Goal: Task Accomplishment & Management: Use online tool/utility

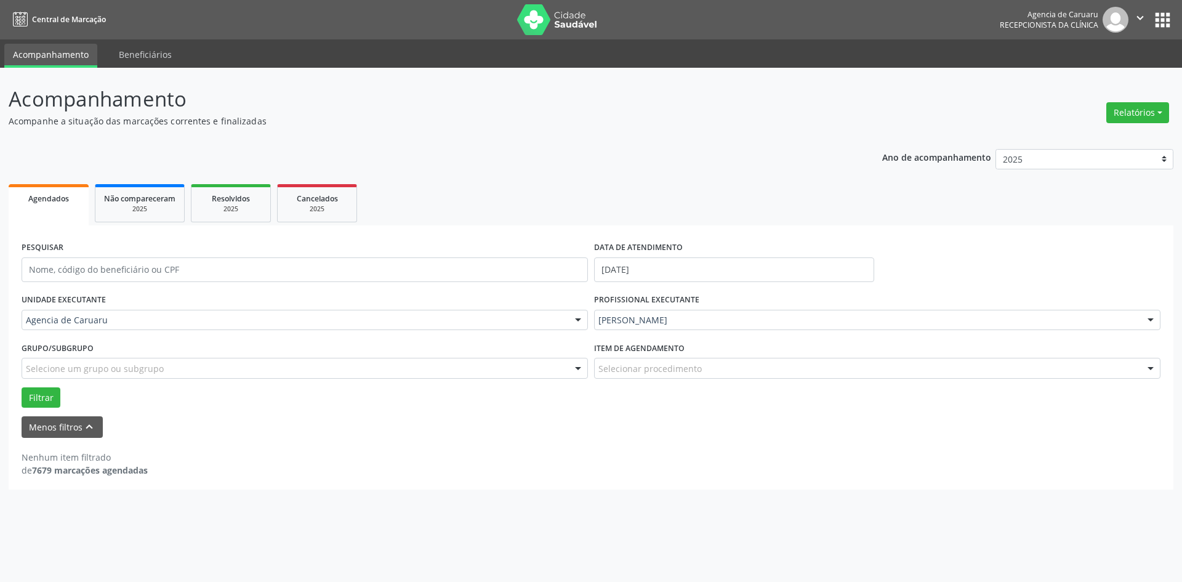
click at [1149, 319] on div at bounding box center [1150, 320] width 18 height 21
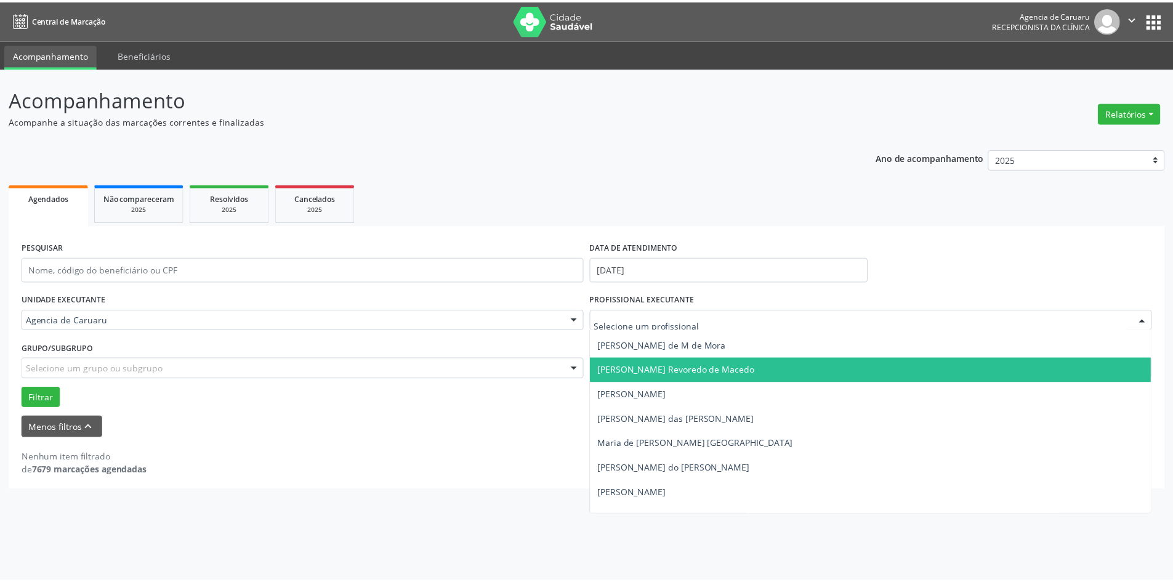
scroll to position [666, 0]
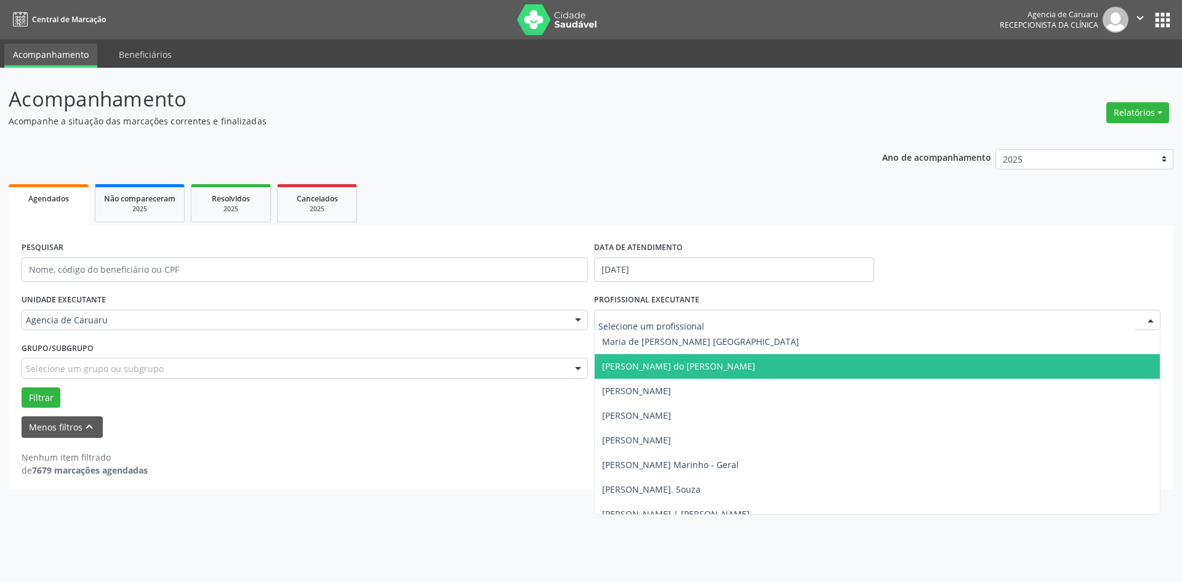
click at [675, 372] on span "[PERSON_NAME] do [PERSON_NAME]" at bounding box center [877, 366] width 565 height 25
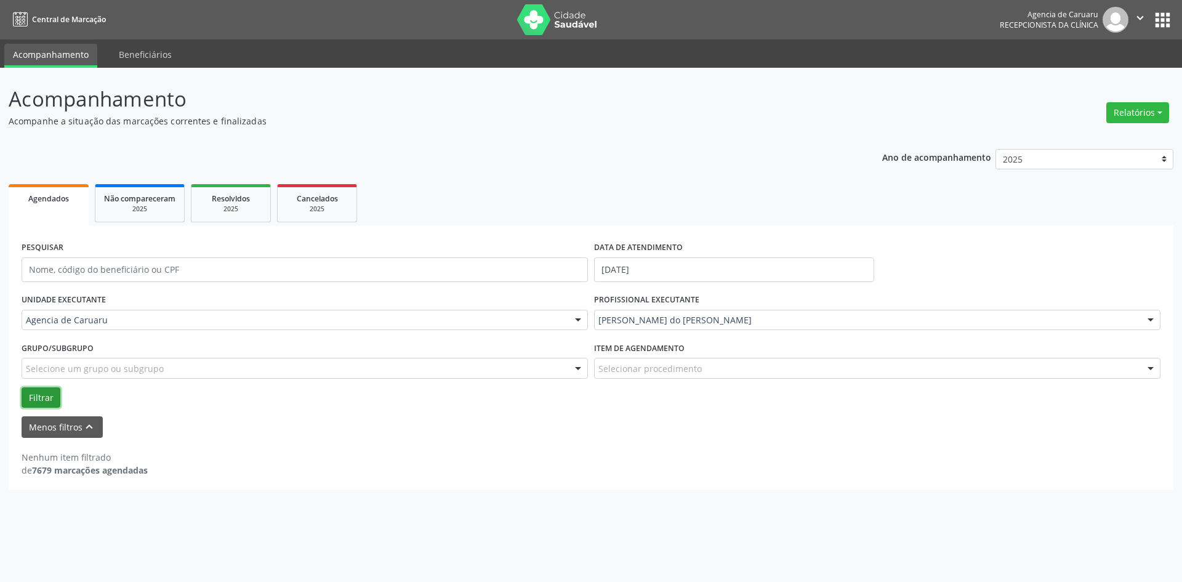
click at [39, 394] on button "Filtrar" at bounding box center [41, 397] width 39 height 21
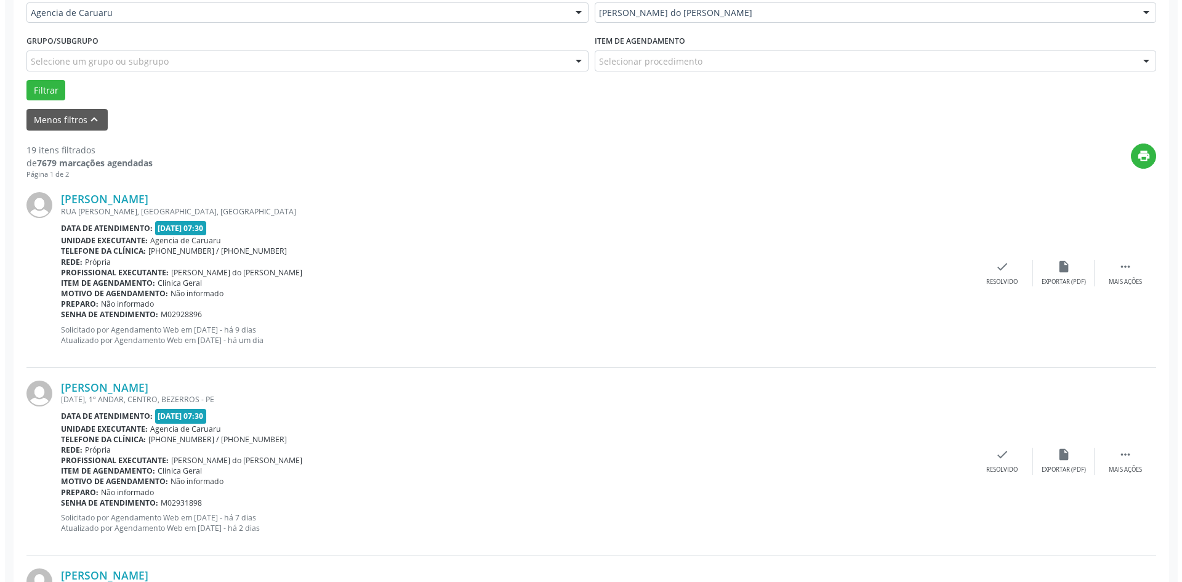
scroll to position [308, 0]
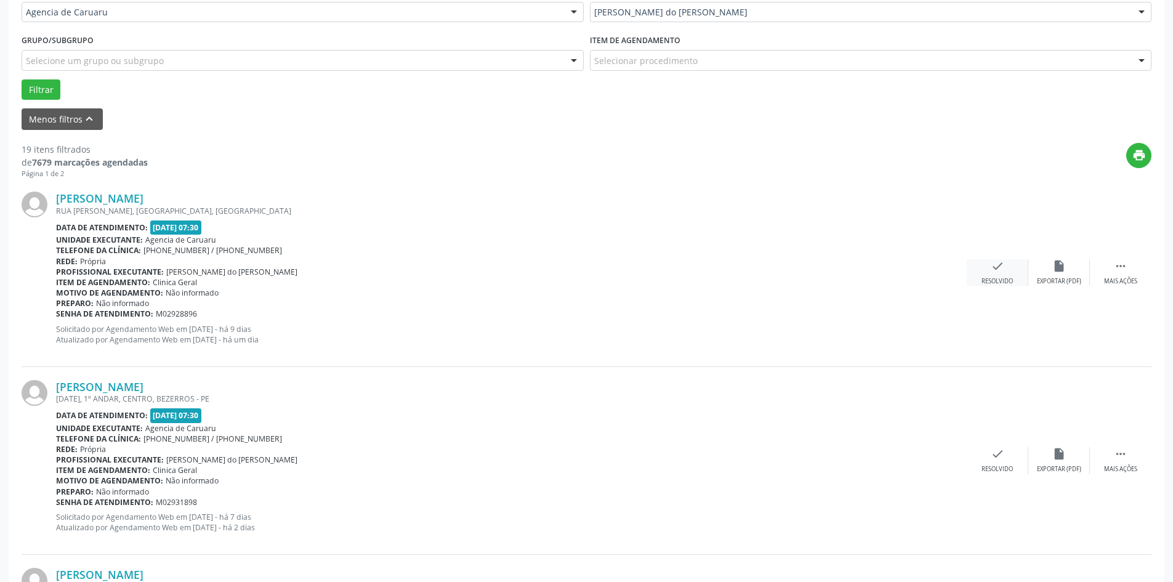
click at [989, 272] on div "check Resolvido" at bounding box center [998, 272] width 62 height 26
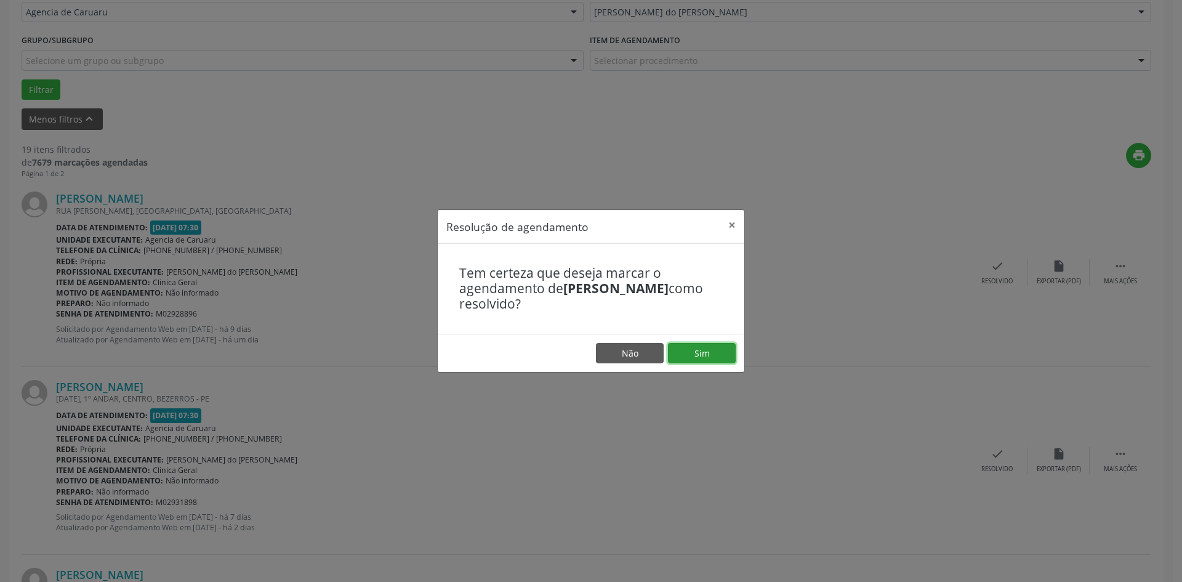
click at [712, 350] on button "Sim" at bounding box center [702, 353] width 68 height 21
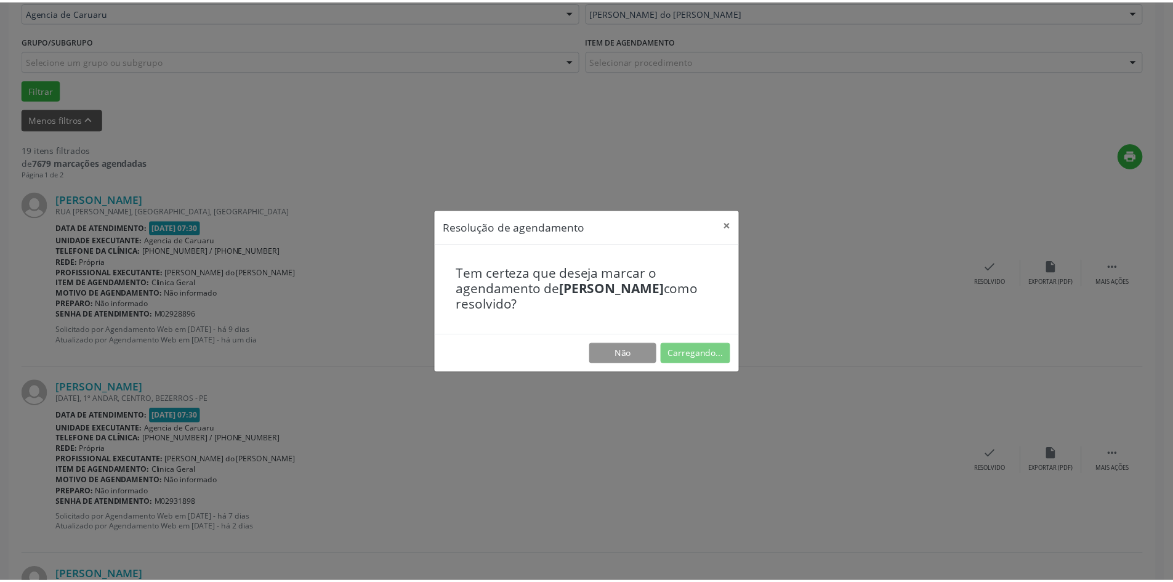
scroll to position [0, 0]
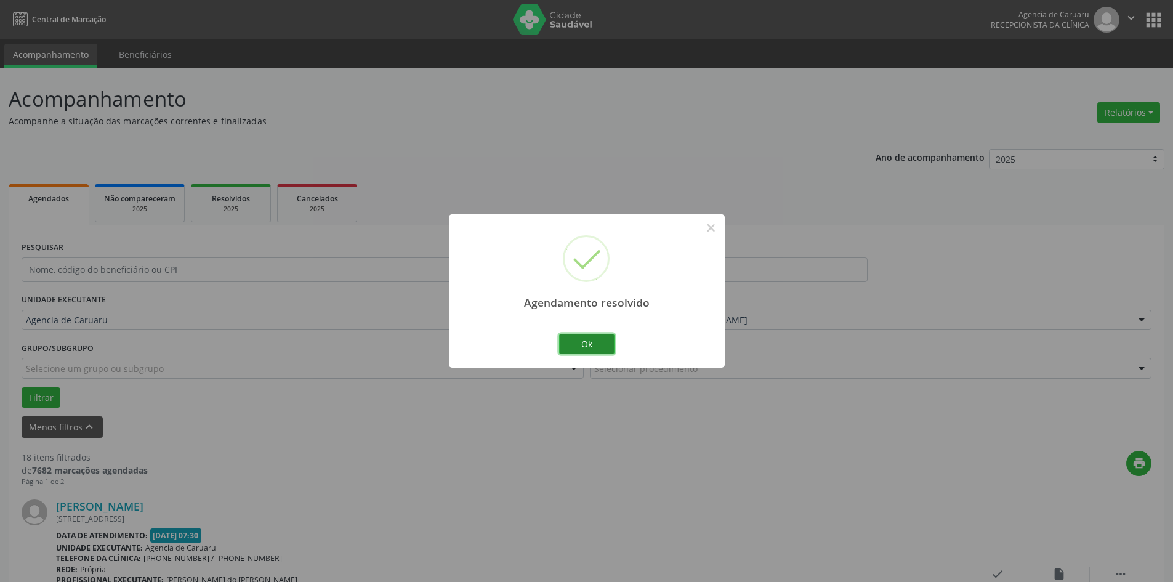
click at [594, 350] on button "Ok" at bounding box center [586, 344] width 55 height 21
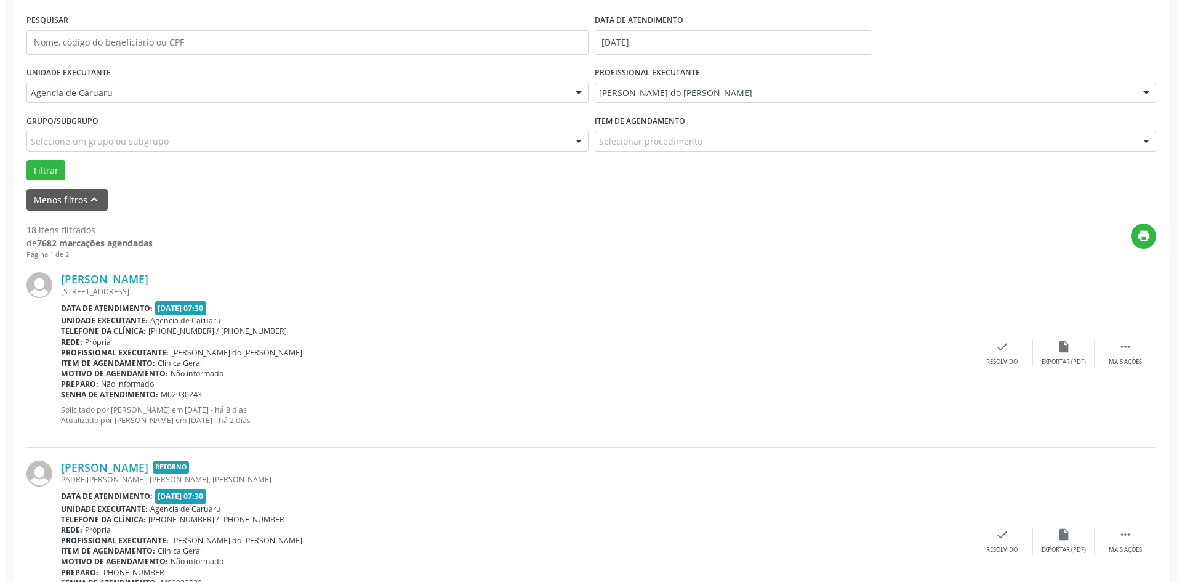
scroll to position [308, 0]
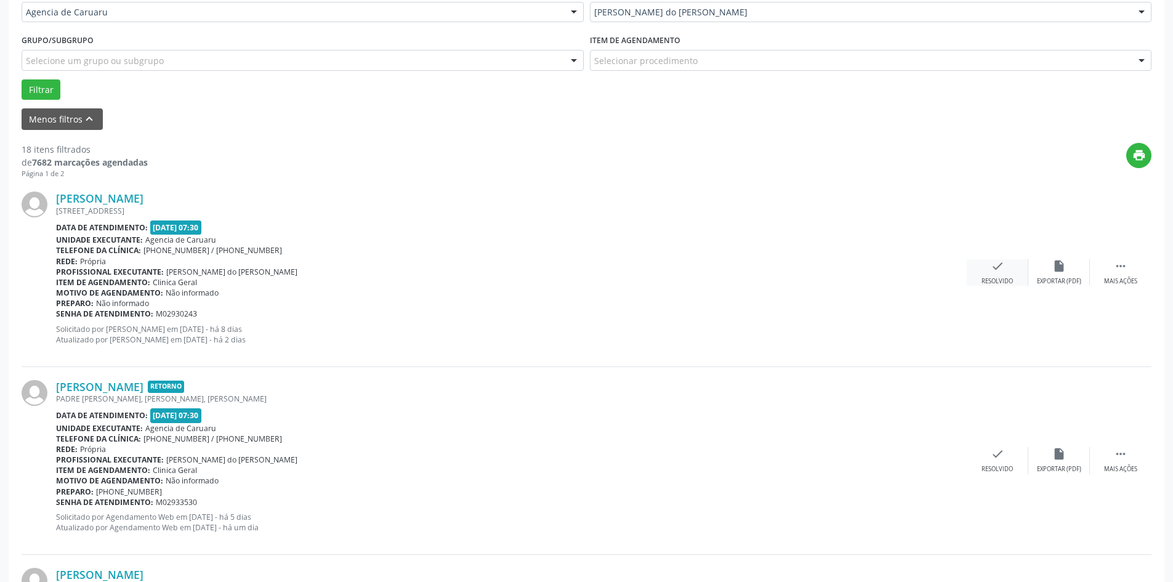
click at [1007, 273] on div "check Resolvido" at bounding box center [998, 272] width 62 height 26
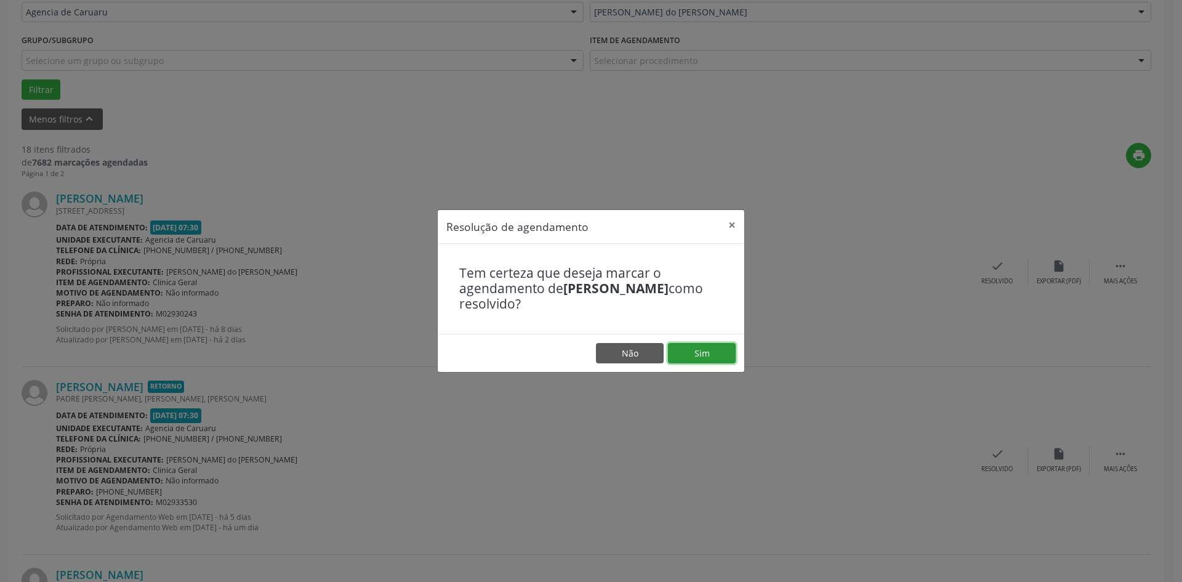
click at [690, 355] on button "Sim" at bounding box center [702, 353] width 68 height 21
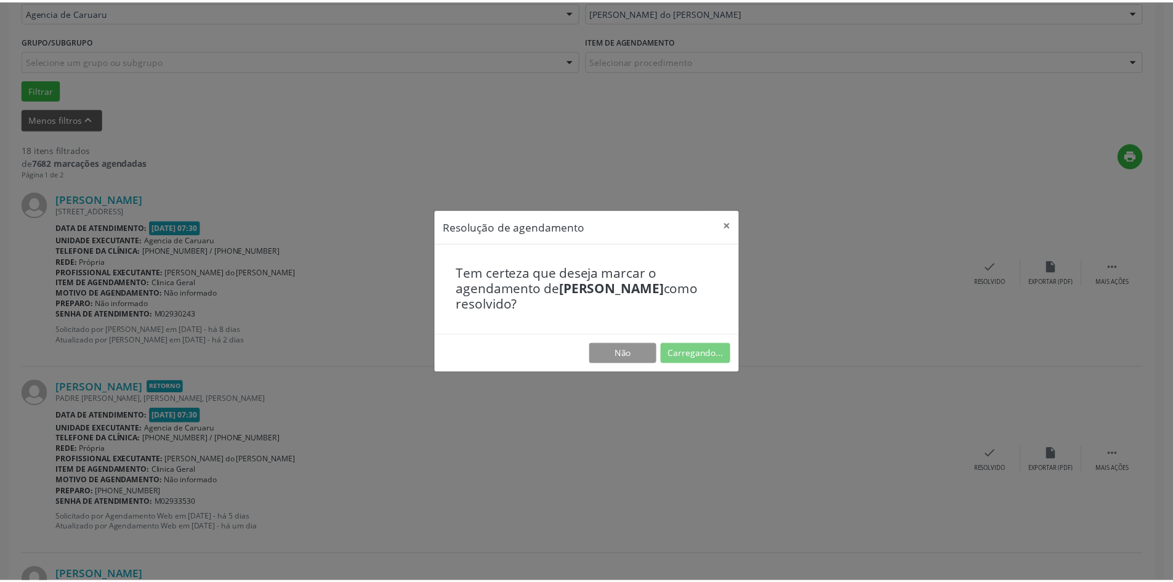
scroll to position [0, 0]
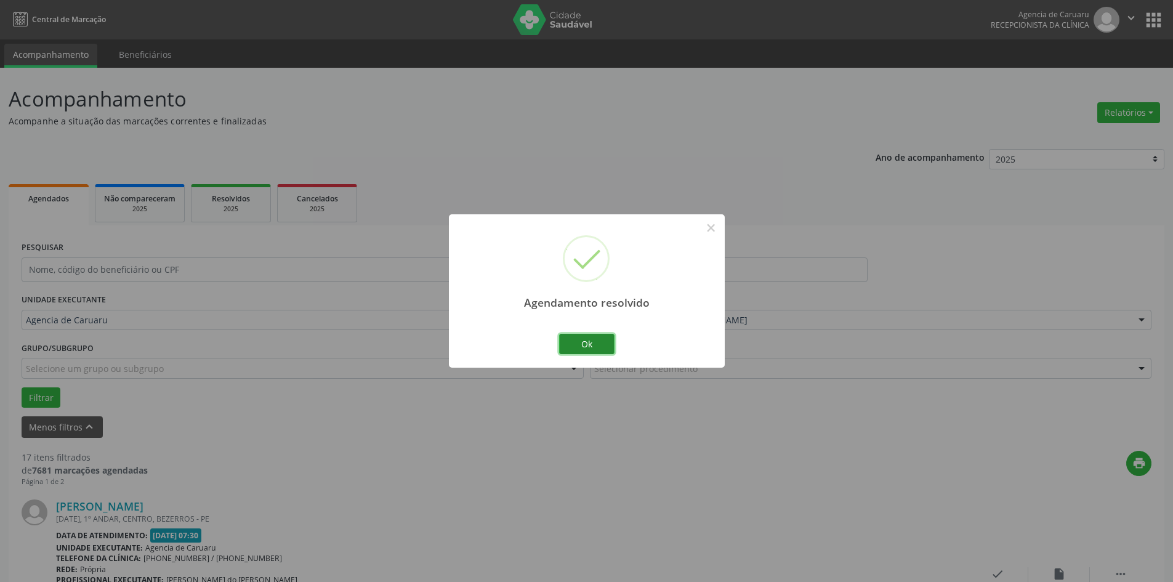
click at [574, 339] on button "Ok" at bounding box center [586, 344] width 55 height 21
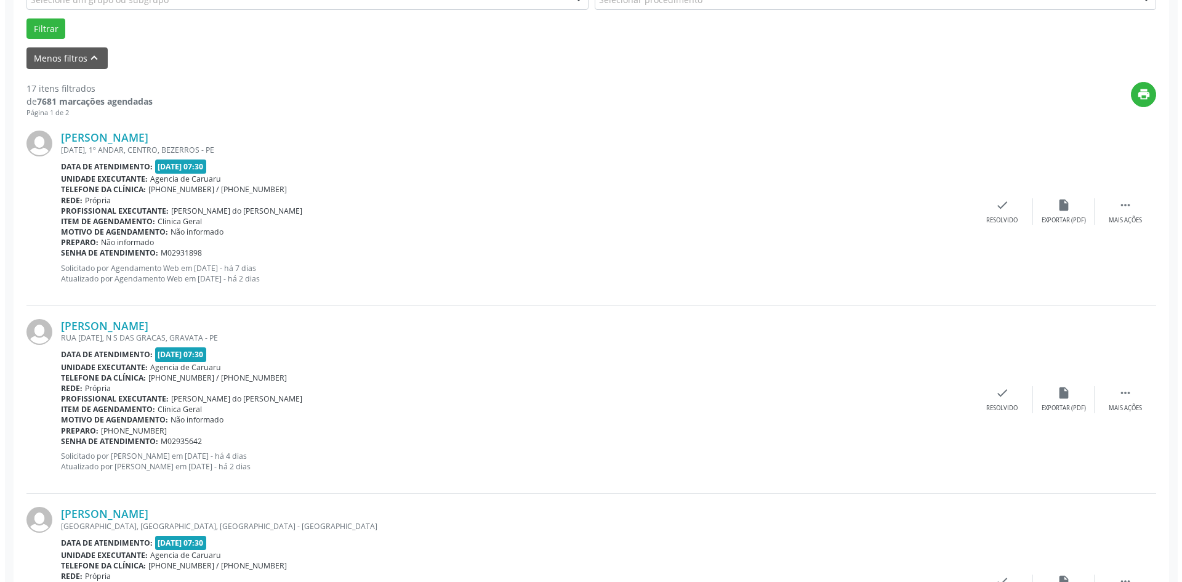
scroll to position [369, 0]
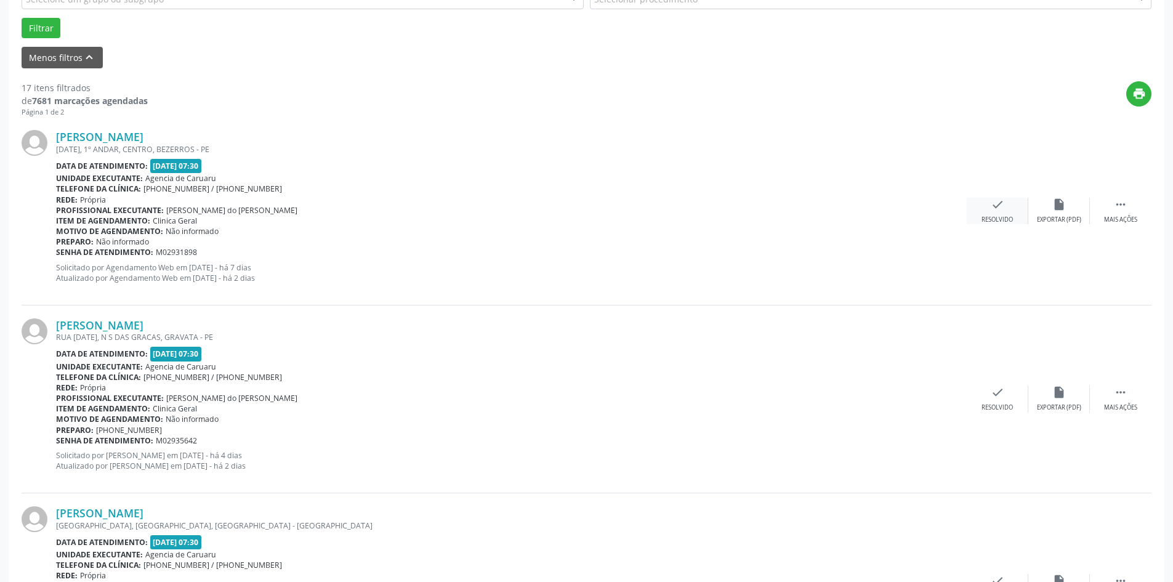
click at [996, 212] on div "check Resolvido" at bounding box center [998, 211] width 62 height 26
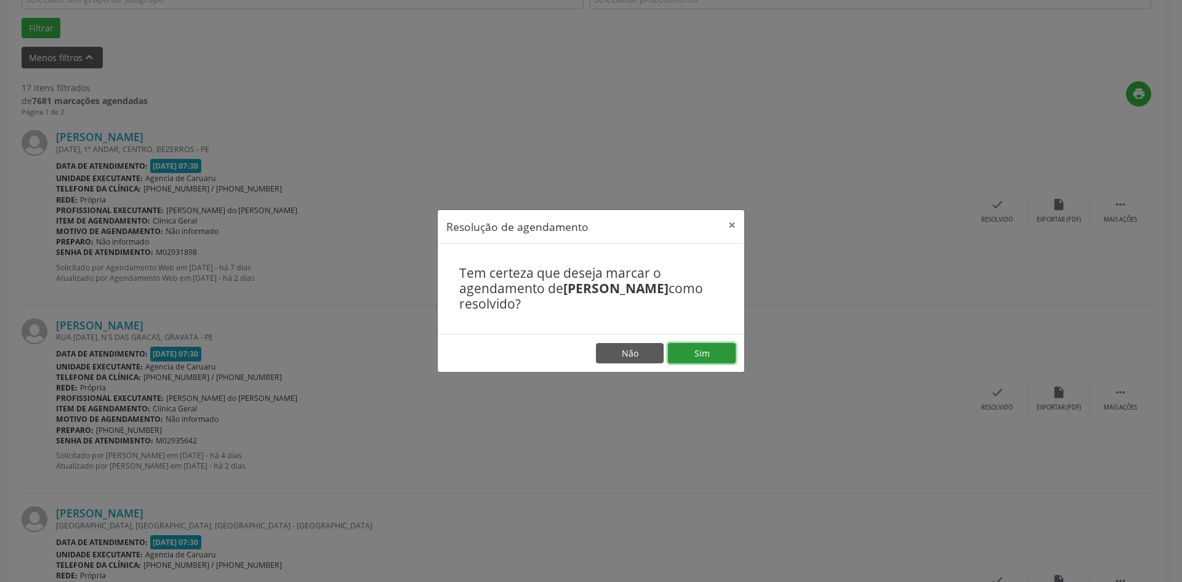
click at [696, 357] on button "Sim" at bounding box center [702, 353] width 68 height 21
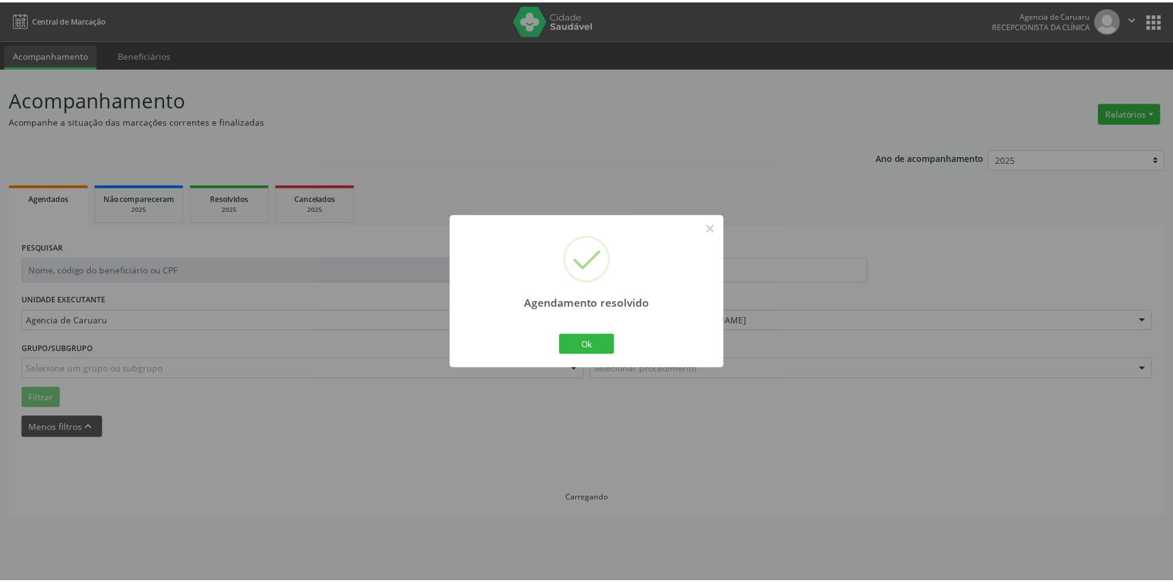
scroll to position [0, 0]
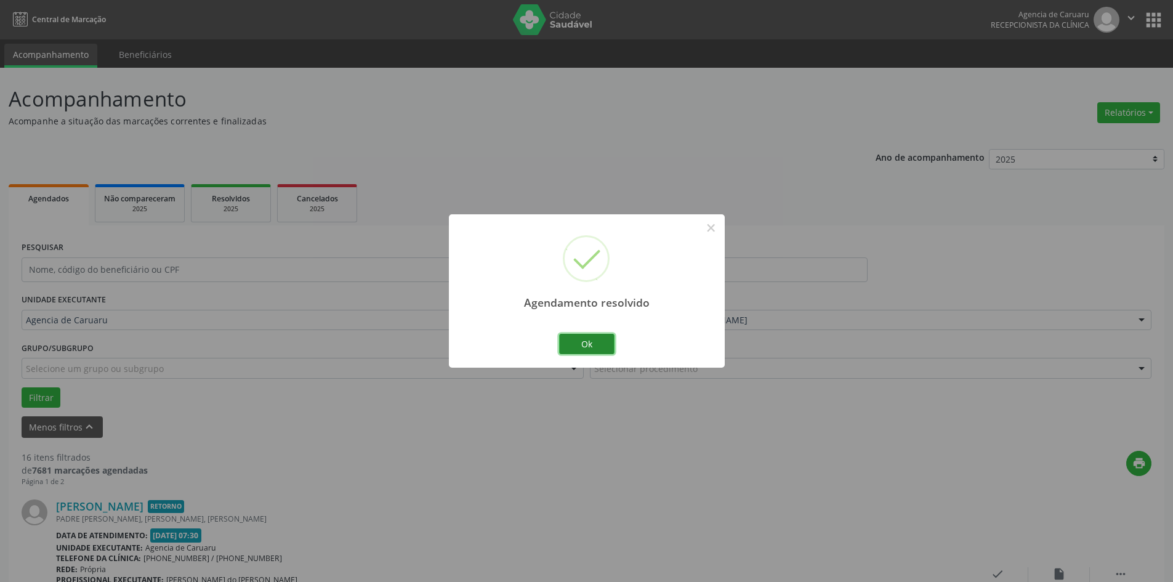
click at [573, 347] on button "Ok" at bounding box center [586, 344] width 55 height 21
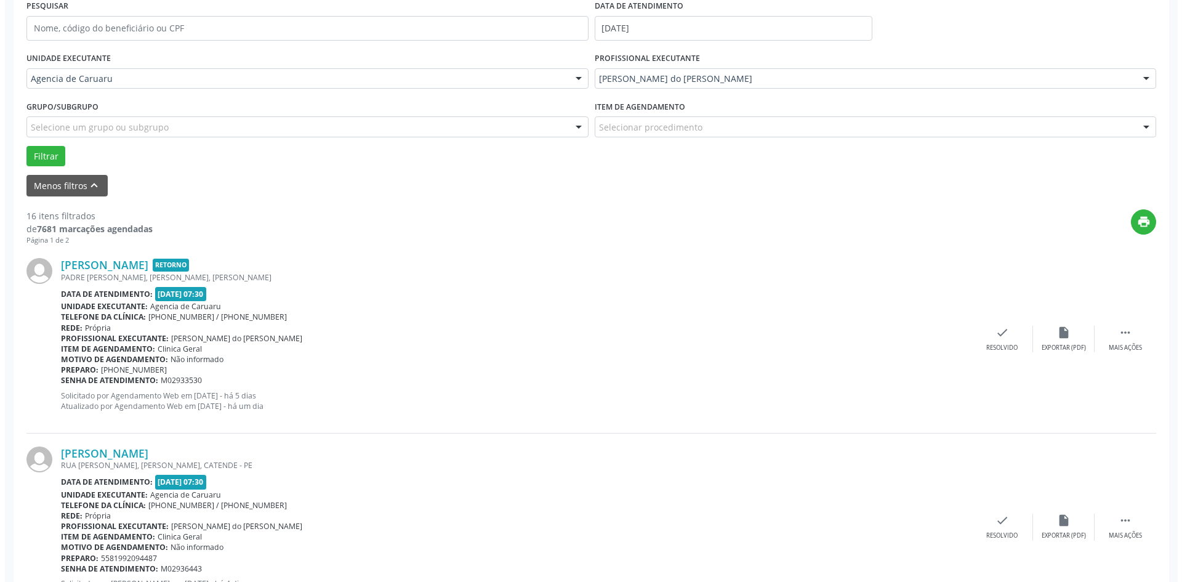
scroll to position [308, 0]
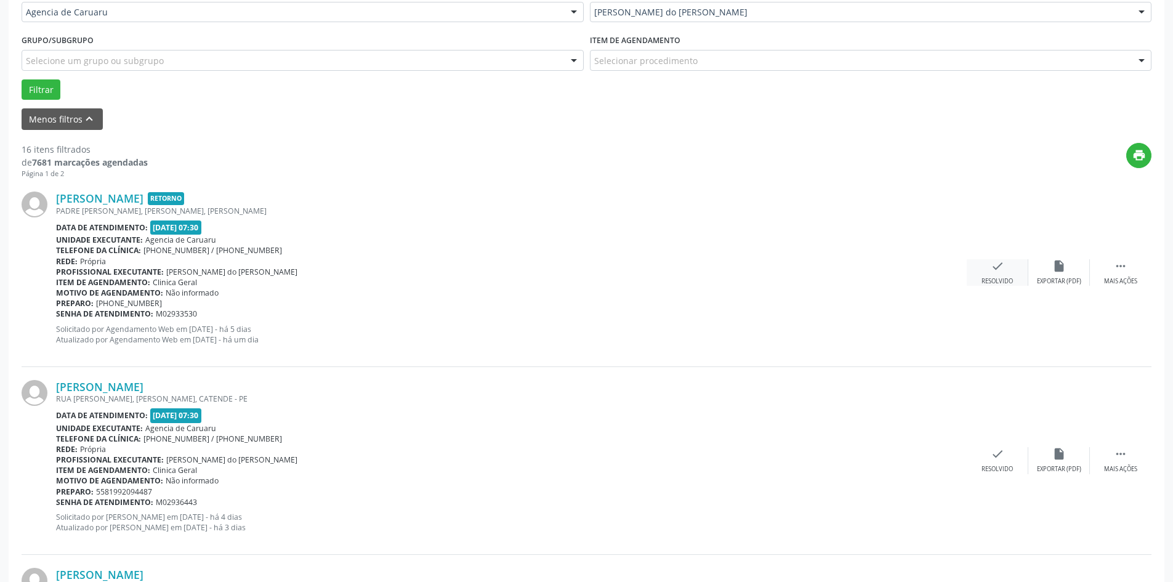
click at [994, 260] on icon "check" at bounding box center [998, 266] width 14 height 14
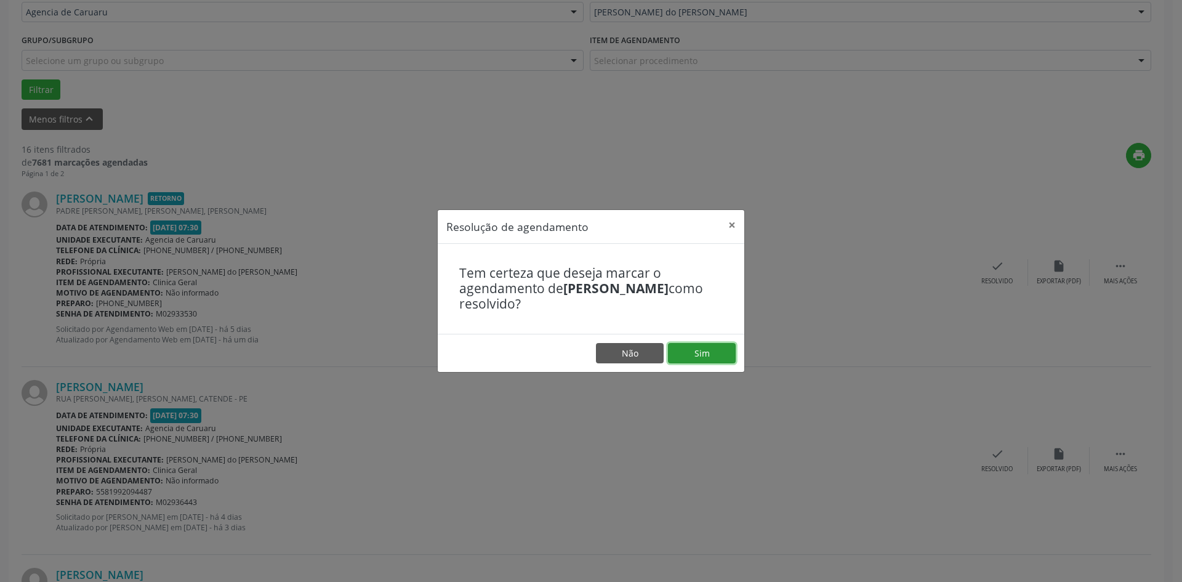
click at [704, 355] on button "Sim" at bounding box center [702, 353] width 68 height 21
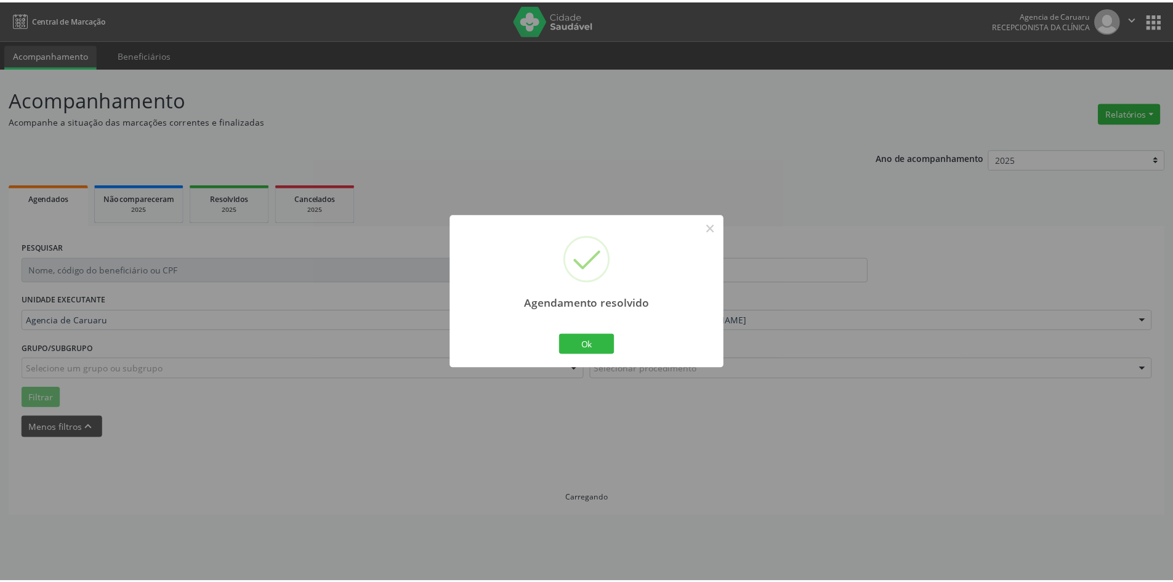
scroll to position [0, 0]
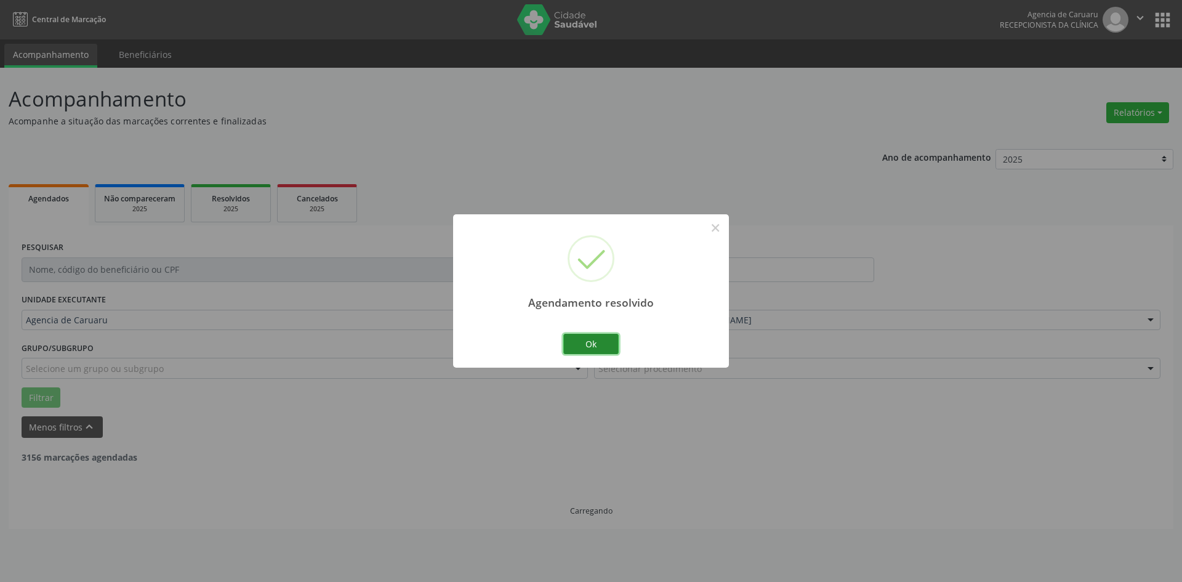
click at [581, 344] on button "Ok" at bounding box center [590, 344] width 55 height 21
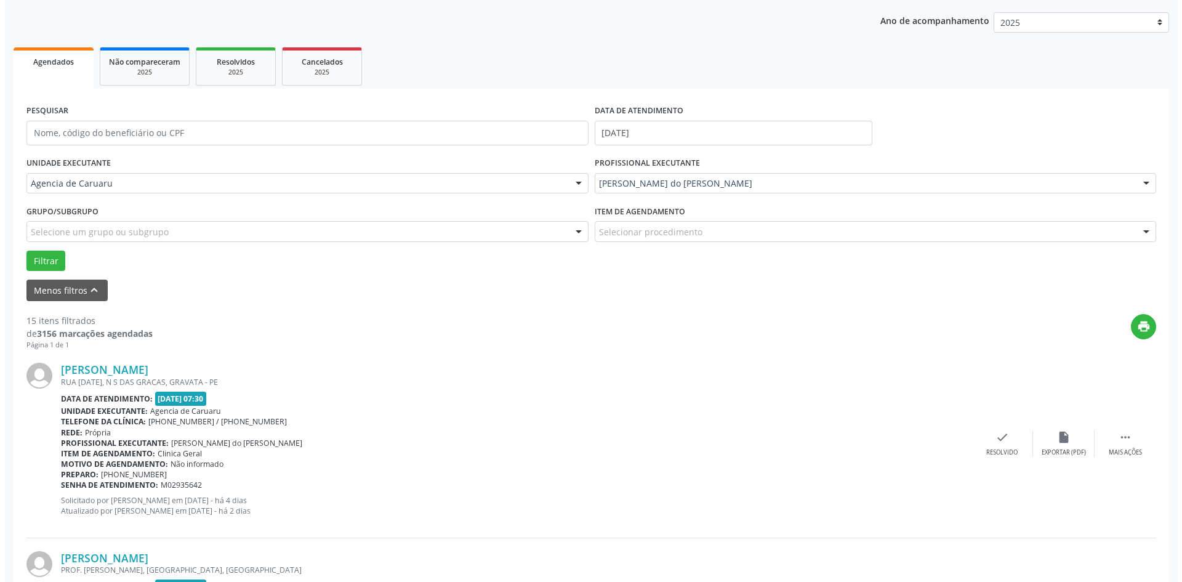
scroll to position [308, 0]
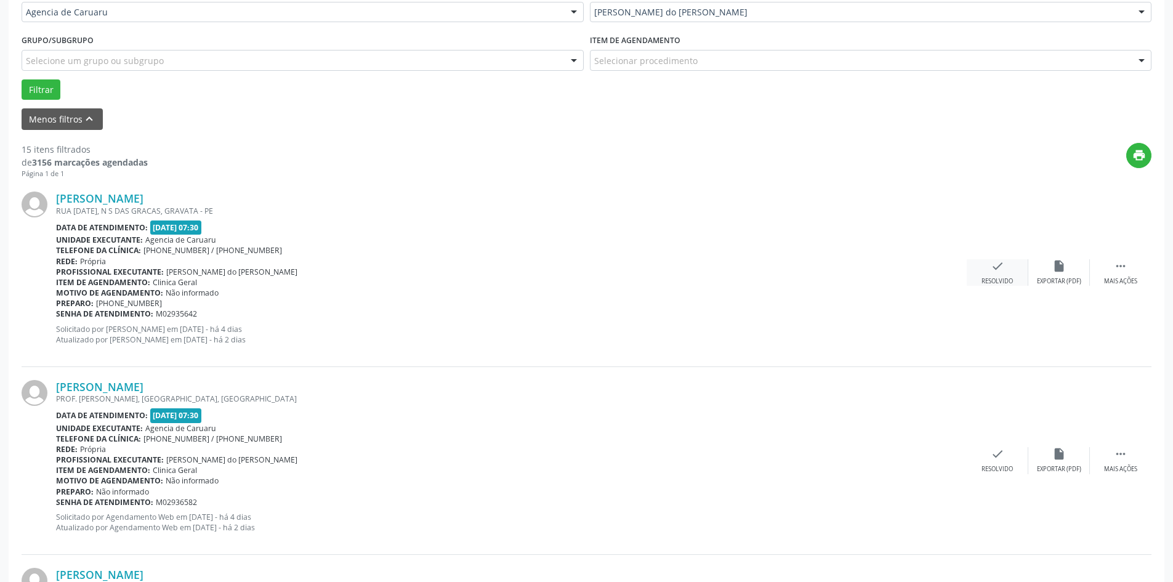
click at [997, 278] on div "Resolvido" at bounding box center [996, 281] width 31 height 9
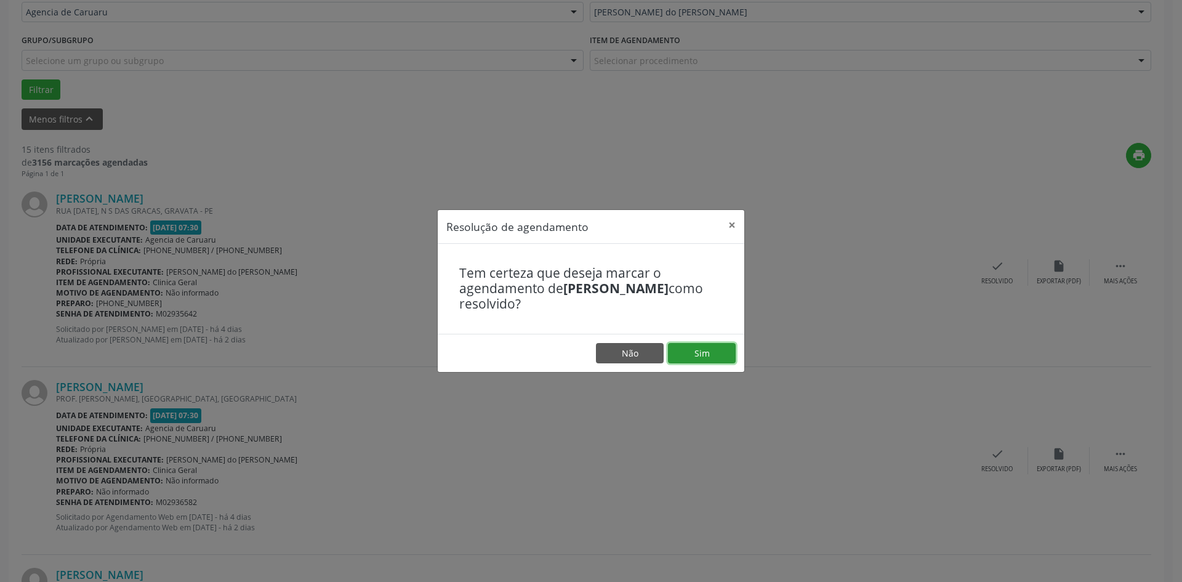
click at [698, 358] on button "Sim" at bounding box center [702, 353] width 68 height 21
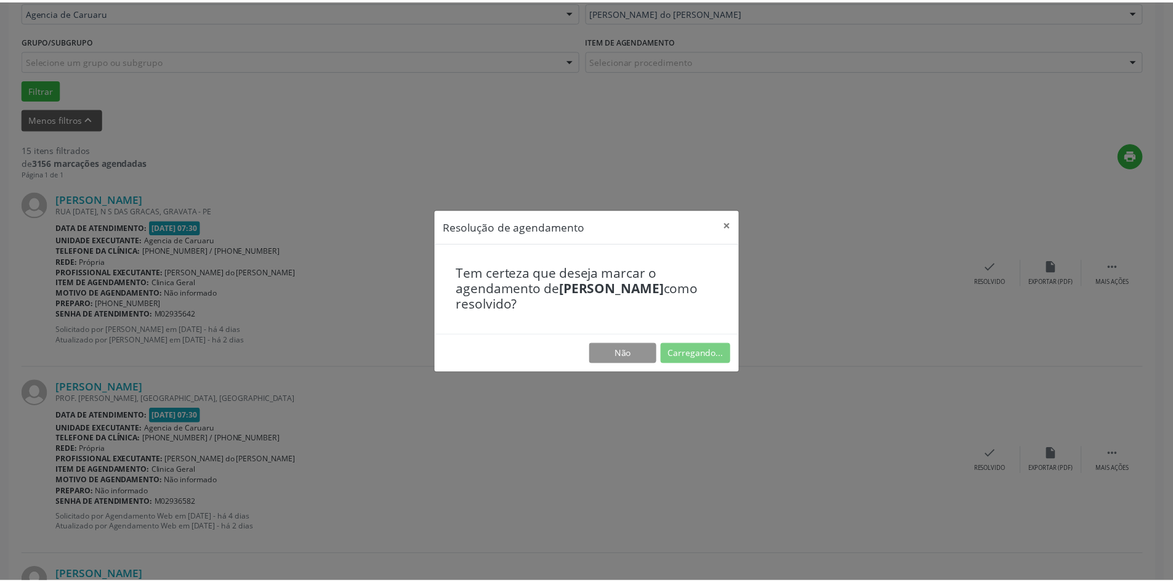
scroll to position [0, 0]
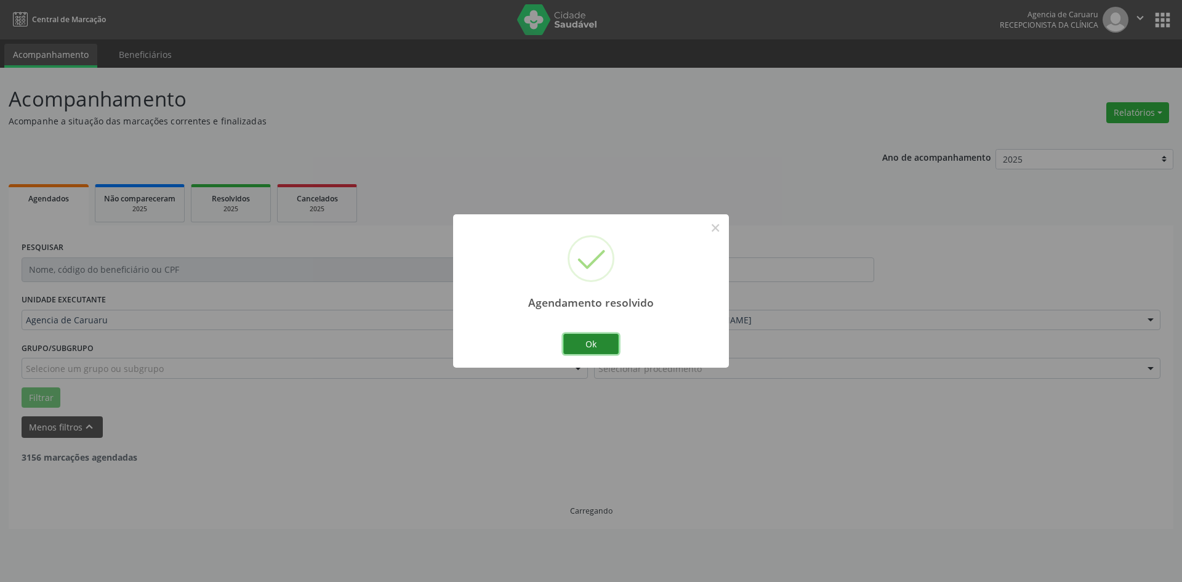
click at [614, 350] on button "Ok" at bounding box center [590, 344] width 55 height 21
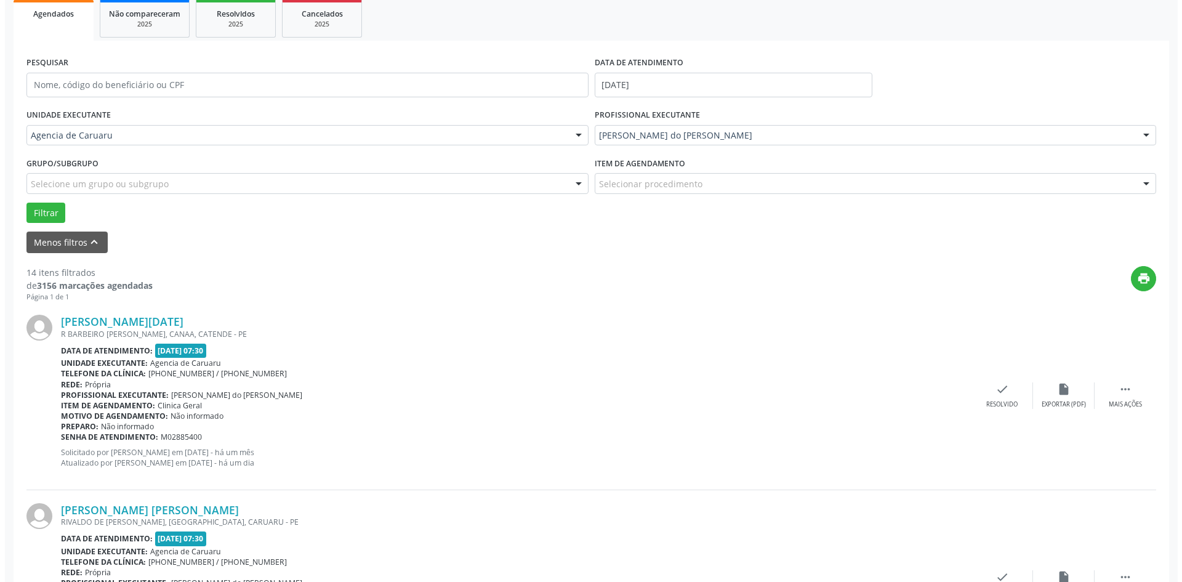
scroll to position [369, 0]
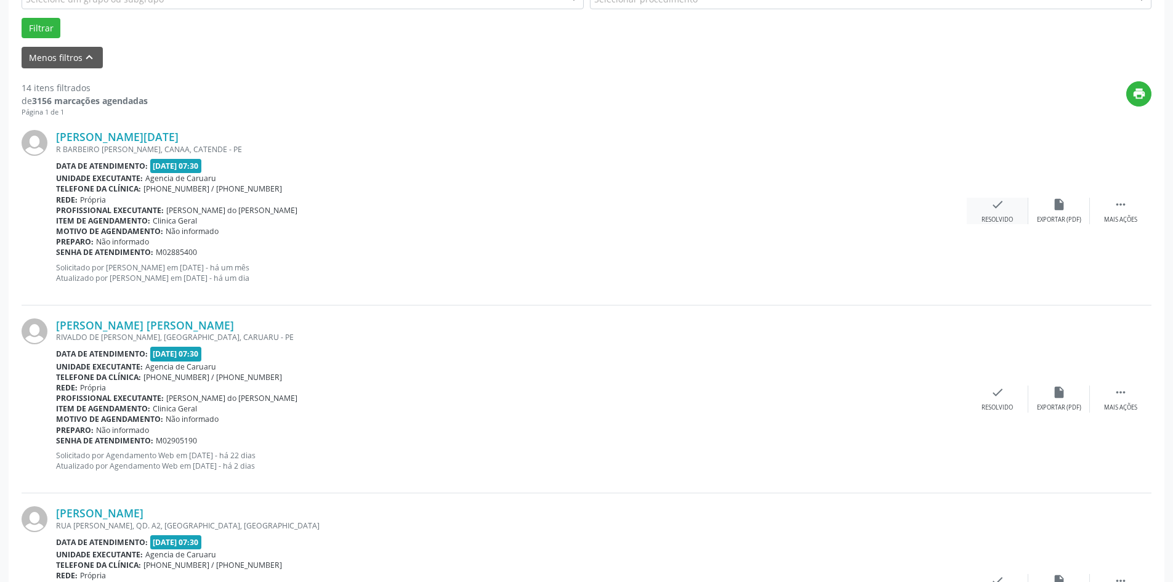
click at [999, 214] on div "check Resolvido" at bounding box center [998, 211] width 62 height 26
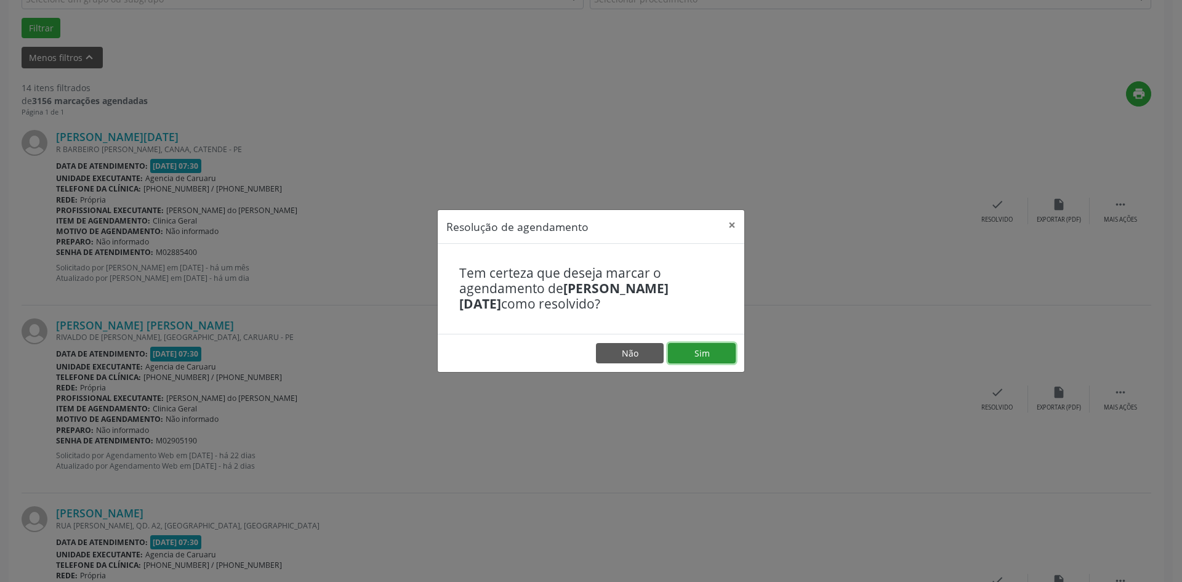
click at [694, 356] on button "Sim" at bounding box center [702, 353] width 68 height 21
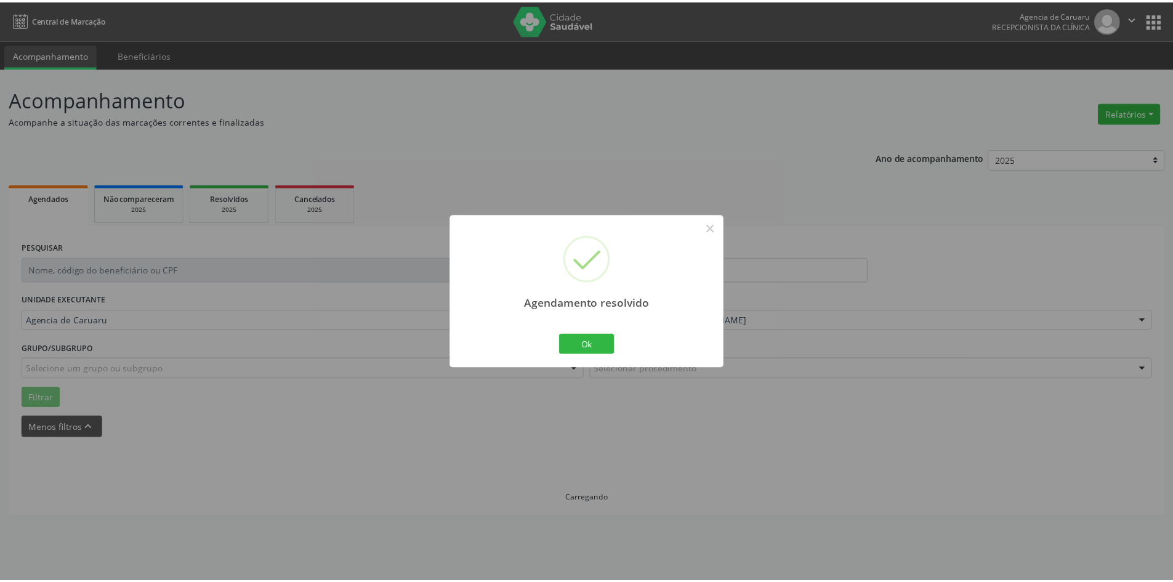
scroll to position [0, 0]
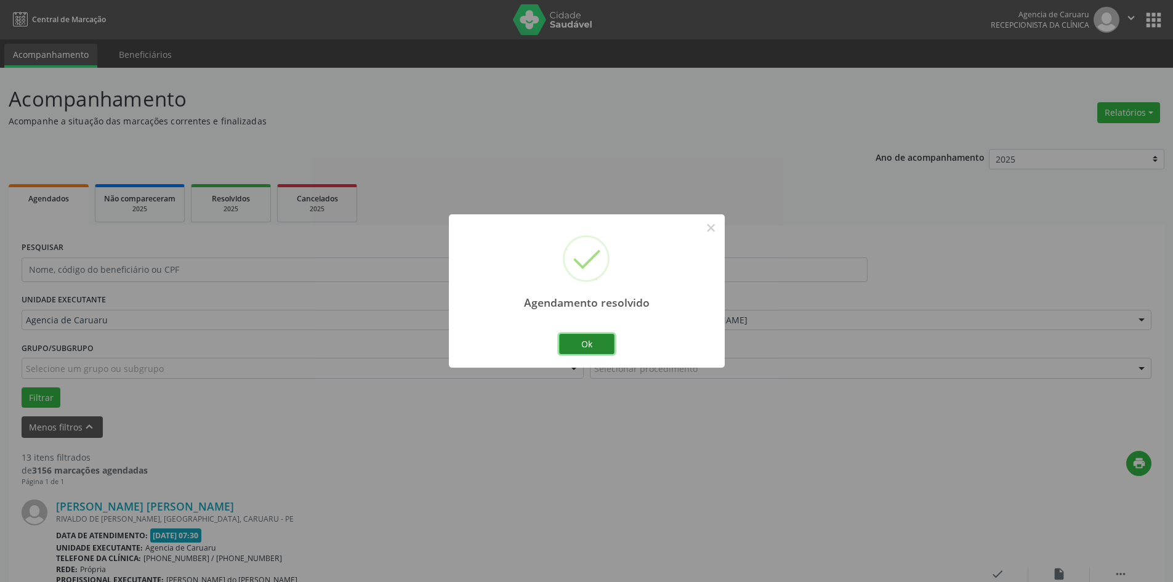
click at [576, 347] on button "Ok" at bounding box center [586, 344] width 55 height 21
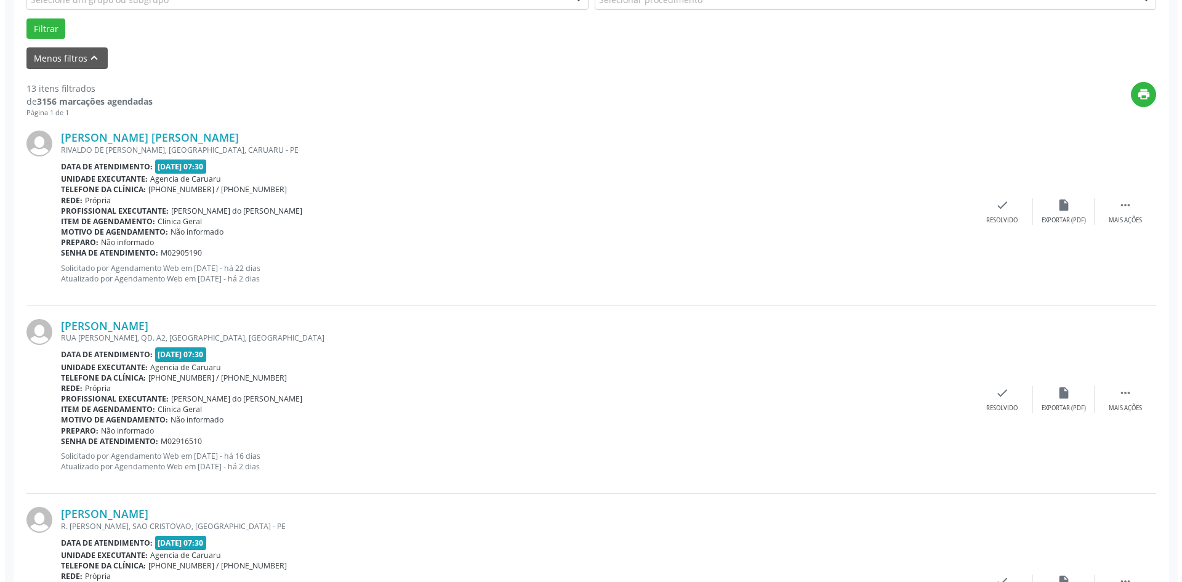
scroll to position [369, 0]
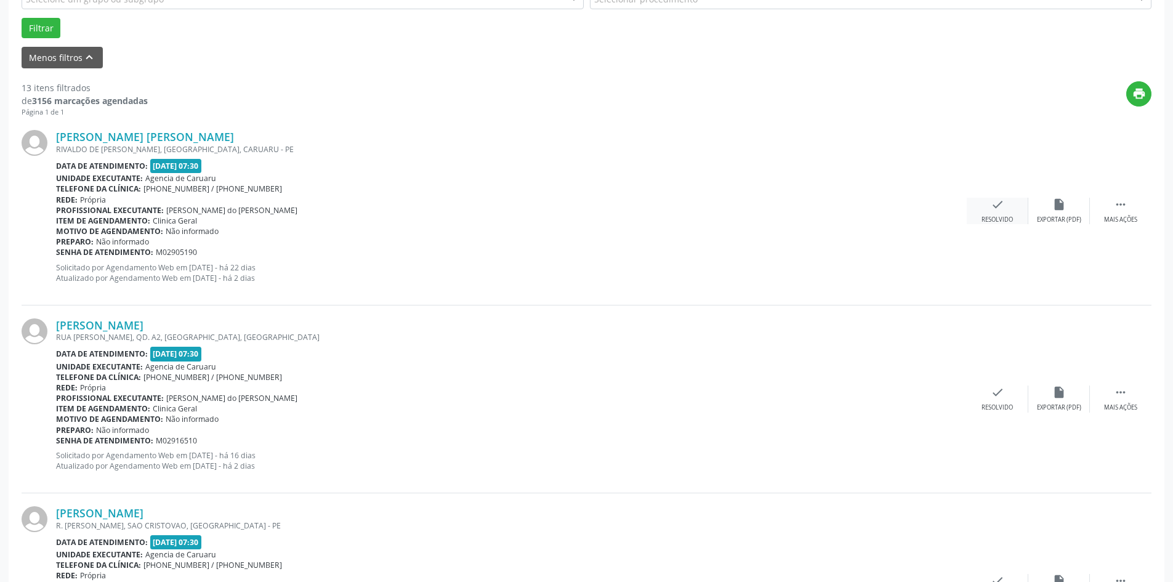
click at [992, 217] on div "Resolvido" at bounding box center [996, 219] width 31 height 9
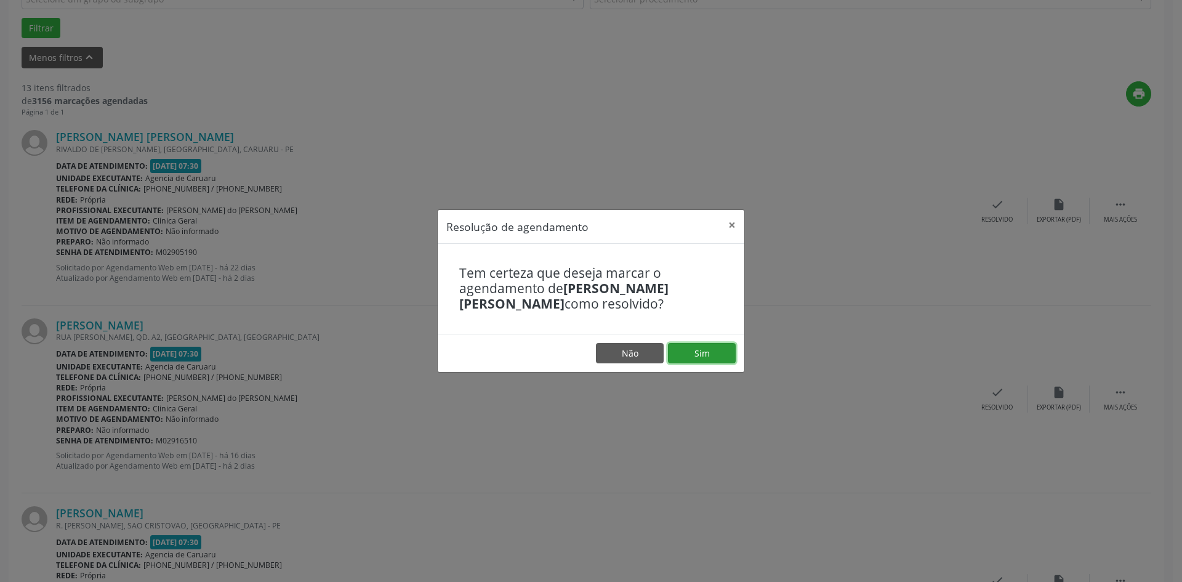
click at [698, 352] on button "Sim" at bounding box center [702, 353] width 68 height 21
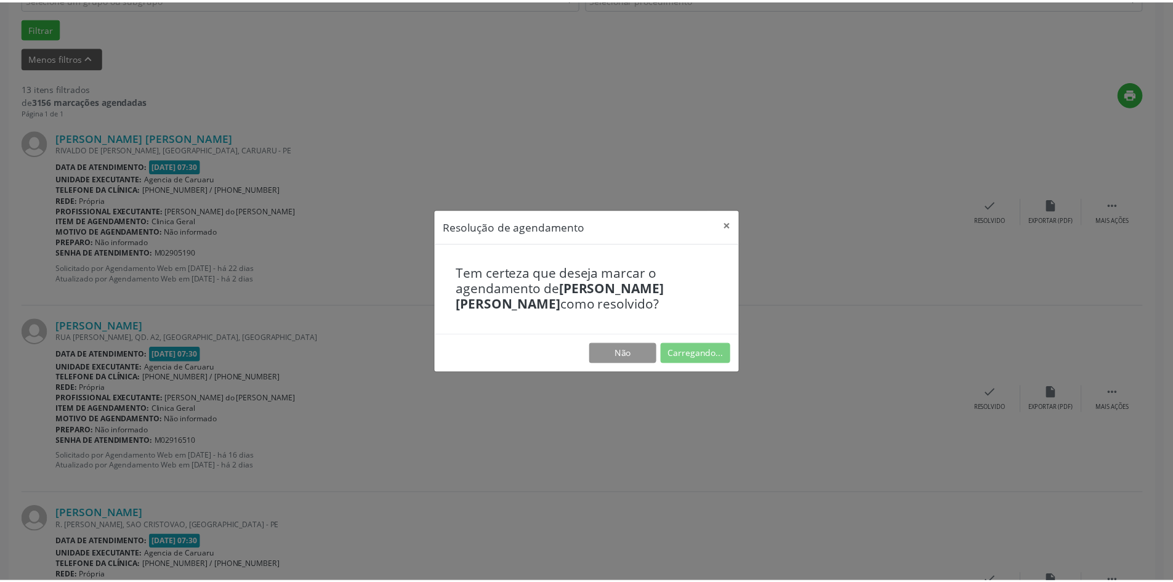
scroll to position [0, 0]
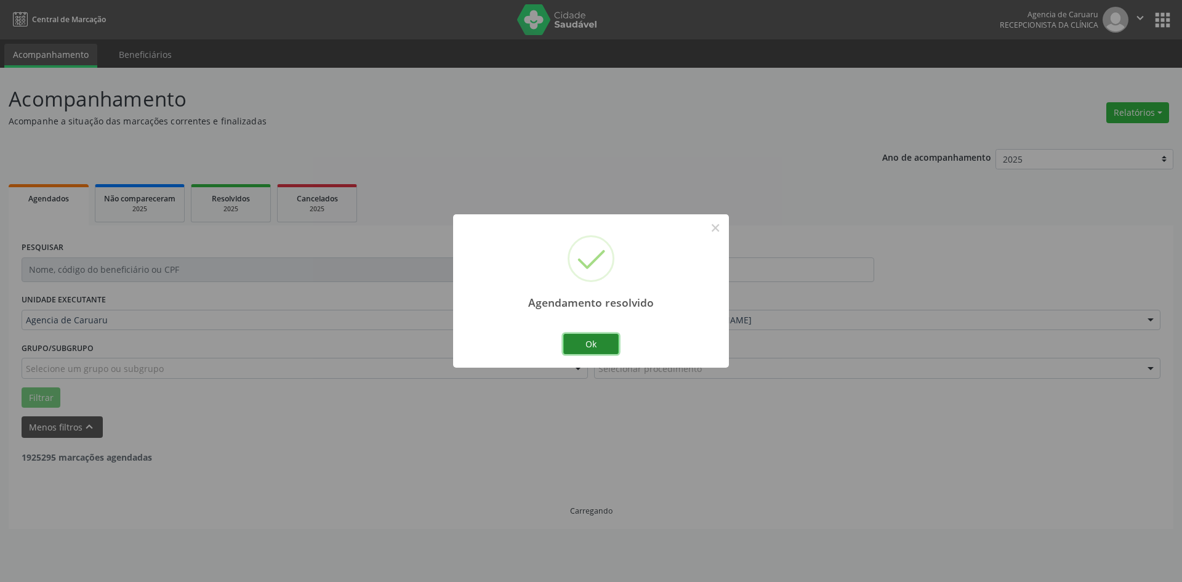
click at [601, 345] on button "Ok" at bounding box center [590, 344] width 55 height 21
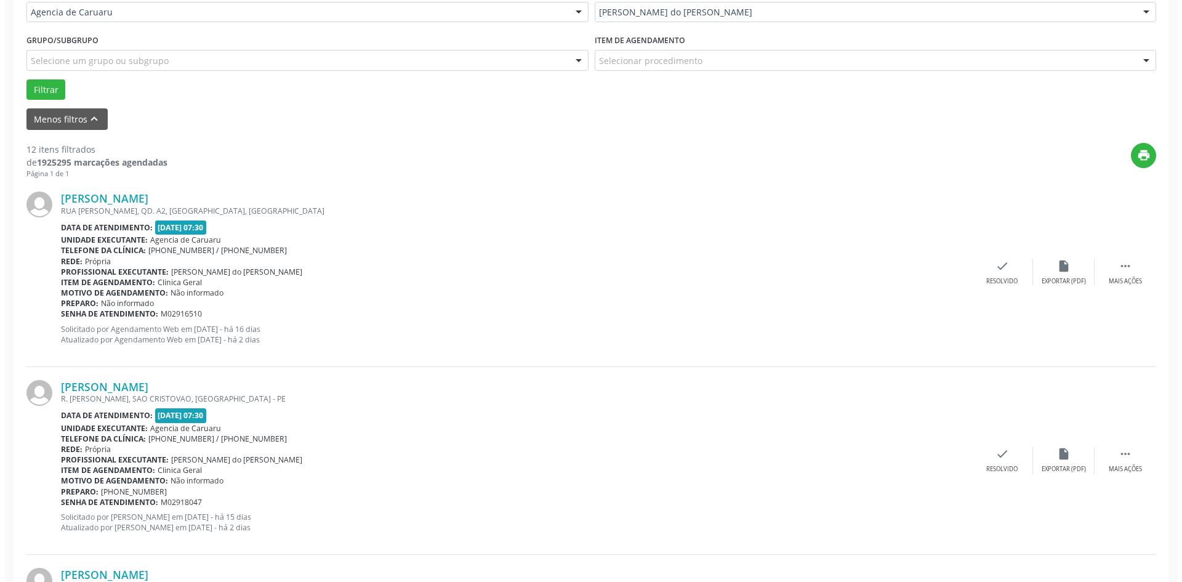
scroll to position [369, 0]
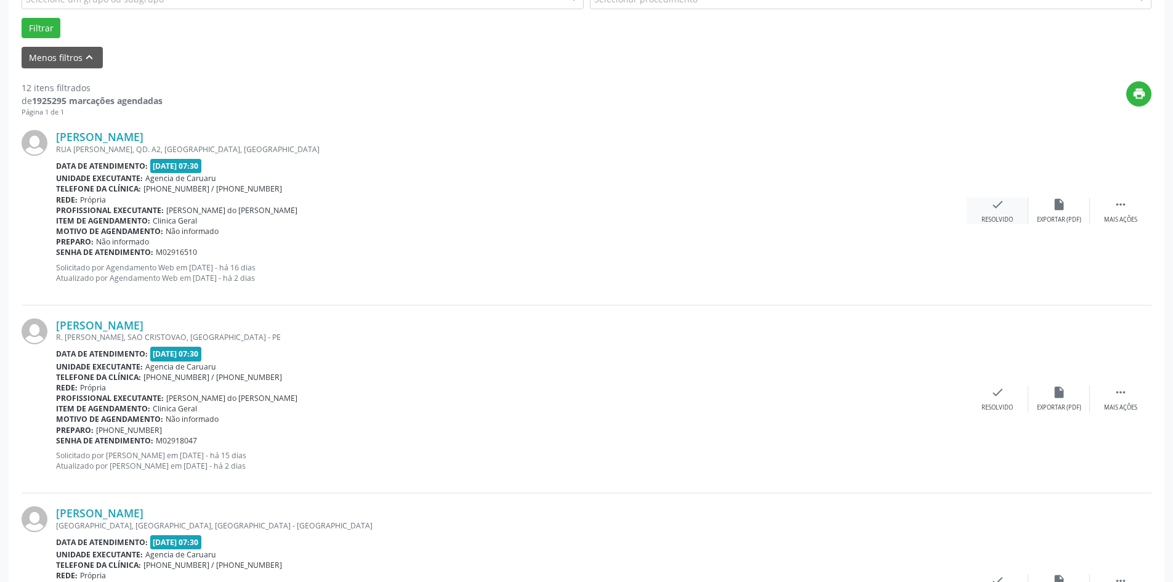
click at [1004, 210] on icon "check" at bounding box center [998, 205] width 14 height 14
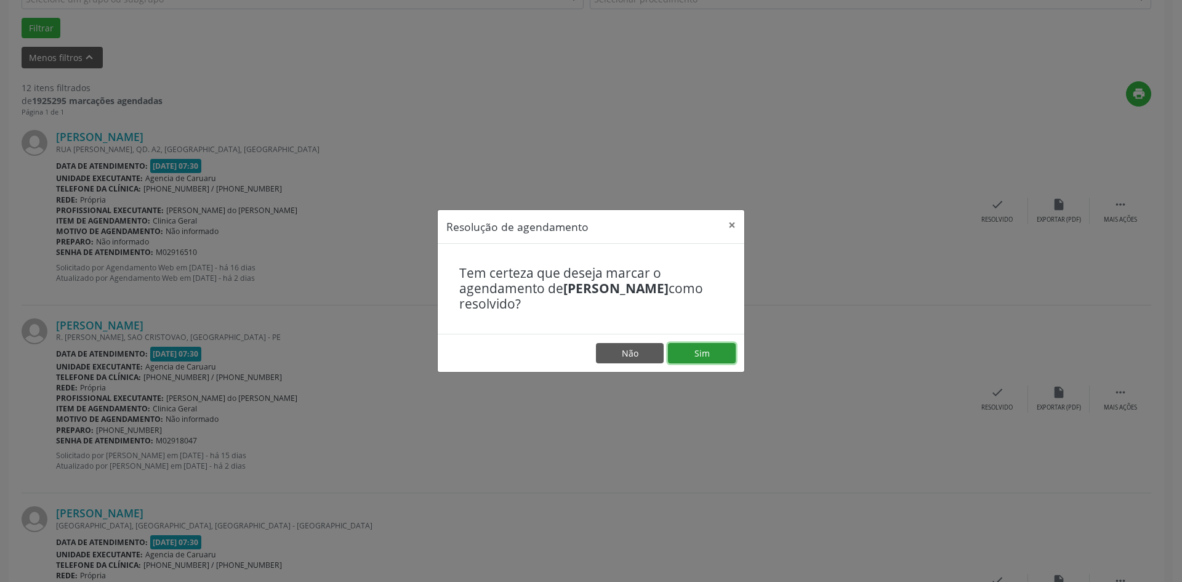
click at [683, 350] on button "Sim" at bounding box center [702, 353] width 68 height 21
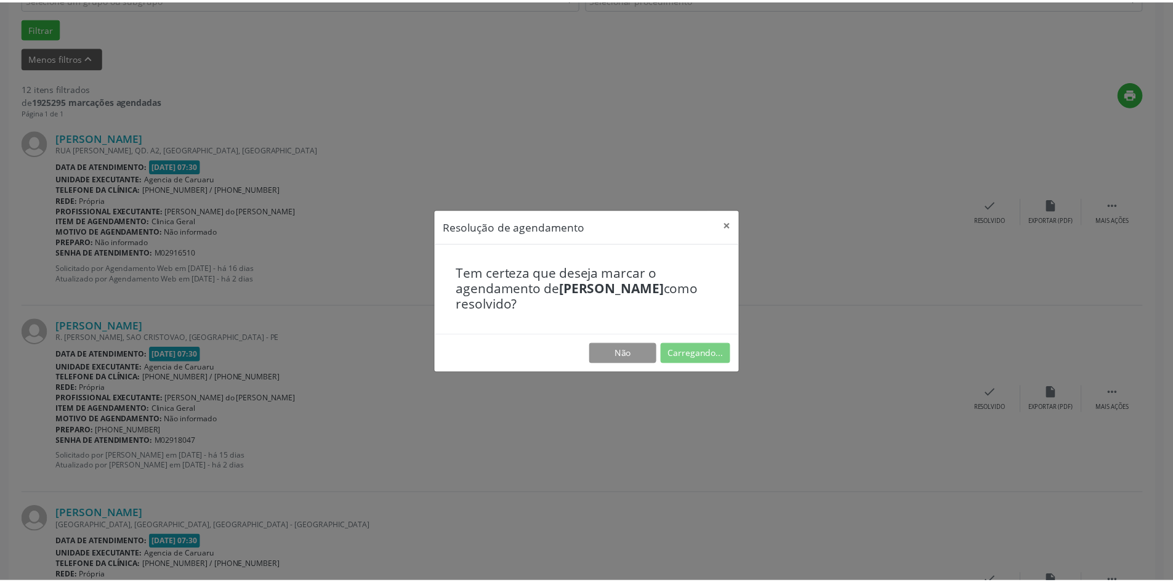
scroll to position [0, 0]
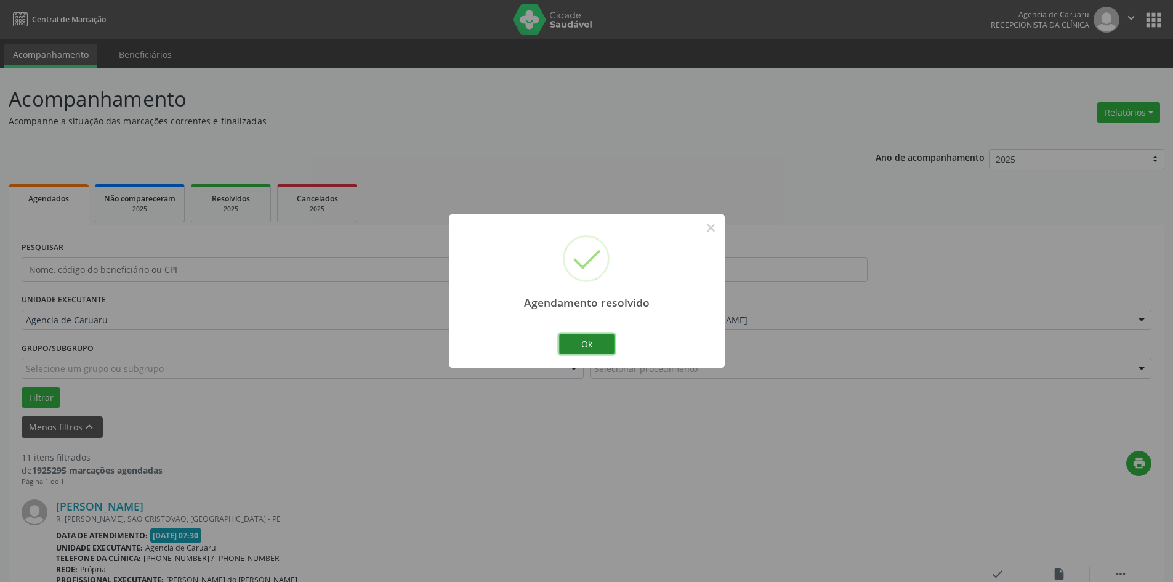
click at [589, 352] on button "Ok" at bounding box center [586, 344] width 55 height 21
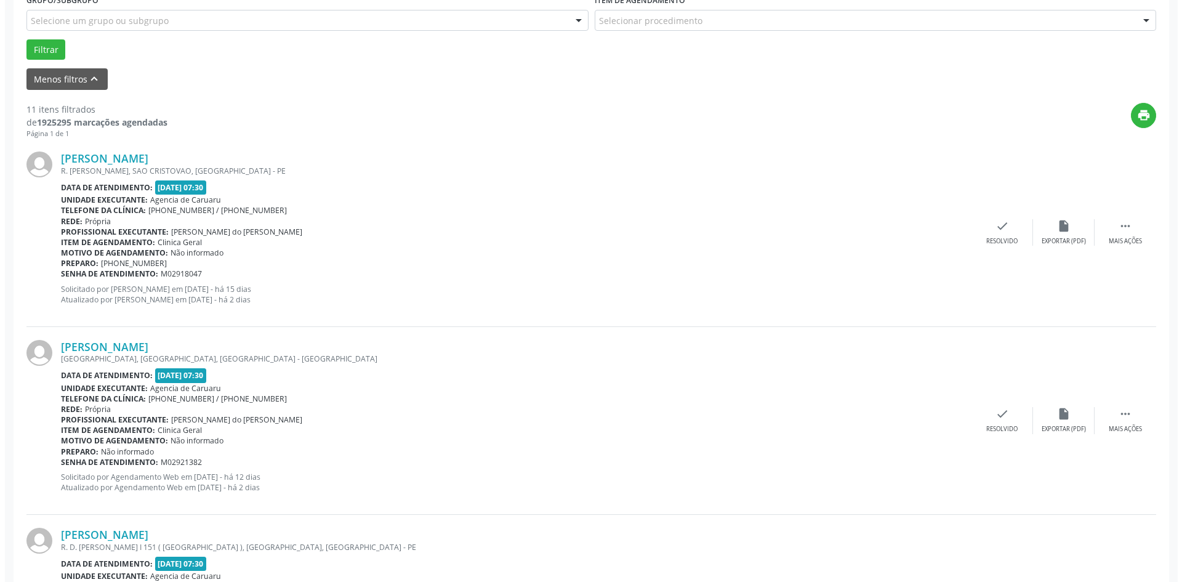
scroll to position [369, 0]
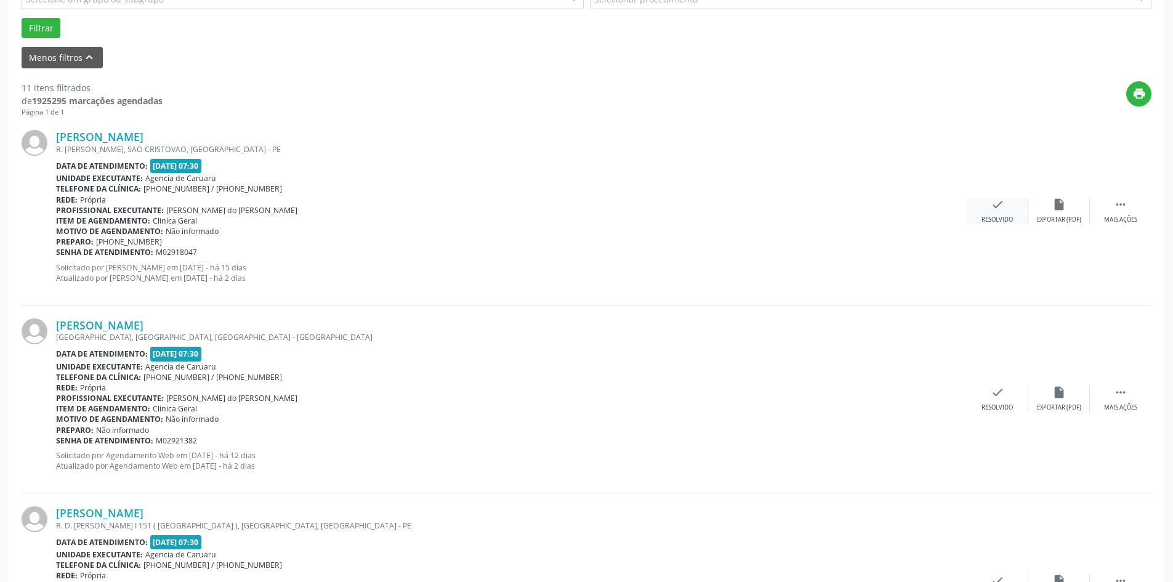
click at [997, 217] on div "Resolvido" at bounding box center [996, 219] width 31 height 9
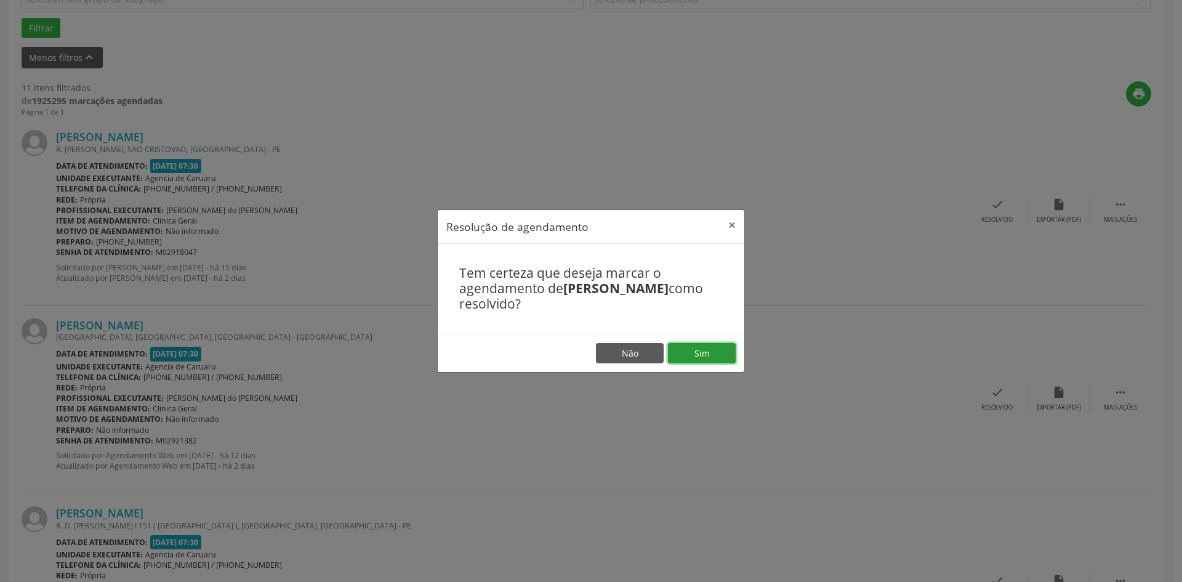
click at [696, 350] on button "Sim" at bounding box center [702, 353] width 68 height 21
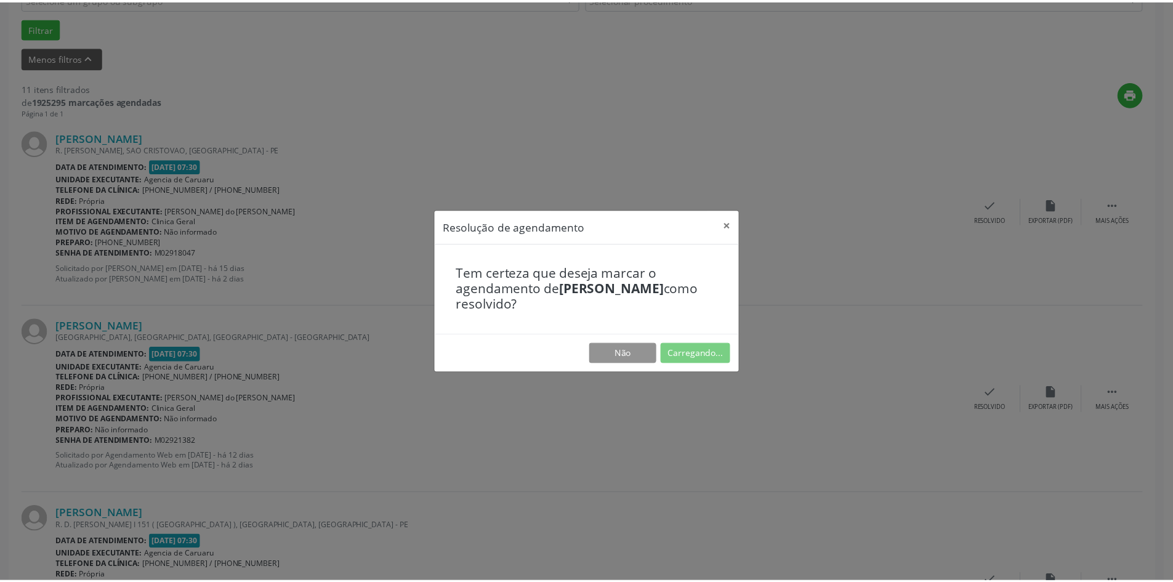
scroll to position [0, 0]
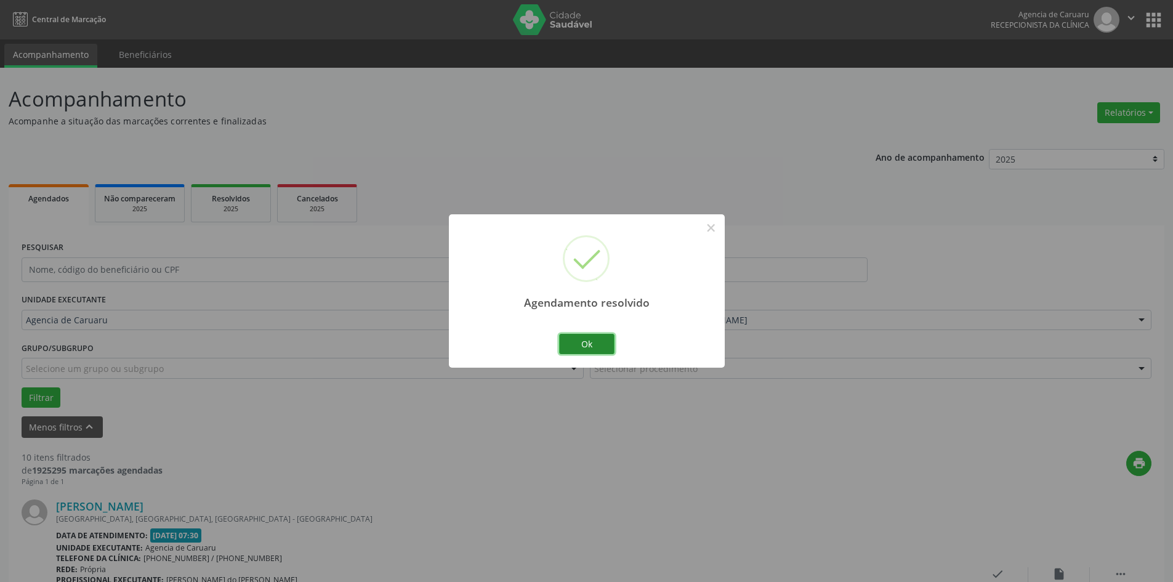
click at [607, 344] on button "Ok" at bounding box center [586, 344] width 55 height 21
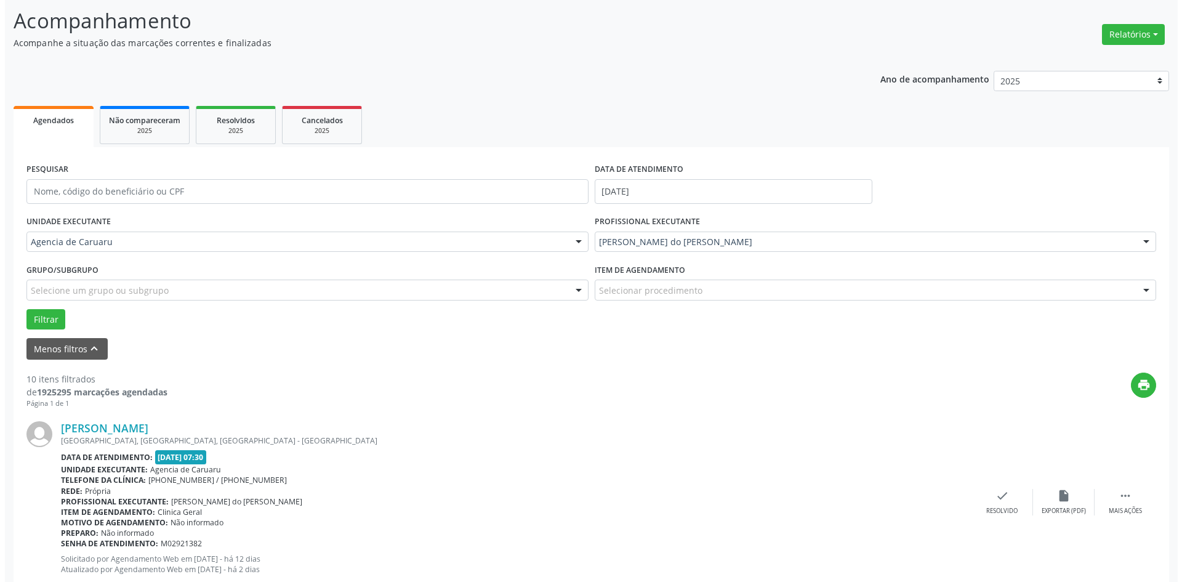
scroll to position [246, 0]
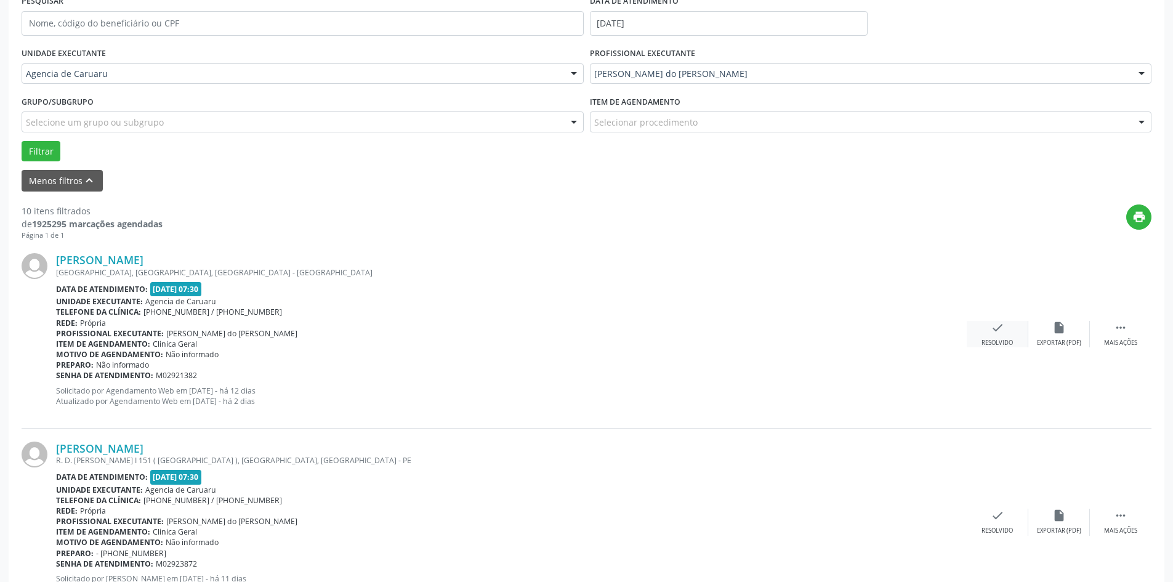
click at [1000, 327] on icon "check" at bounding box center [998, 328] width 14 height 14
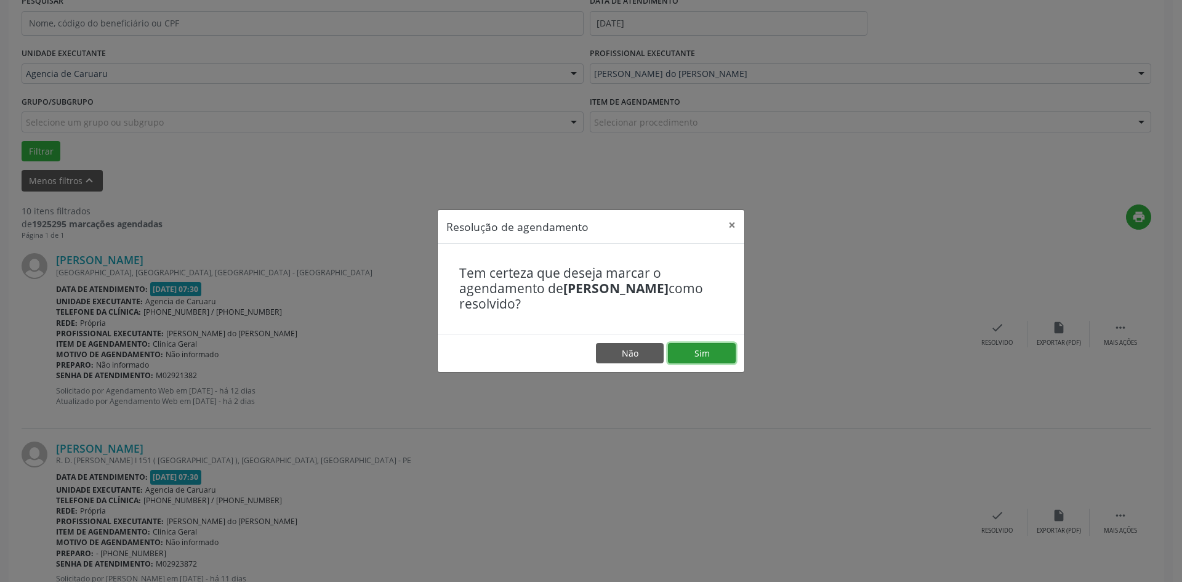
click at [689, 355] on button "Sim" at bounding box center [702, 353] width 68 height 21
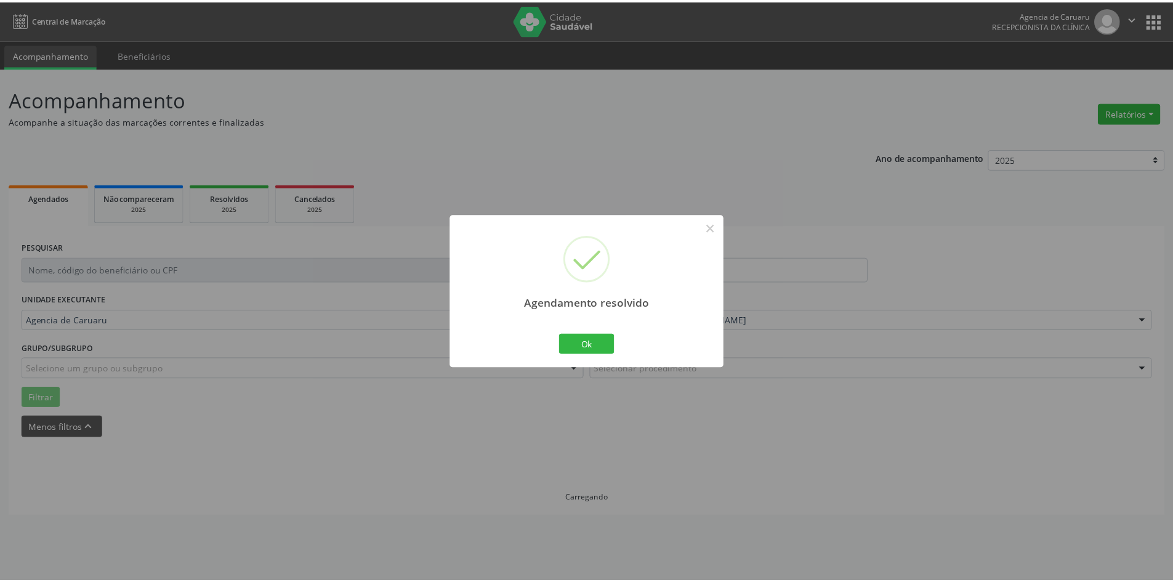
scroll to position [0, 0]
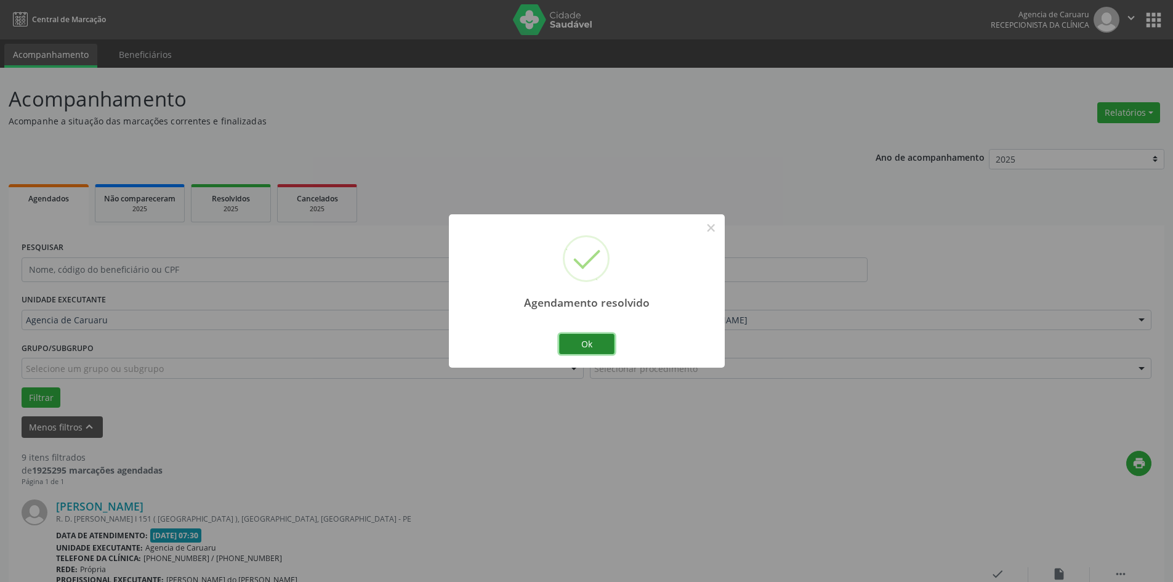
click at [602, 344] on button "Ok" at bounding box center [586, 344] width 55 height 21
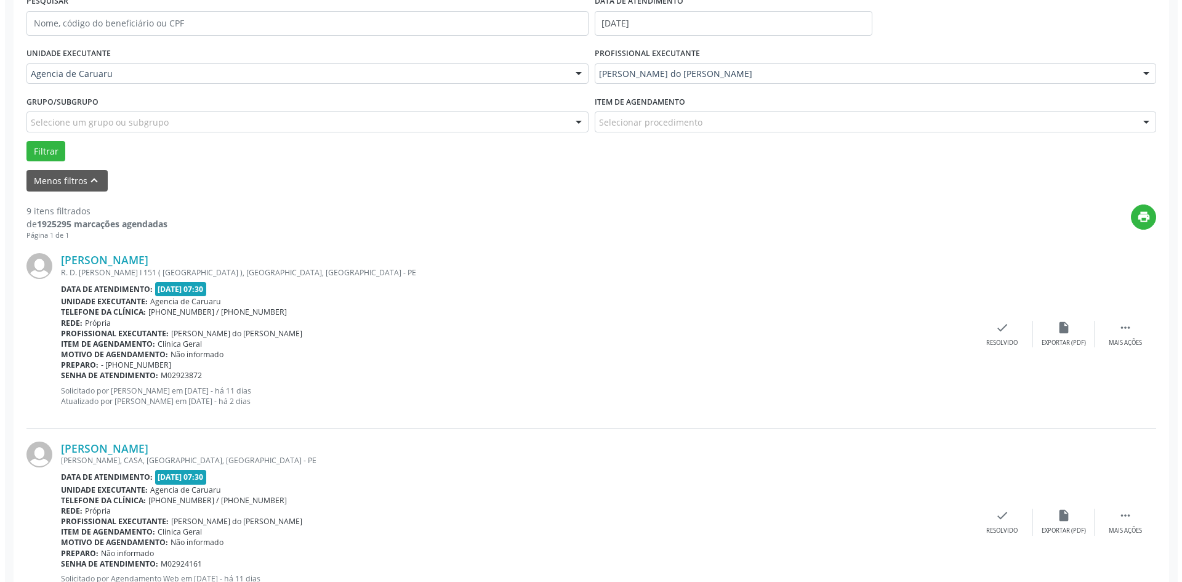
scroll to position [431, 0]
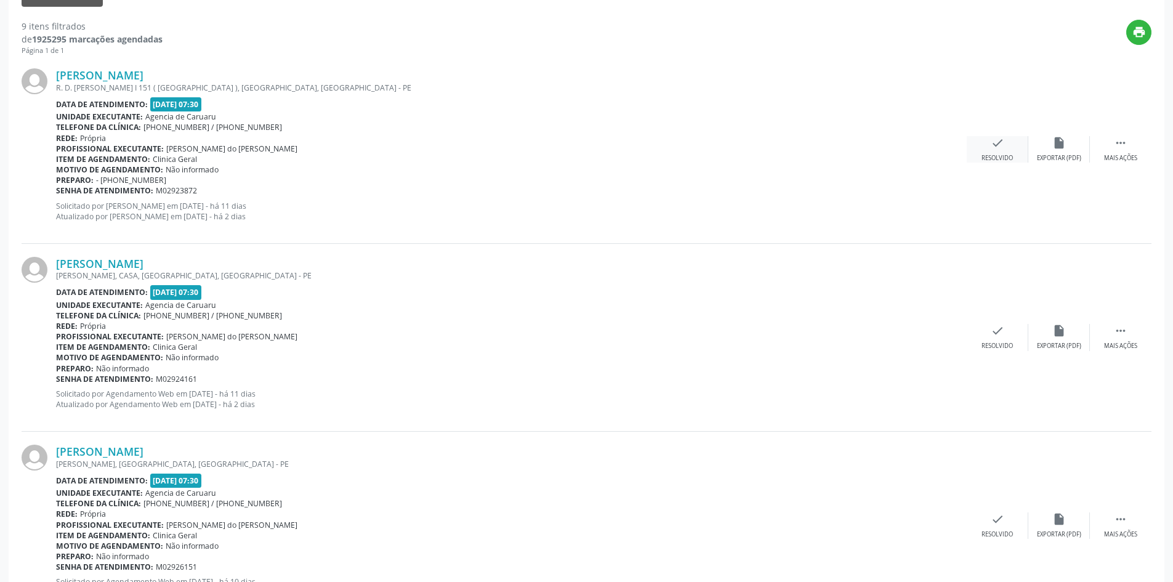
click at [1000, 148] on icon "check" at bounding box center [998, 143] width 14 height 14
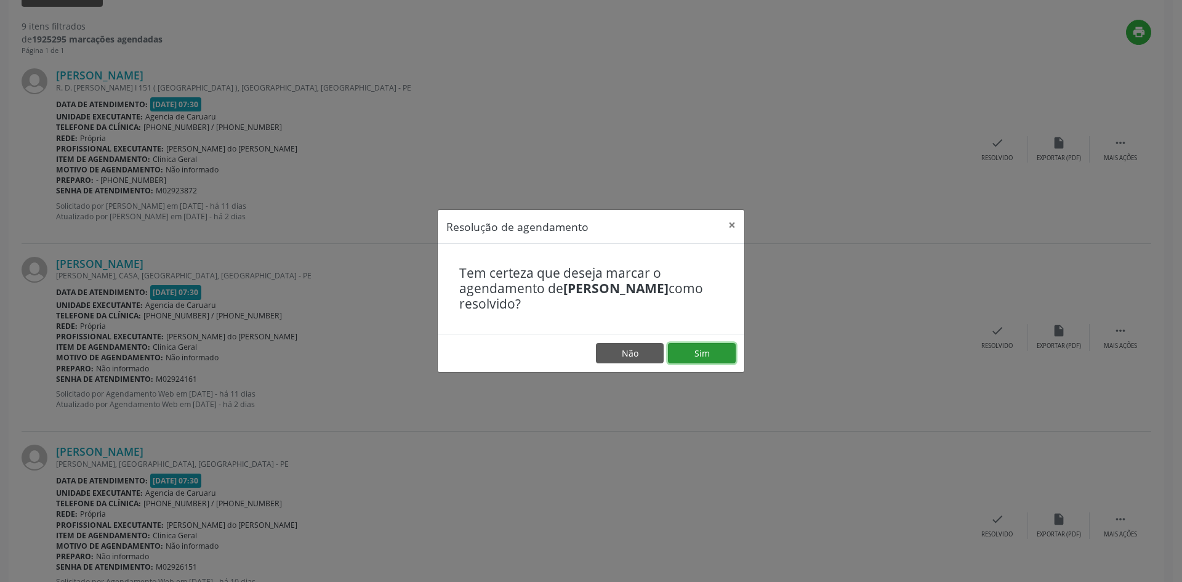
click at [713, 354] on button "Sim" at bounding box center [702, 353] width 68 height 21
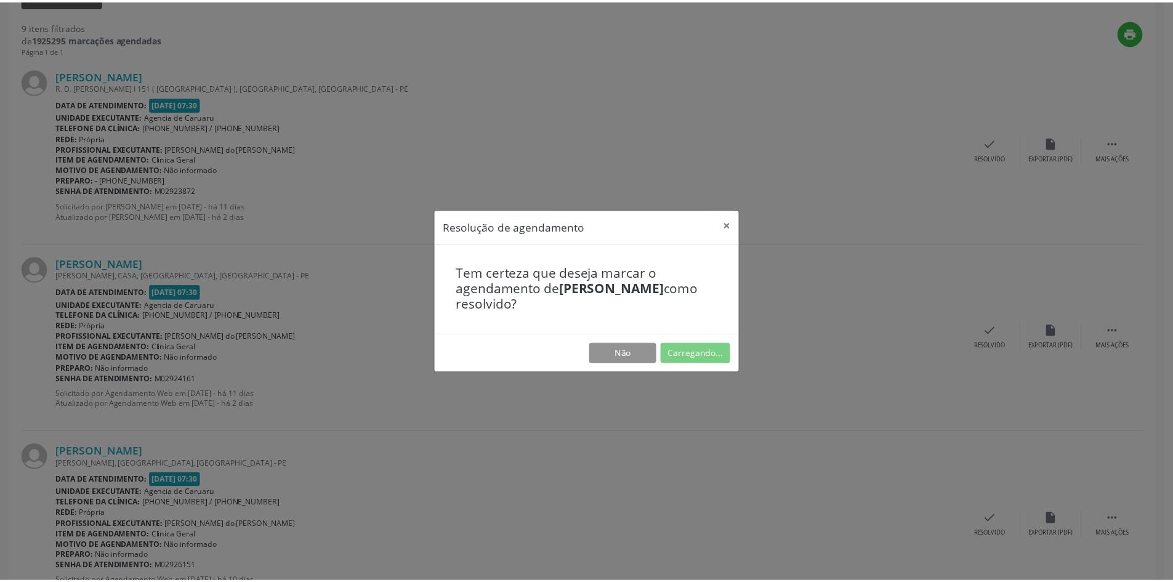
scroll to position [0, 0]
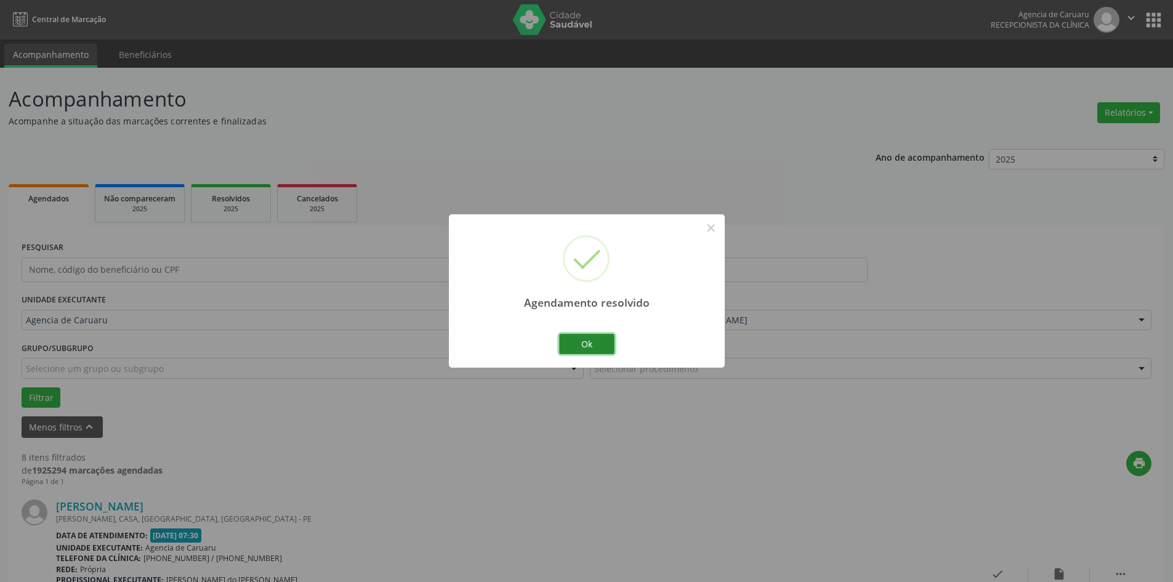
click at [585, 336] on button "Ok" at bounding box center [586, 344] width 55 height 21
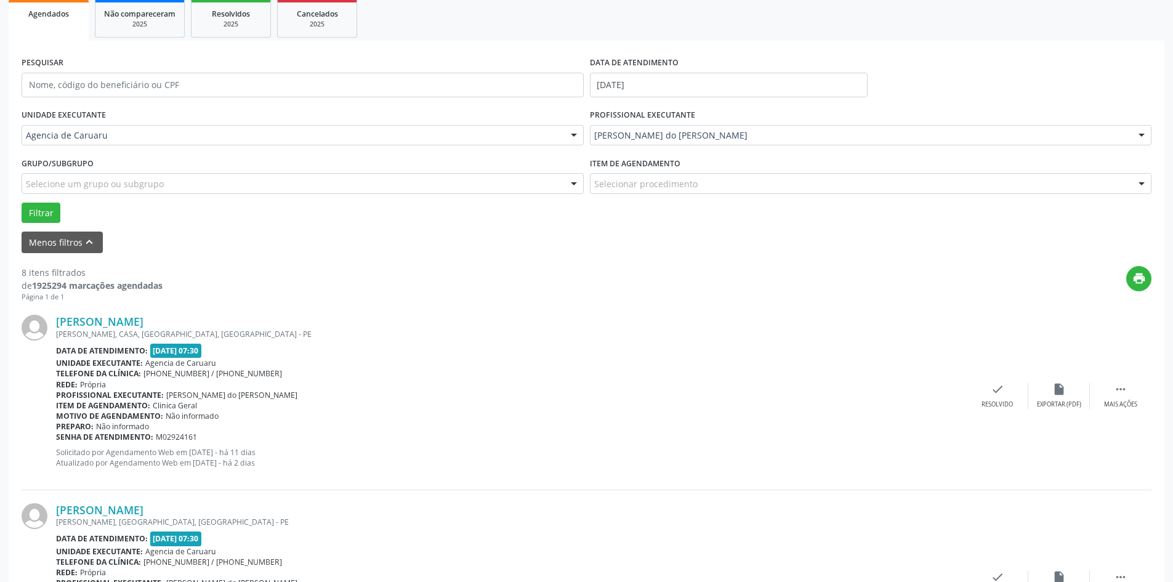
scroll to position [431, 0]
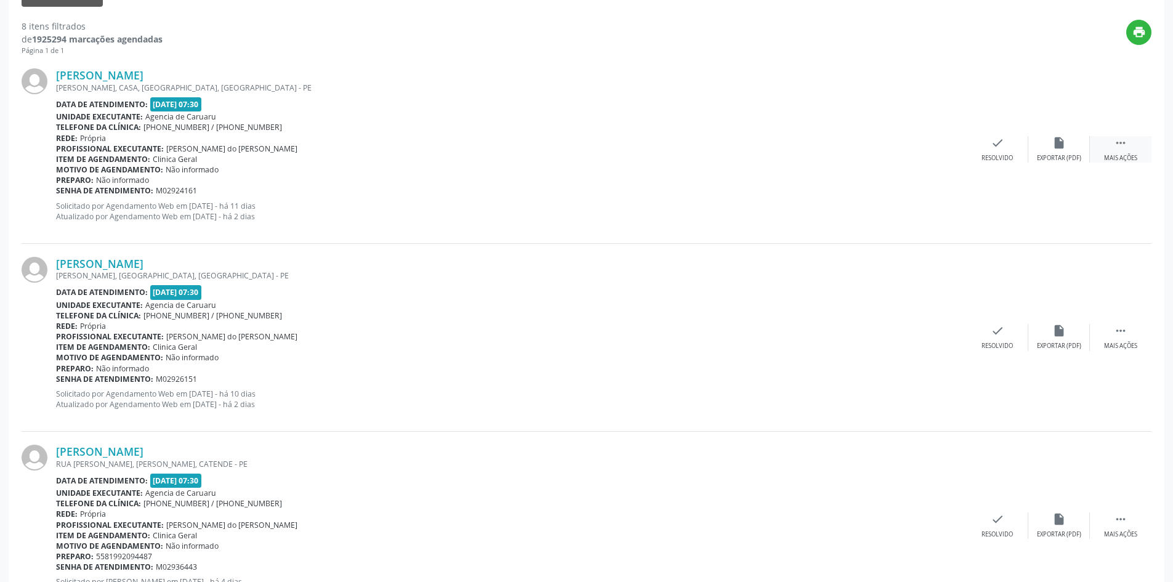
click at [1103, 156] on div " Mais ações" at bounding box center [1121, 149] width 62 height 26
click at [1037, 150] on div "alarm_off Não compareceu" at bounding box center [1059, 149] width 62 height 26
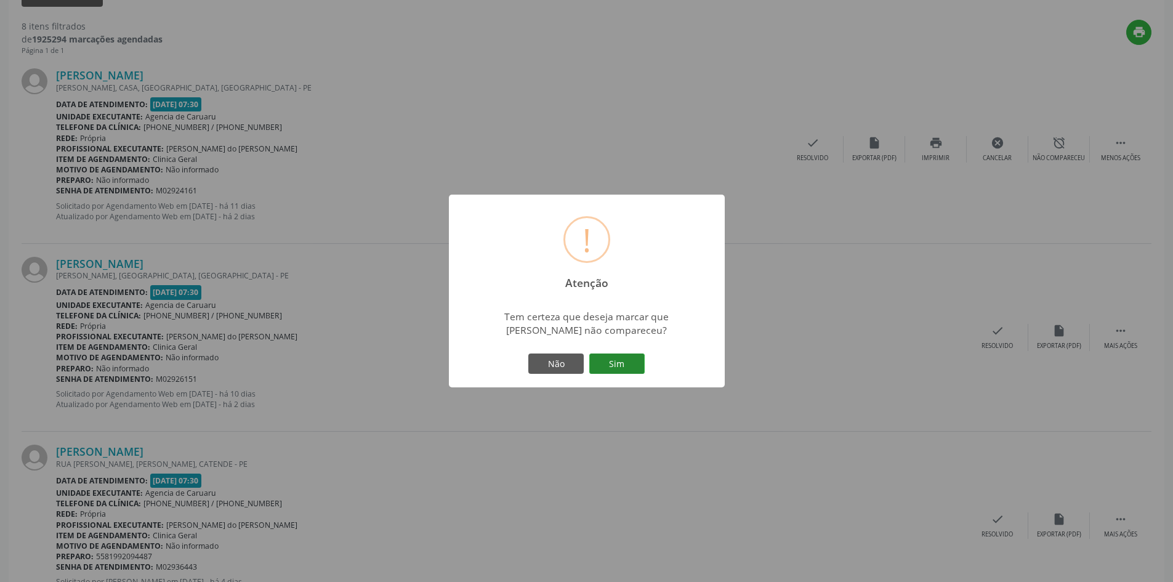
click at [626, 372] on button "Sim" at bounding box center [616, 363] width 55 height 21
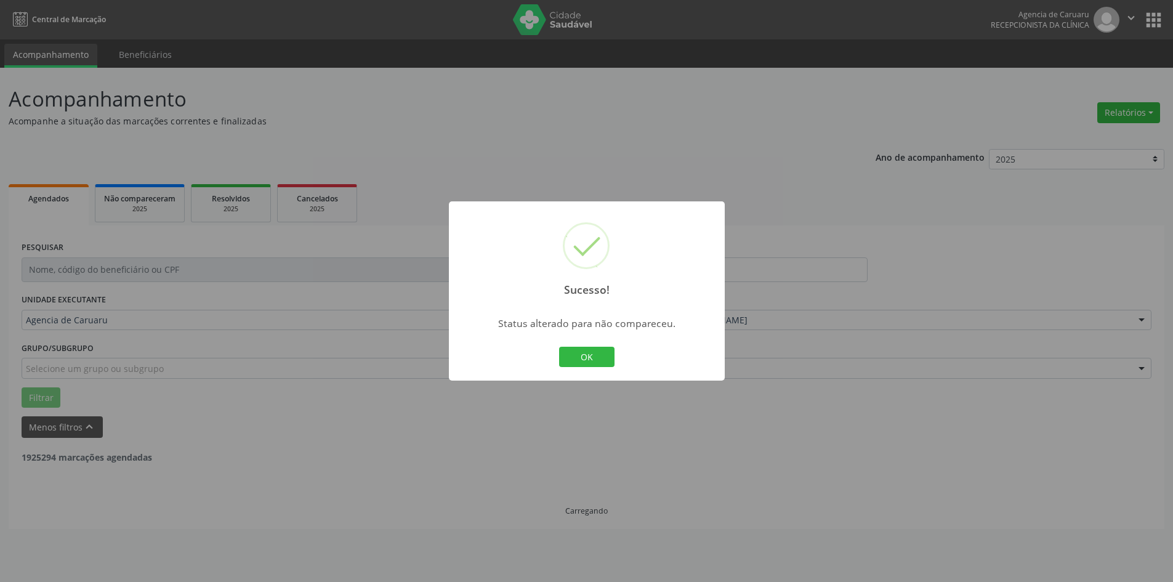
scroll to position [0, 0]
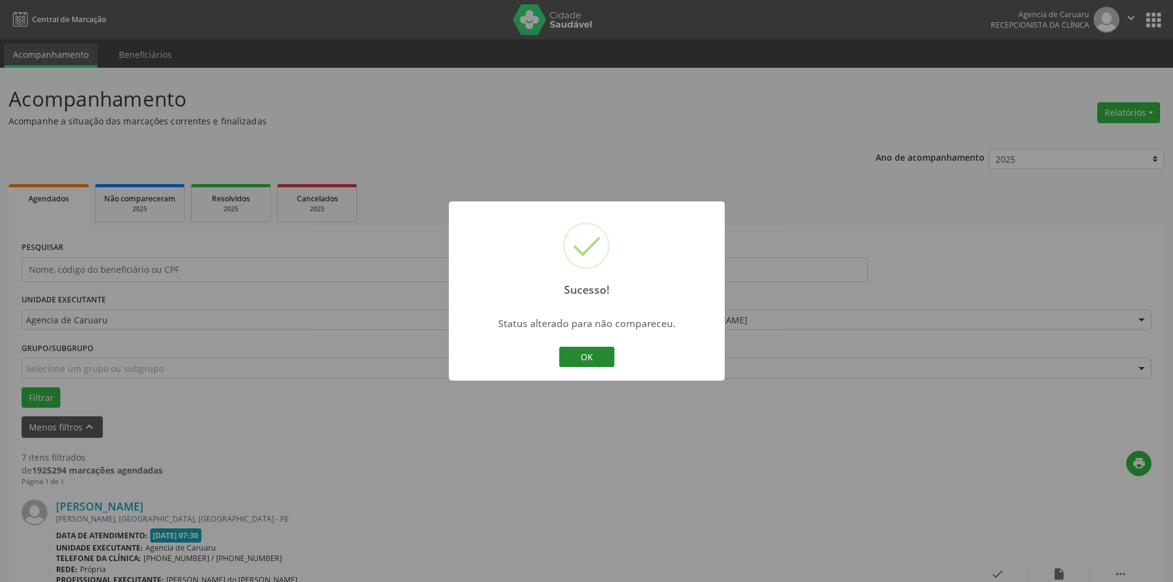
click at [608, 354] on button "OK" at bounding box center [586, 357] width 55 height 21
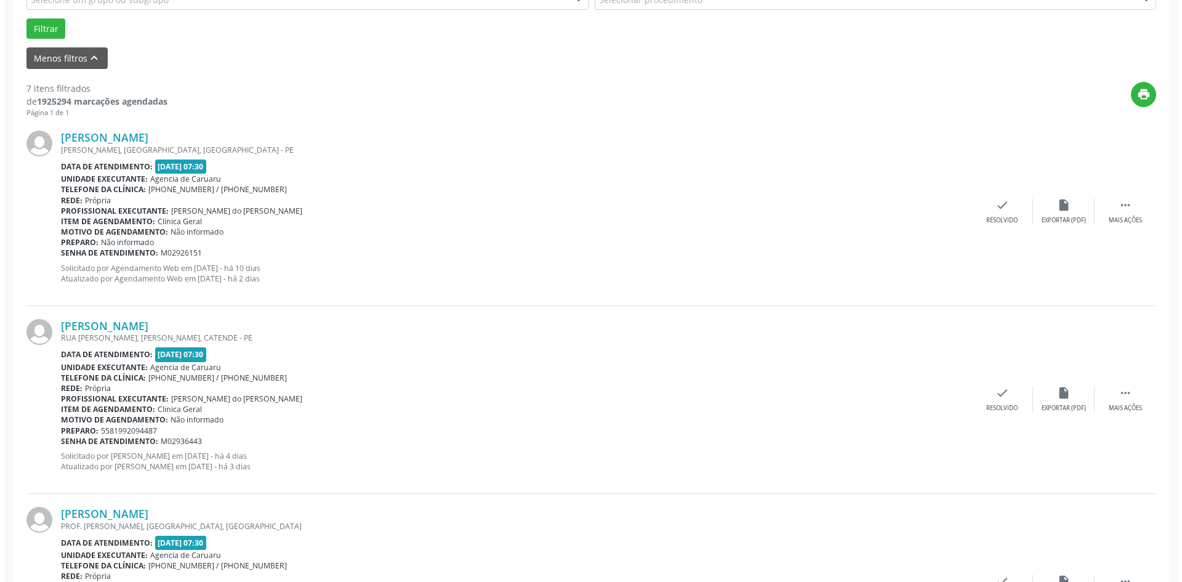
scroll to position [369, 0]
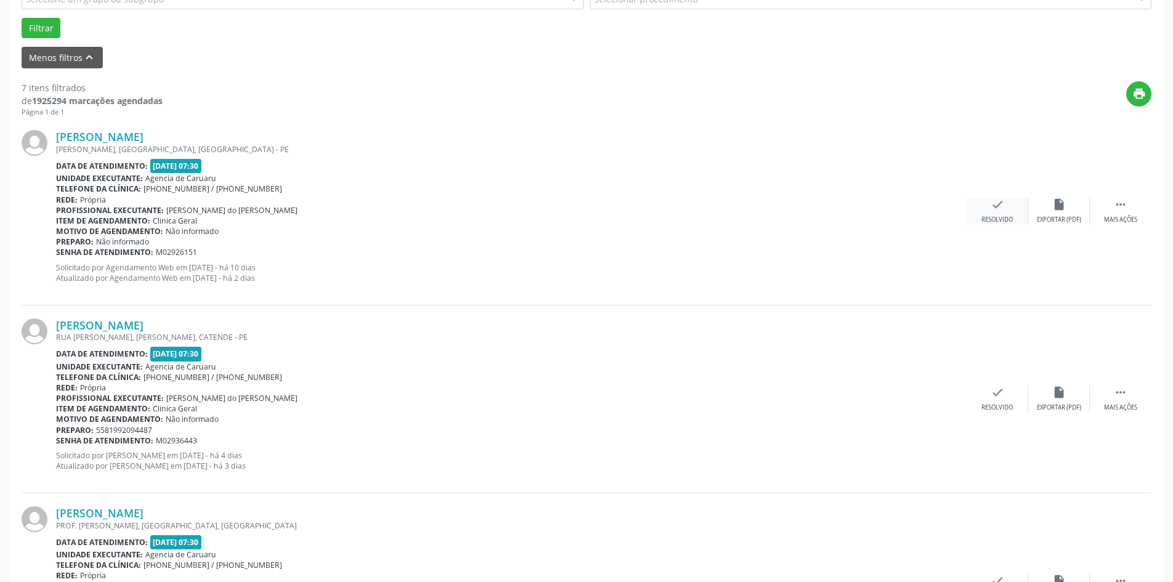
click at [1001, 218] on div "Resolvido" at bounding box center [996, 219] width 31 height 9
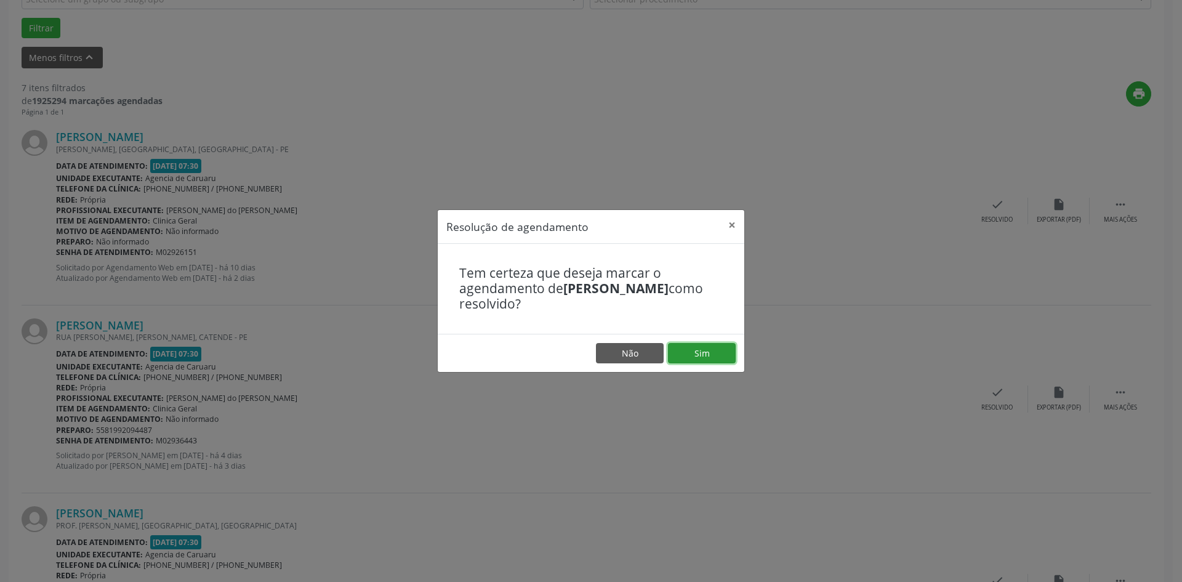
click at [699, 351] on button "Sim" at bounding box center [702, 353] width 68 height 21
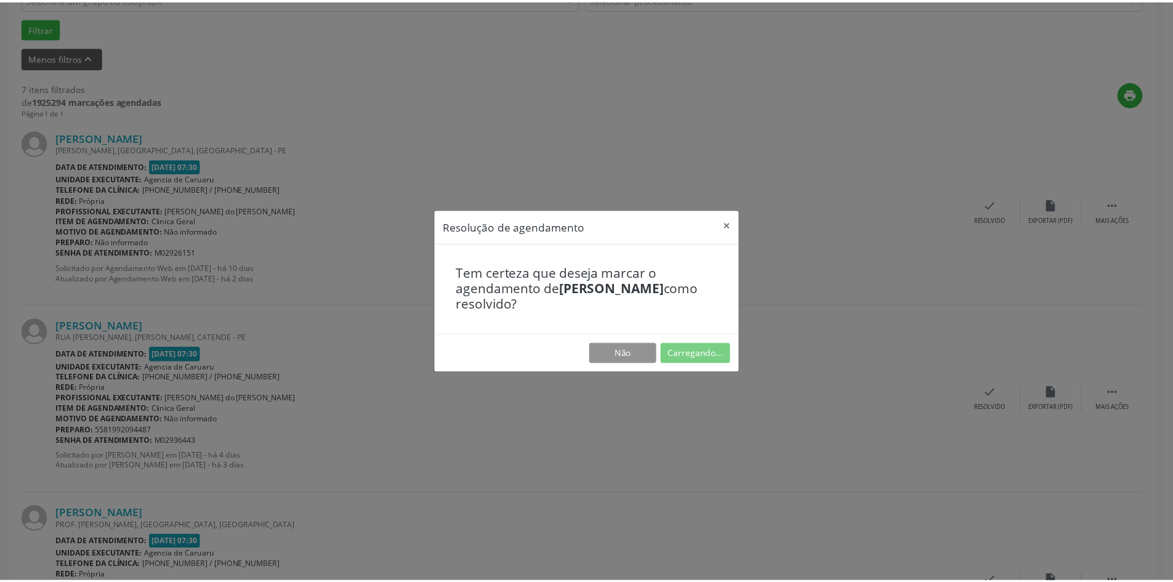
scroll to position [0, 0]
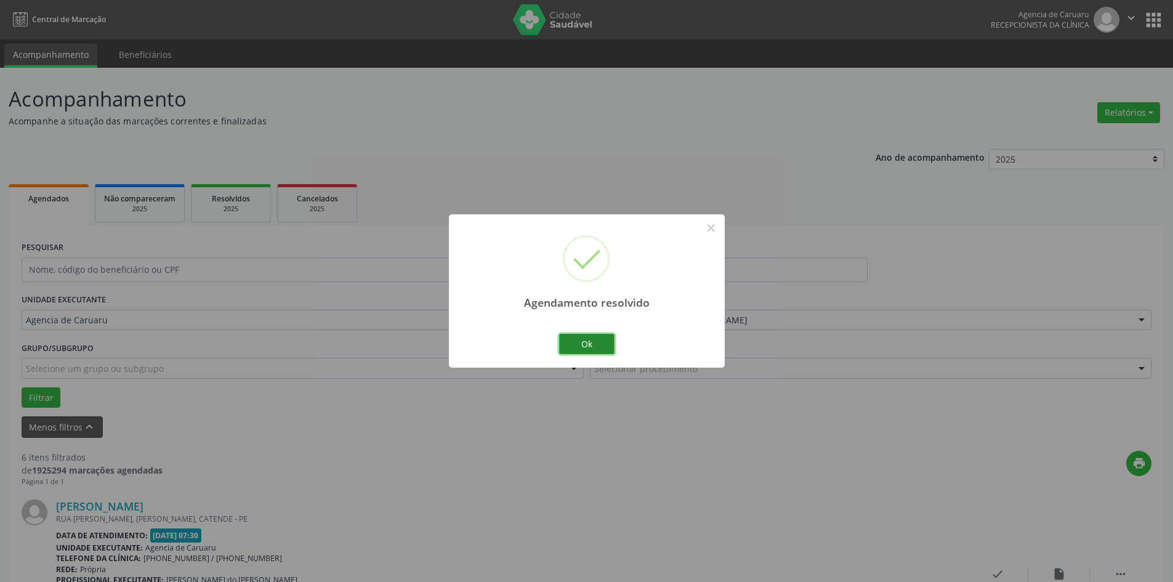
click at [603, 351] on button "Ok" at bounding box center [586, 344] width 55 height 21
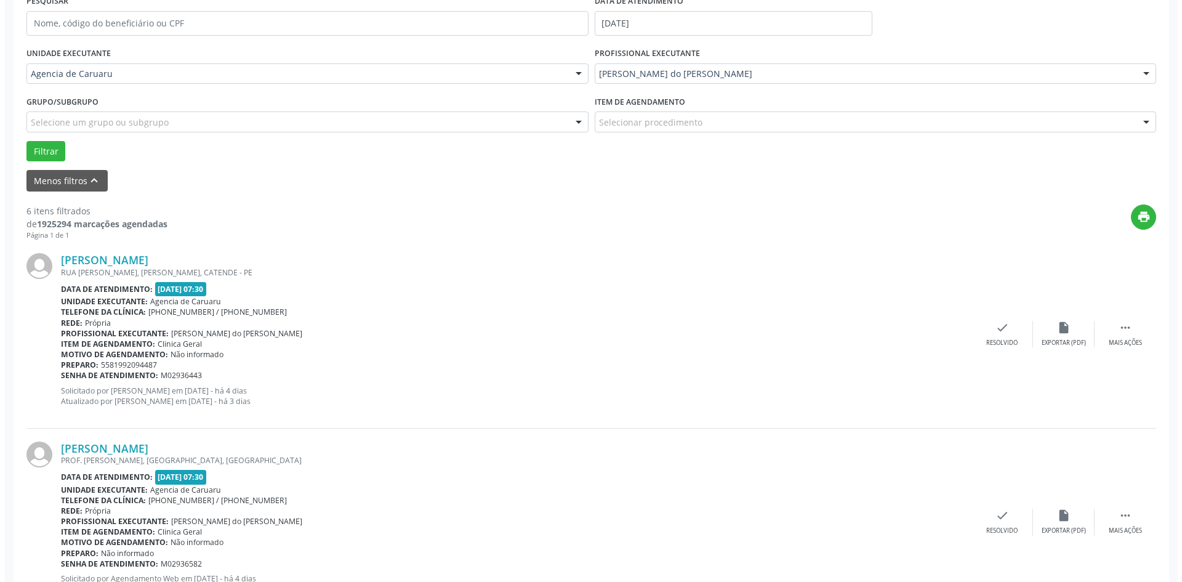
scroll to position [369, 0]
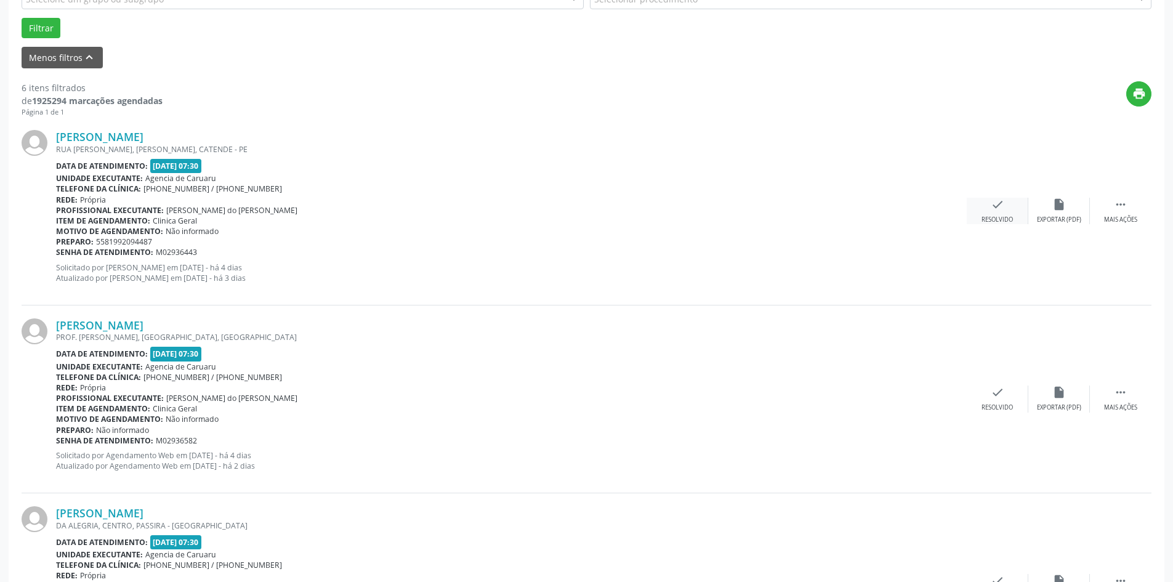
click at [997, 220] on div "Resolvido" at bounding box center [996, 219] width 31 height 9
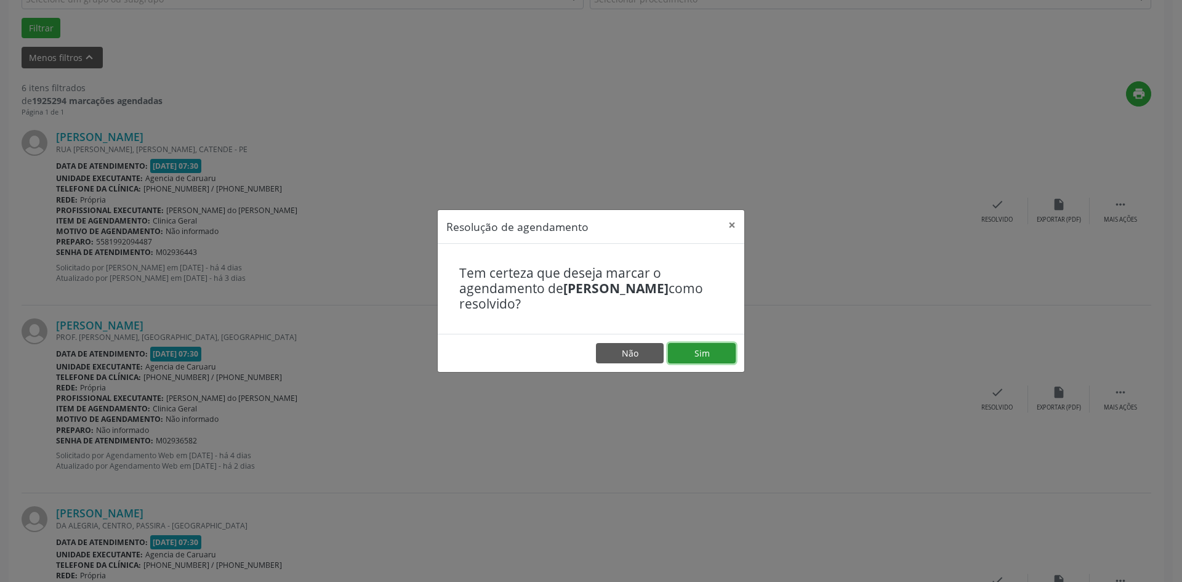
click at [700, 355] on button "Sim" at bounding box center [702, 353] width 68 height 21
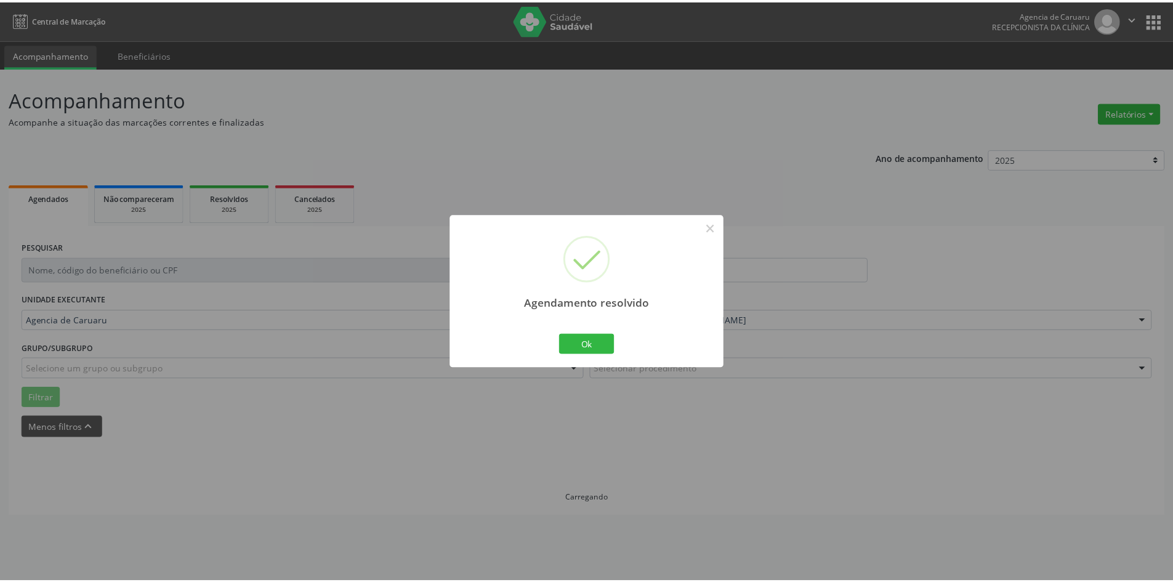
scroll to position [0, 0]
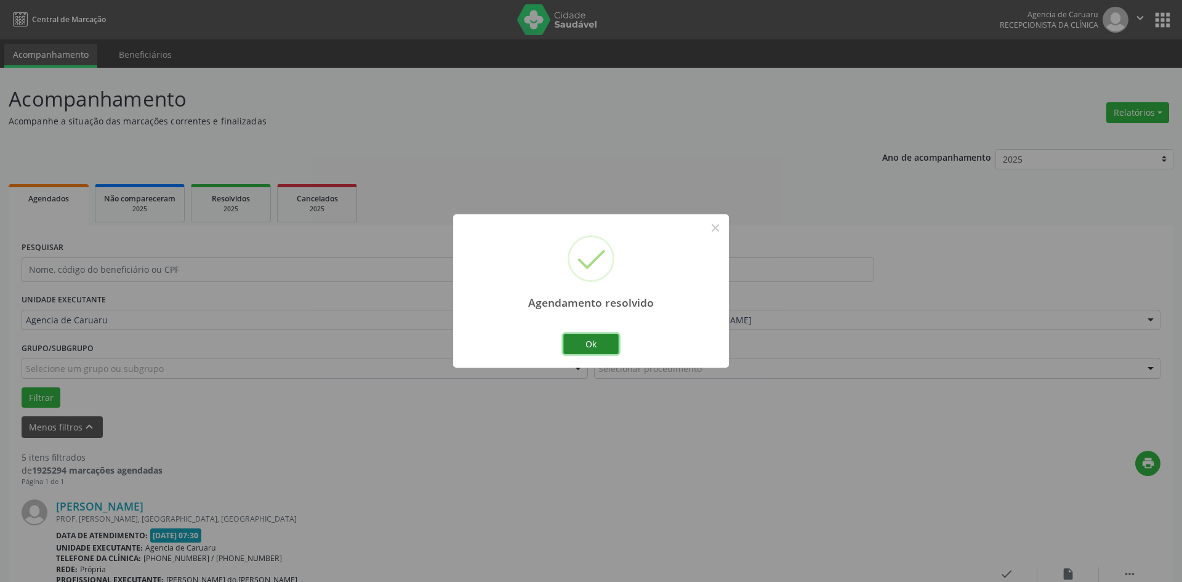
click at [583, 347] on button "Ok" at bounding box center [590, 344] width 55 height 21
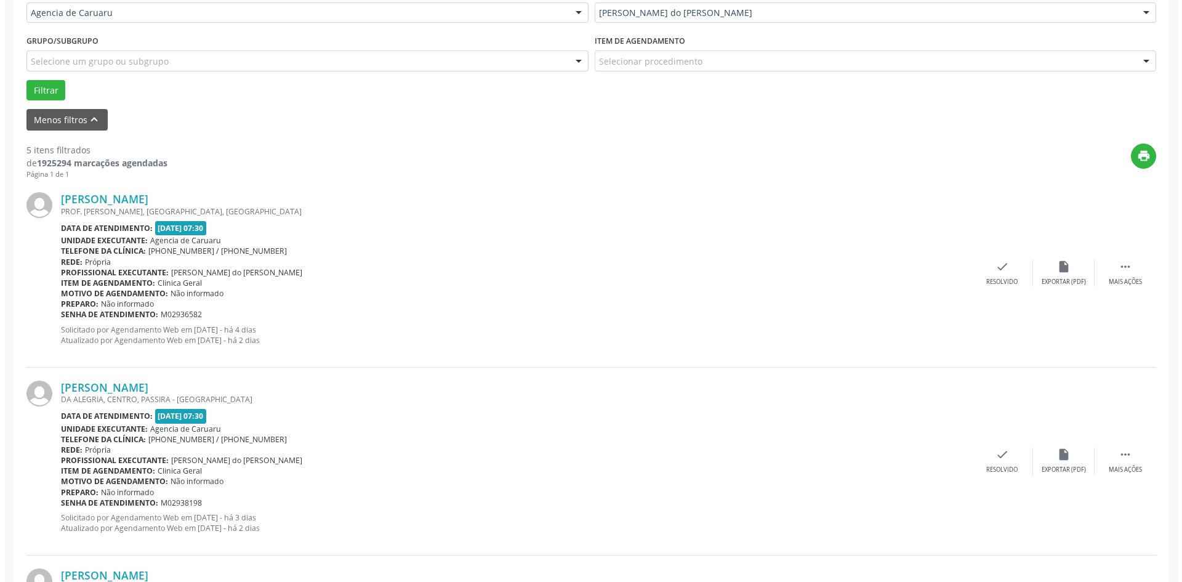
scroll to position [308, 0]
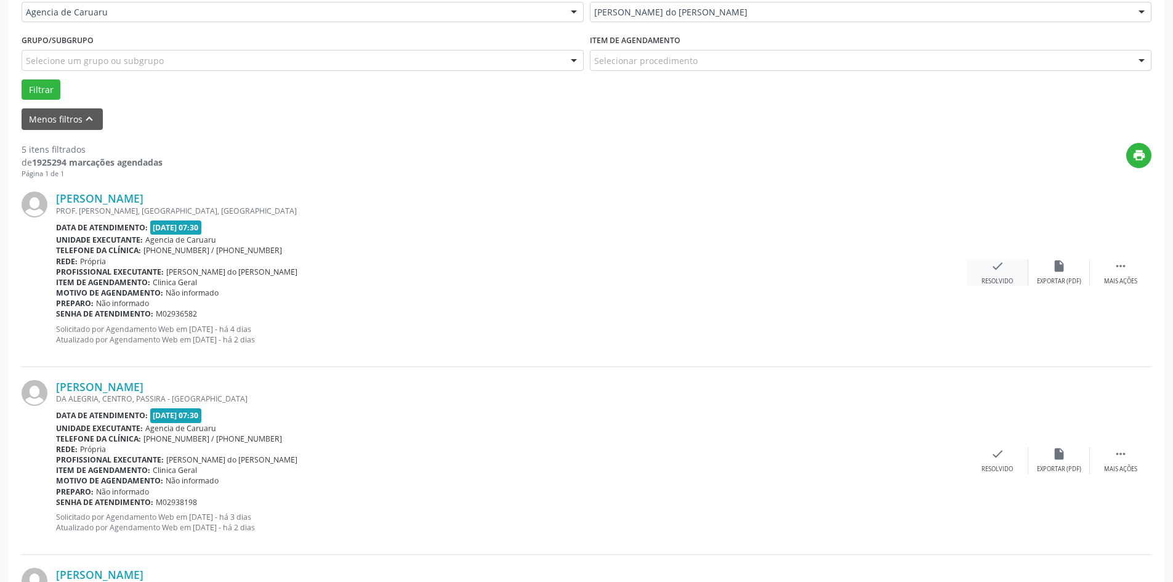
click at [988, 270] on div "check Resolvido" at bounding box center [998, 272] width 62 height 26
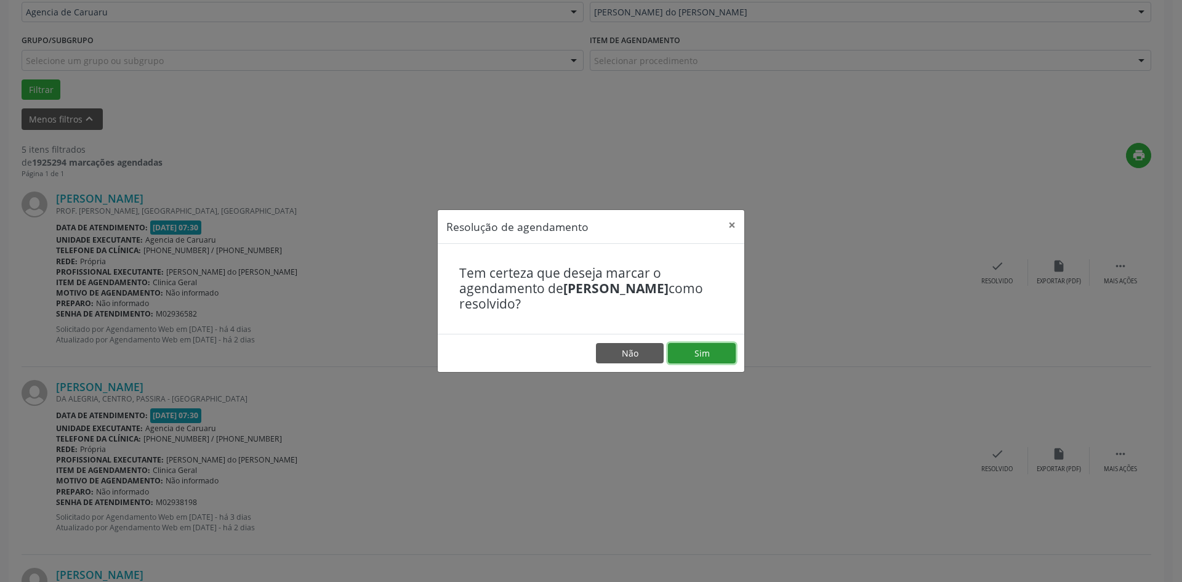
click at [697, 355] on button "Sim" at bounding box center [702, 353] width 68 height 21
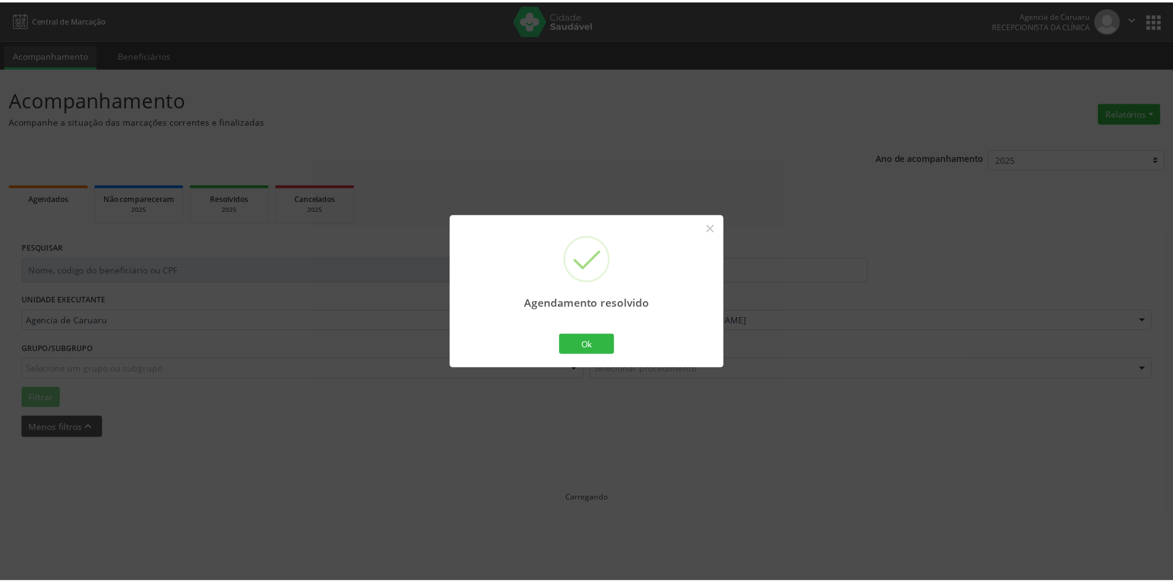
scroll to position [0, 0]
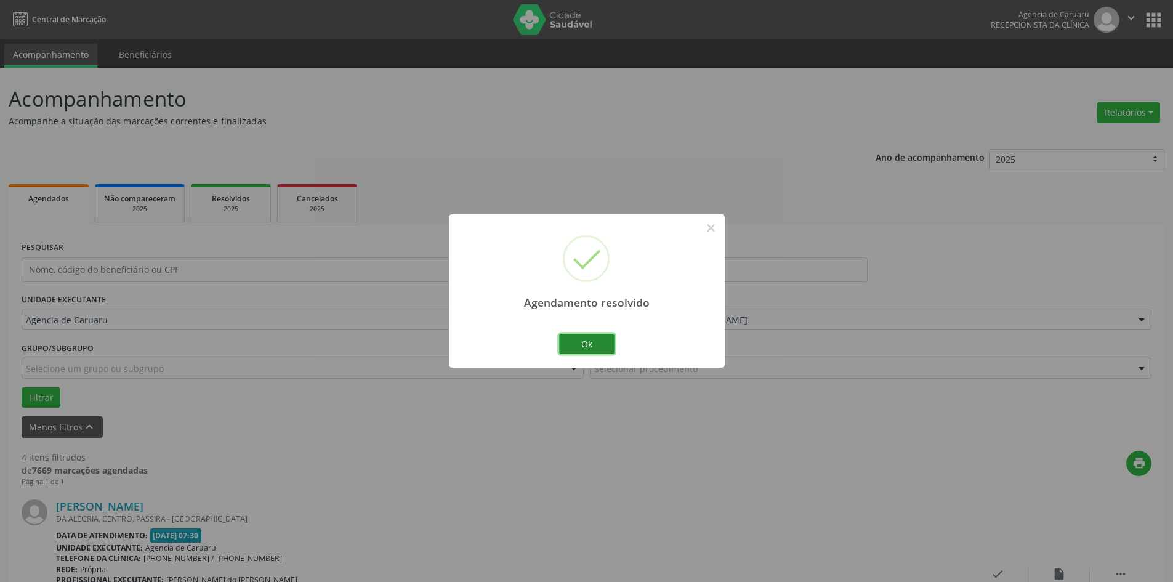
click at [599, 350] on button "Ok" at bounding box center [586, 344] width 55 height 21
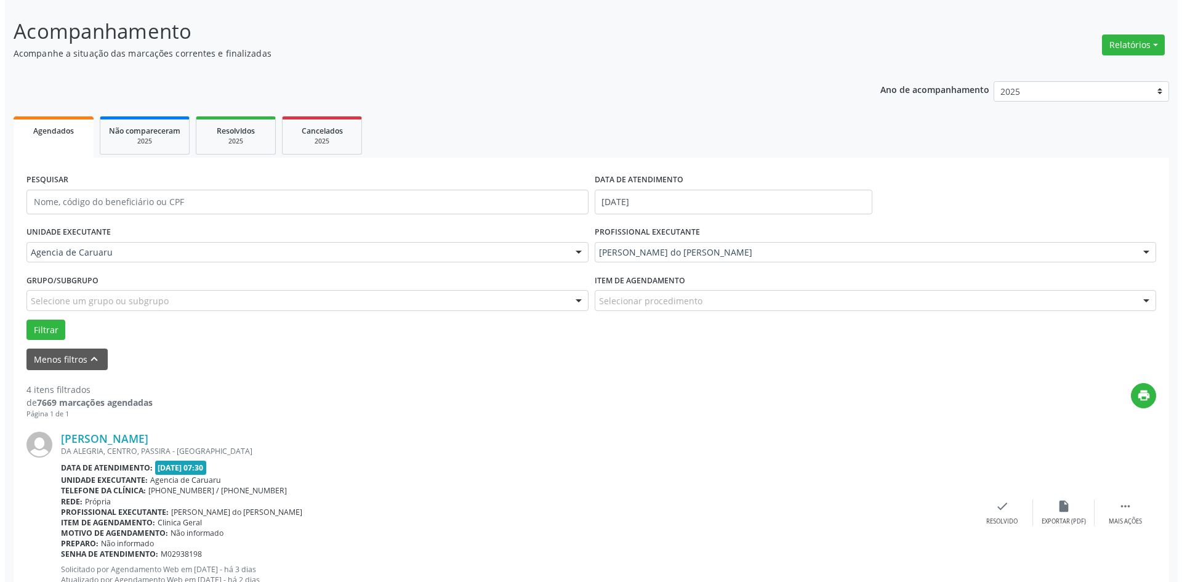
scroll to position [185, 0]
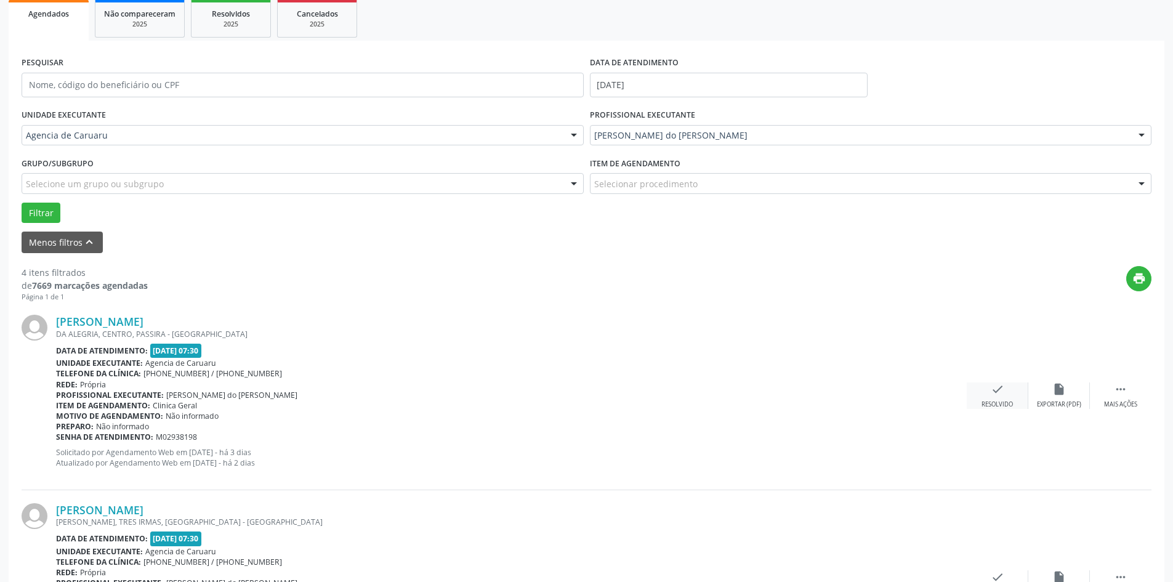
click at [1000, 387] on icon "check" at bounding box center [998, 389] width 14 height 14
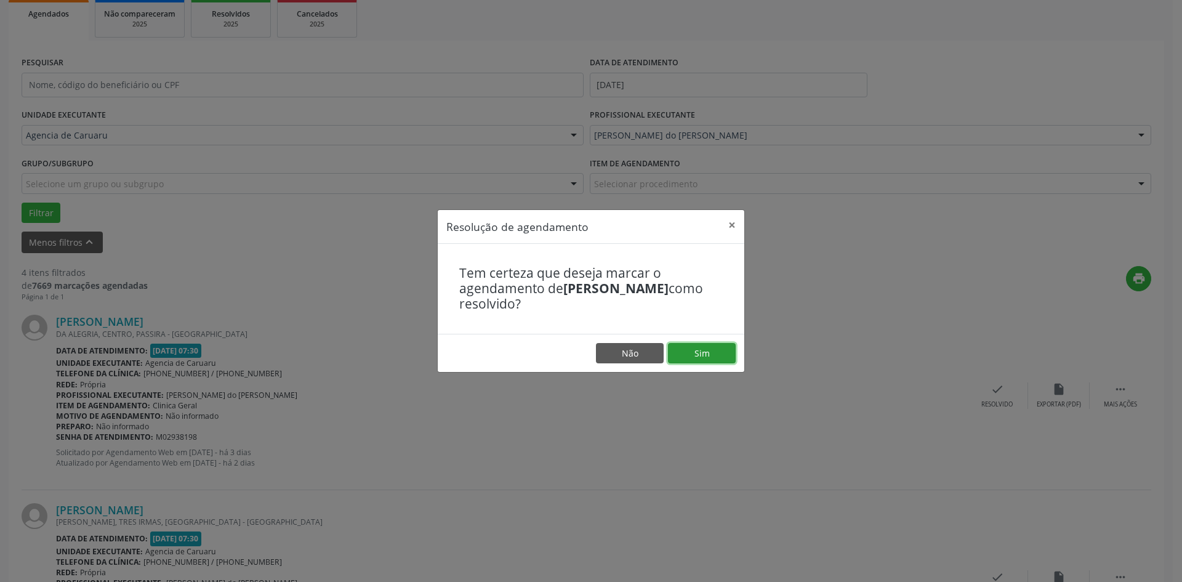
click at [704, 351] on button "Sim" at bounding box center [702, 353] width 68 height 21
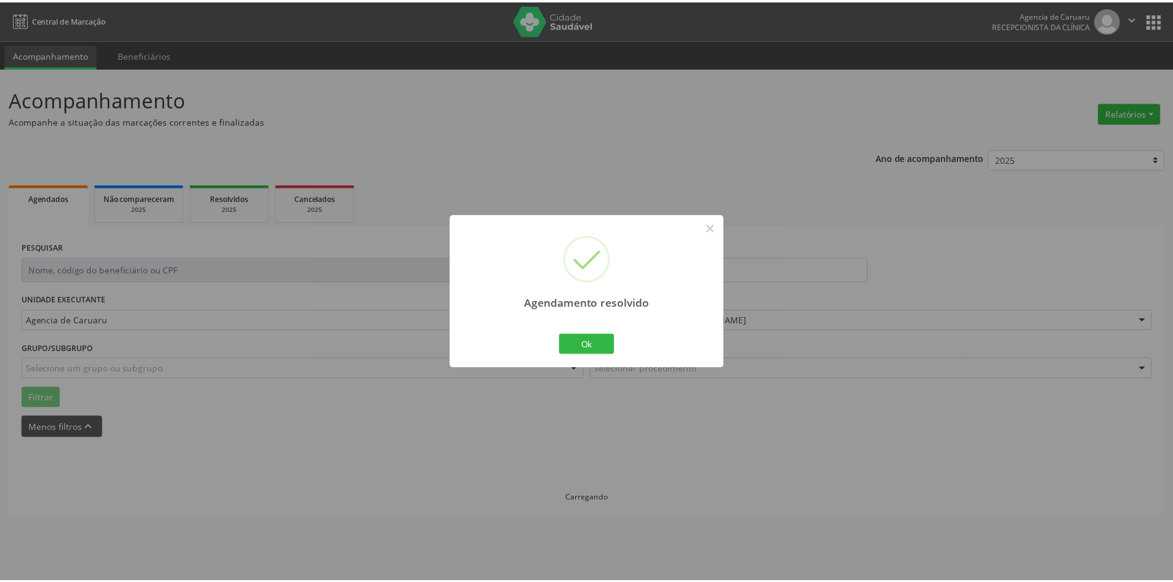
scroll to position [0, 0]
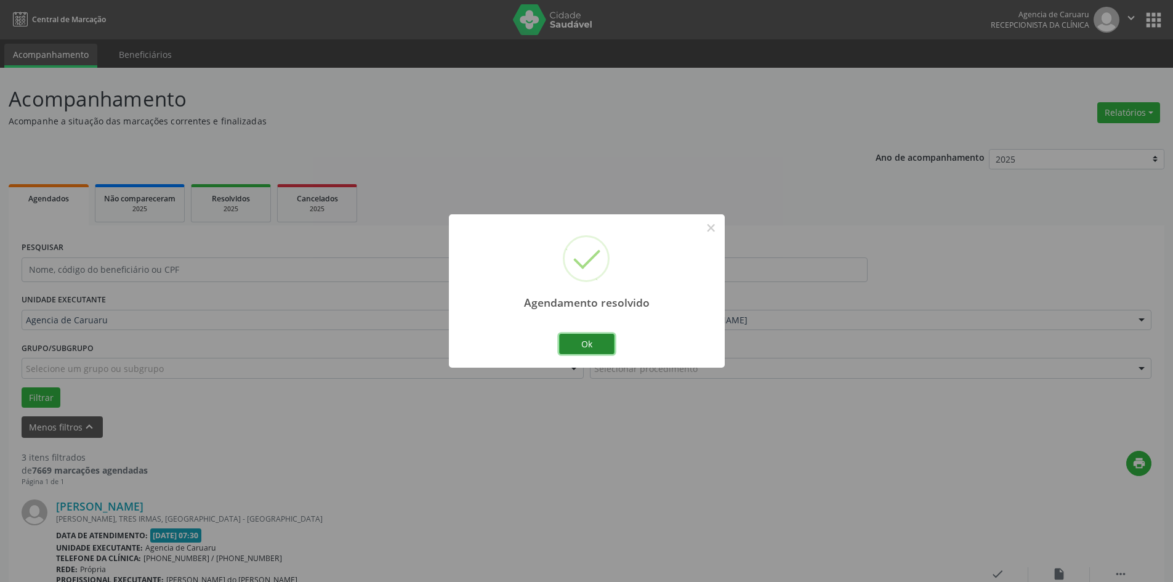
click at [572, 340] on button "Ok" at bounding box center [586, 344] width 55 height 21
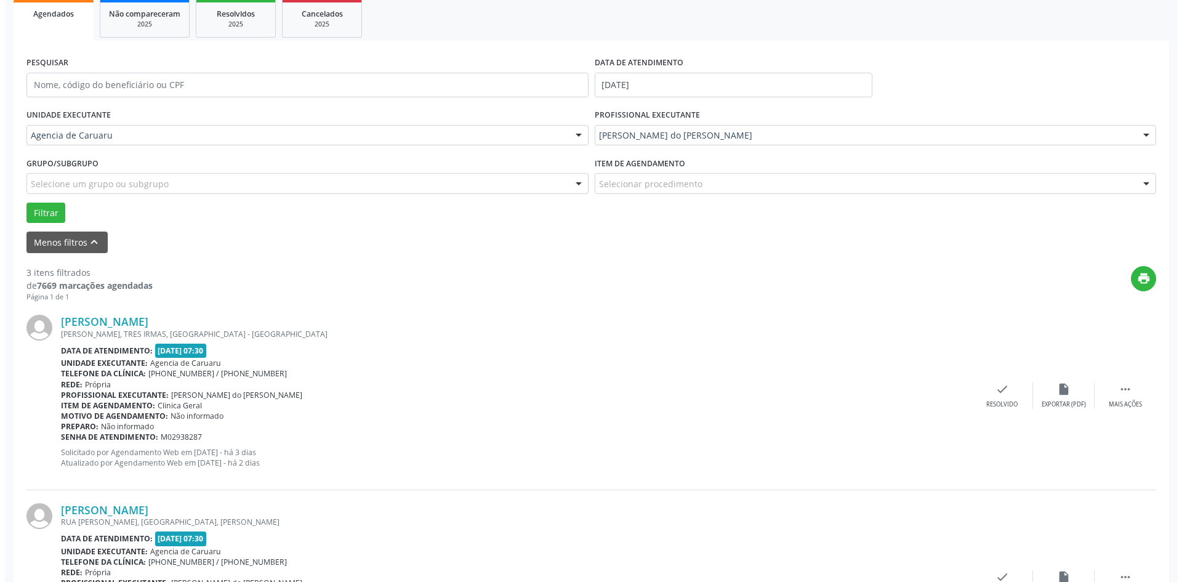
scroll to position [369, 0]
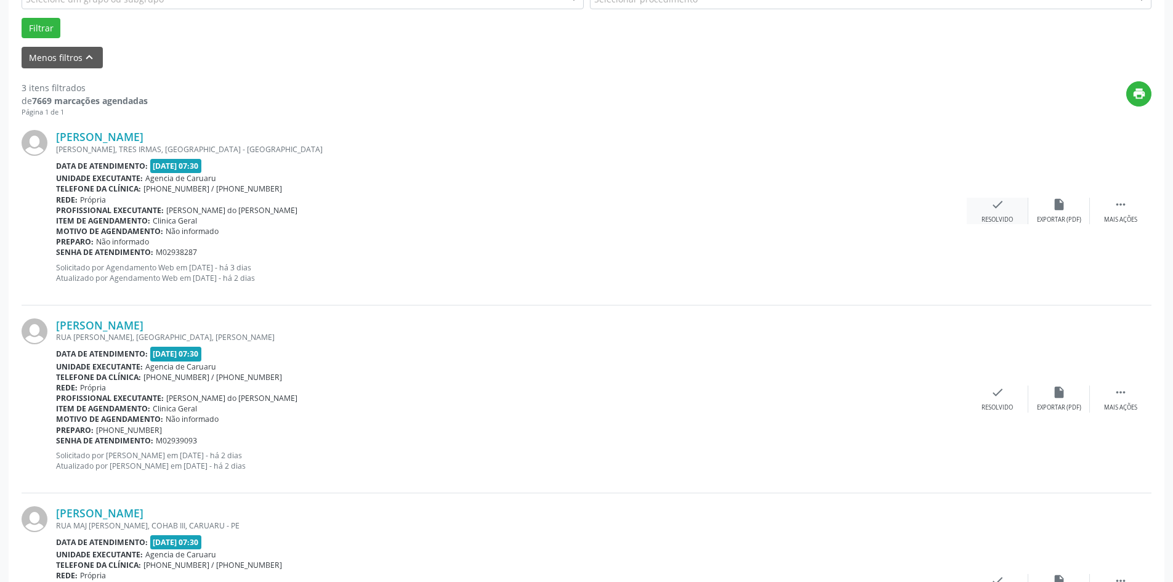
click at [989, 215] on div "check Resolvido" at bounding box center [998, 211] width 62 height 26
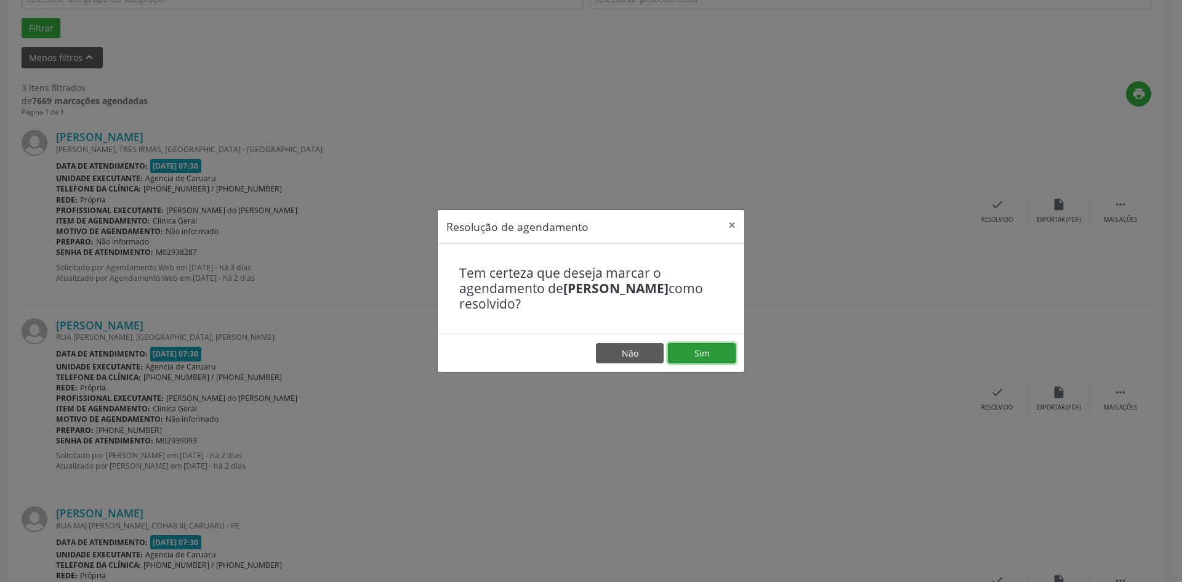
click at [686, 355] on button "Sim" at bounding box center [702, 353] width 68 height 21
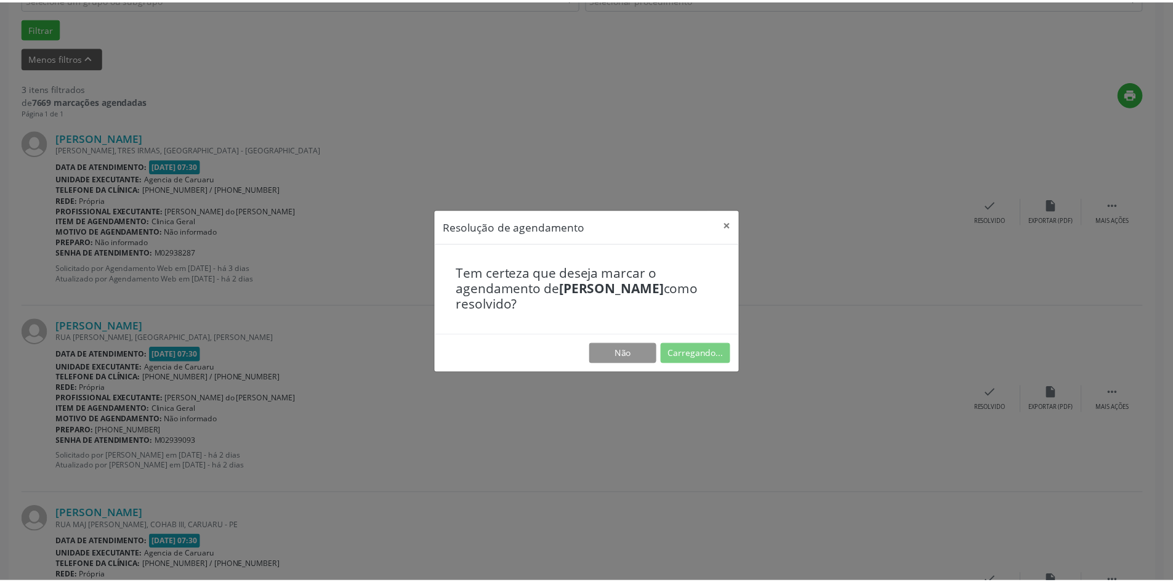
scroll to position [0, 0]
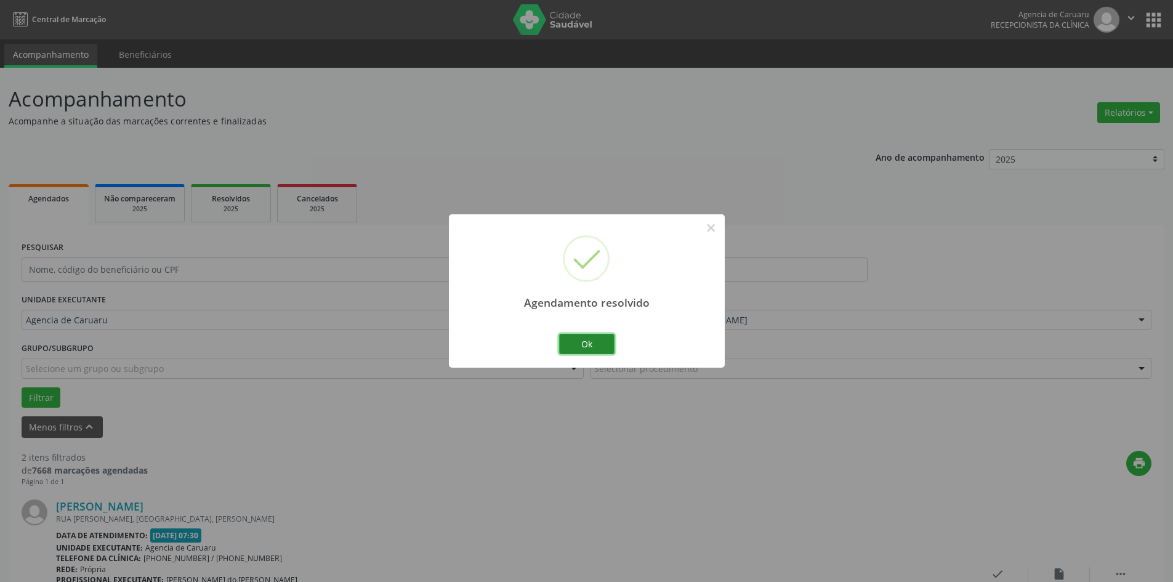
click at [576, 345] on button "Ok" at bounding box center [586, 344] width 55 height 21
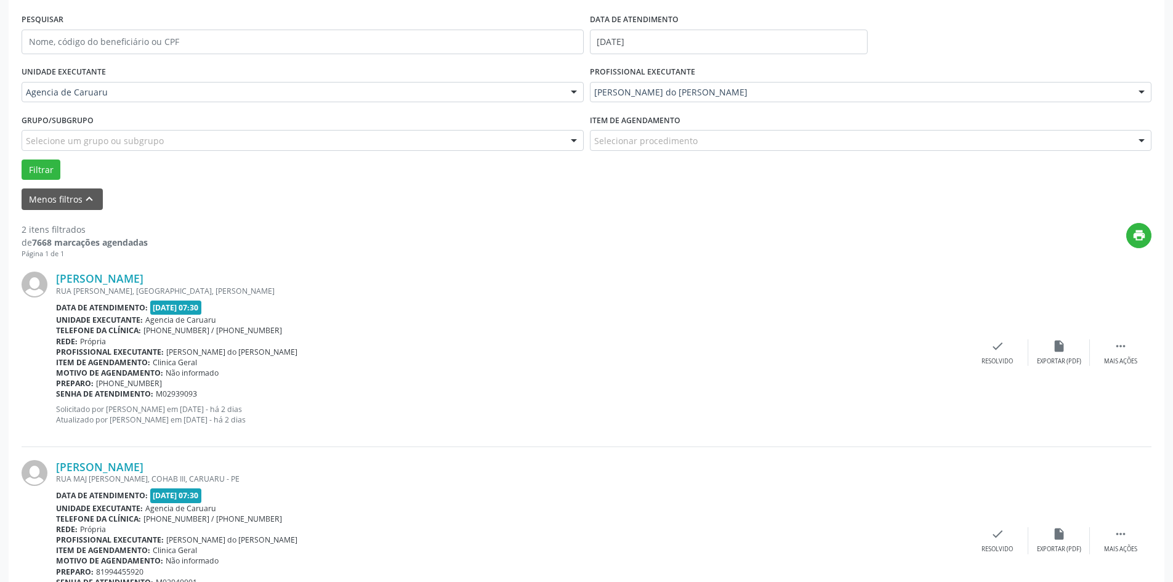
scroll to position [302, 0]
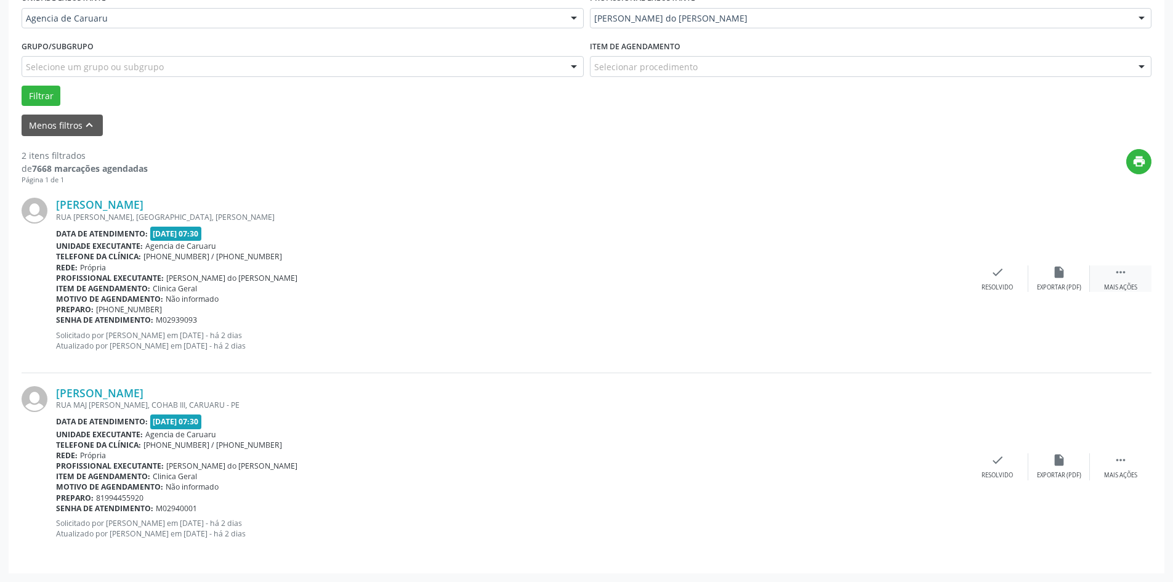
click at [1120, 276] on icon "" at bounding box center [1121, 272] width 14 height 14
click at [1045, 279] on div "alarm_off Não compareceu" at bounding box center [1059, 278] width 62 height 26
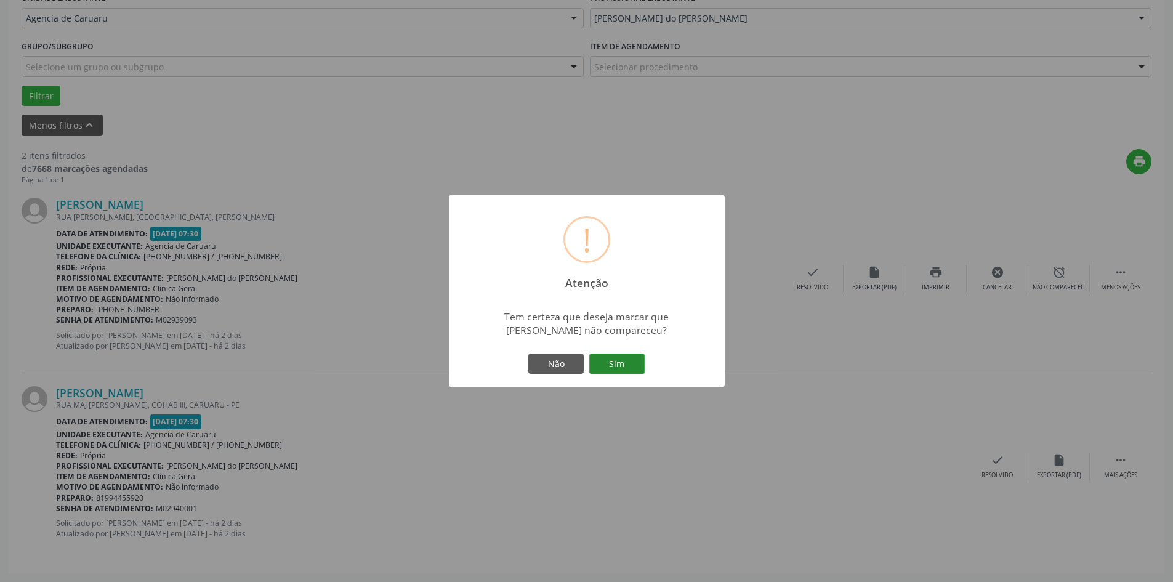
click at [608, 361] on button "Sim" at bounding box center [616, 363] width 55 height 21
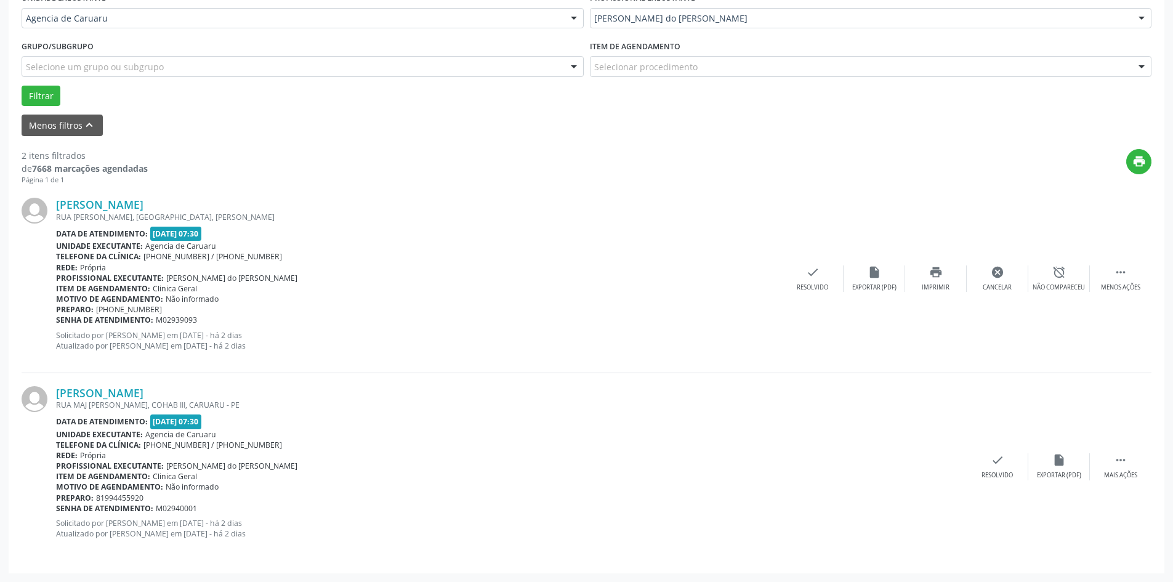
scroll to position [0, 0]
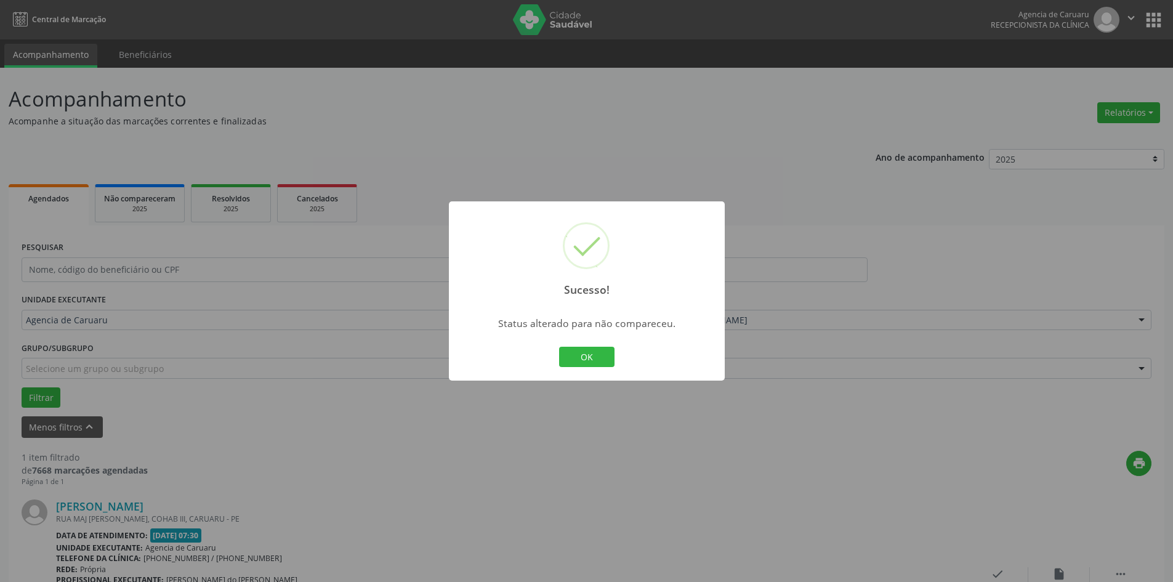
click at [608, 361] on button "OK" at bounding box center [586, 357] width 55 height 21
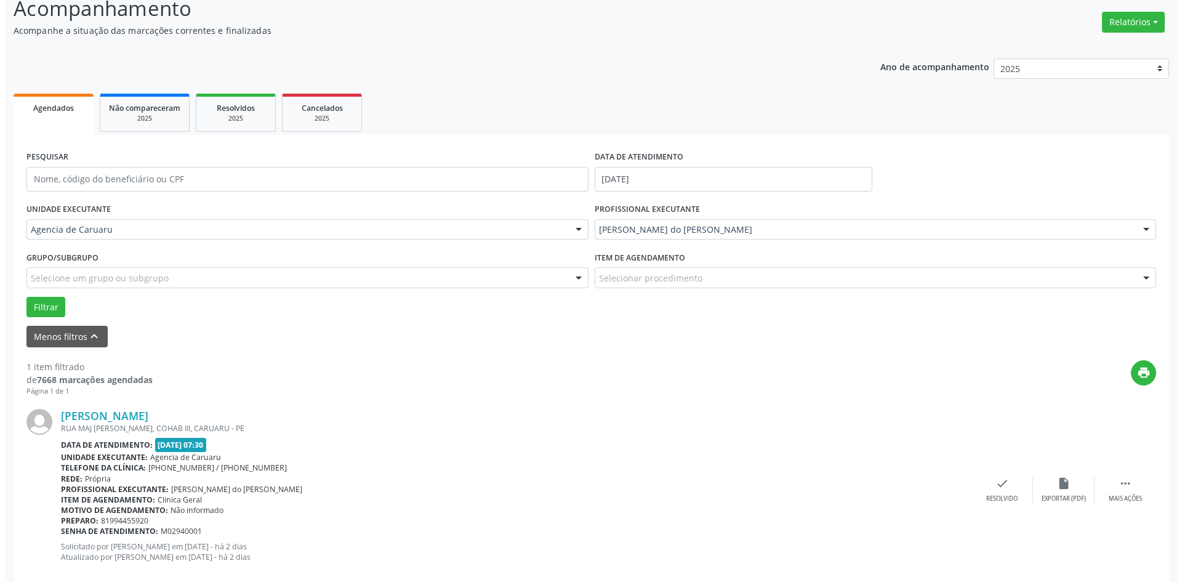
scroll to position [114, 0]
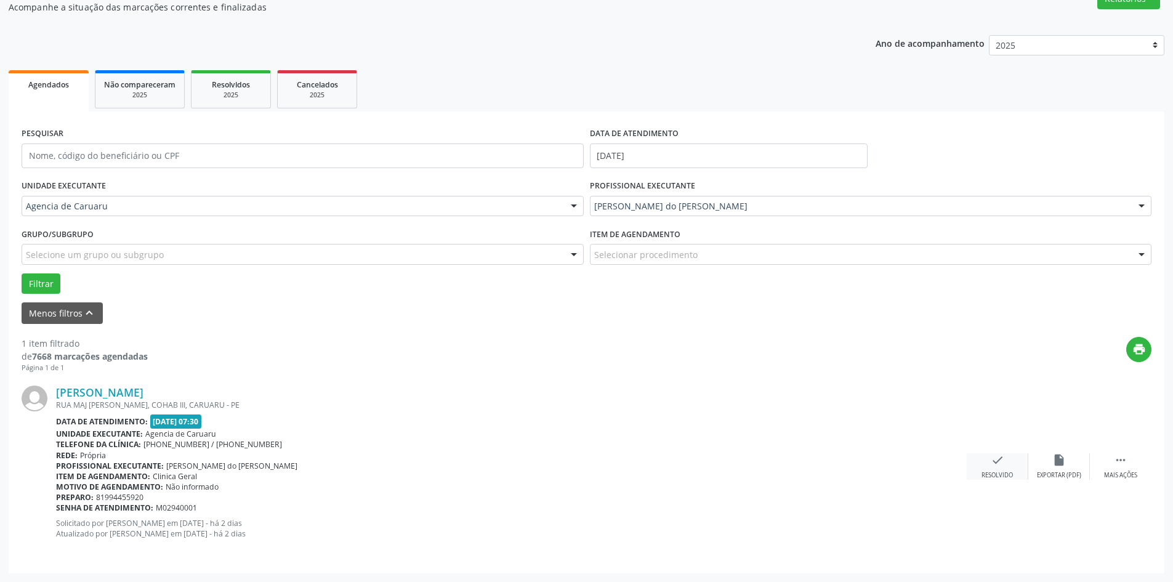
click at [991, 463] on icon "check" at bounding box center [998, 460] width 14 height 14
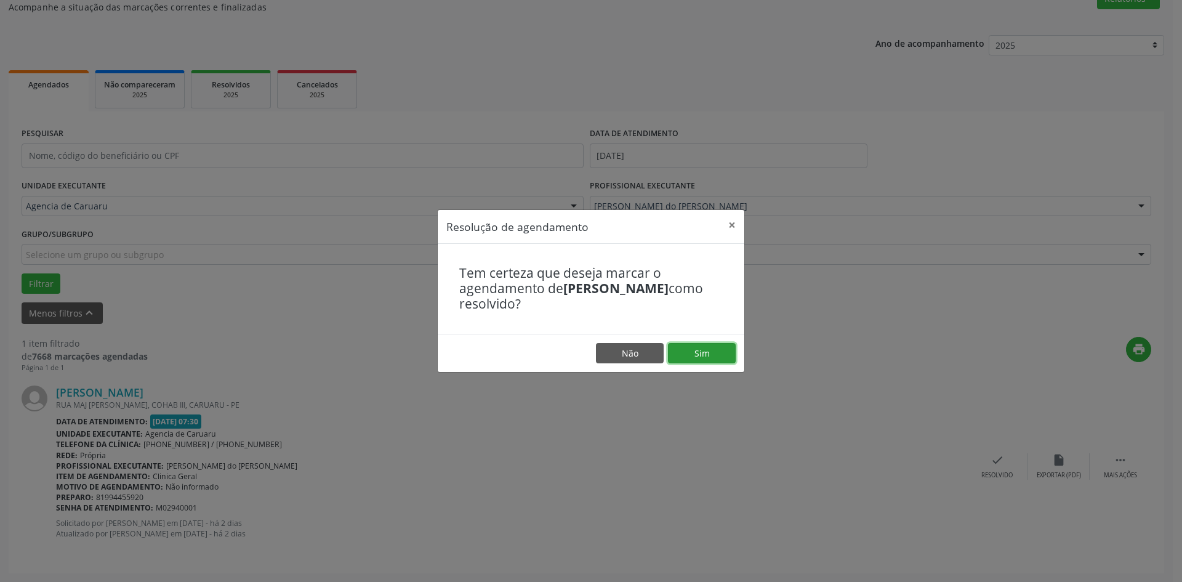
click at [693, 352] on button "Sim" at bounding box center [702, 353] width 68 height 21
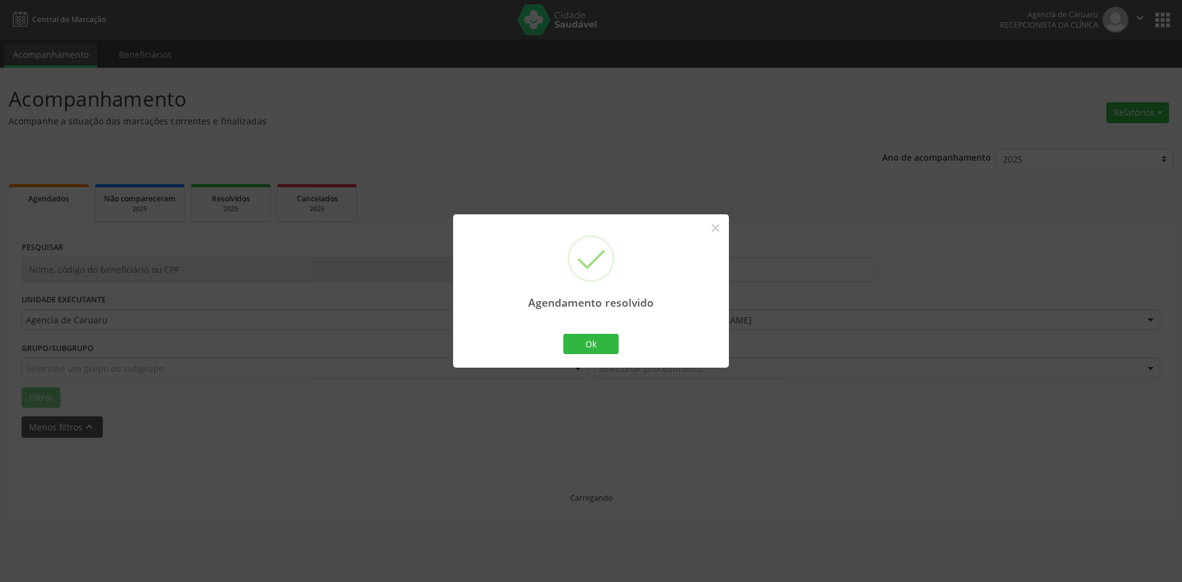
scroll to position [0, 0]
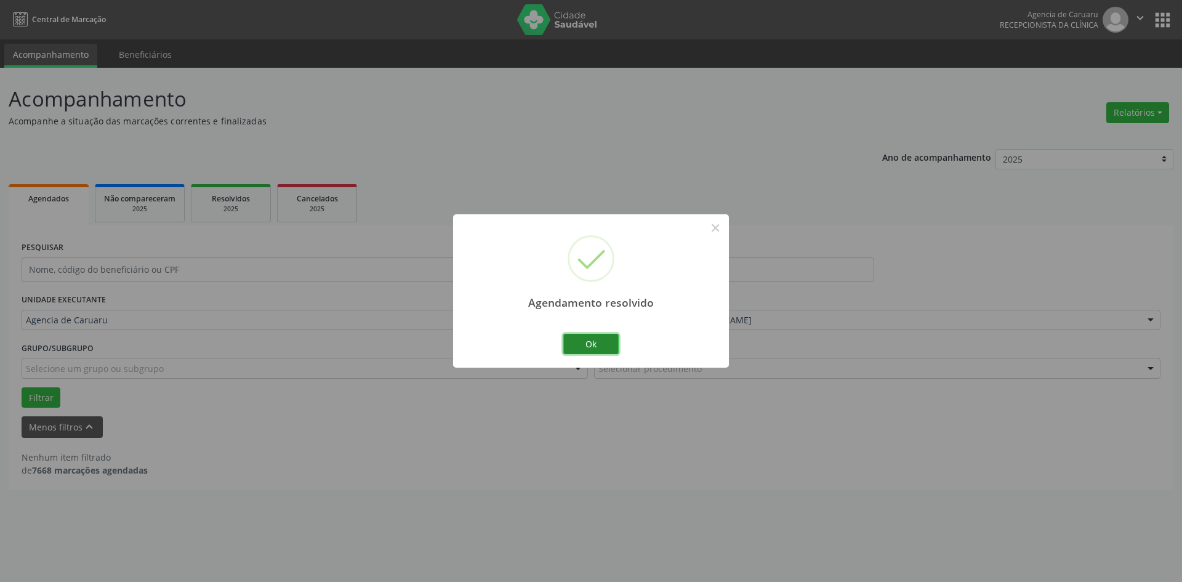
click at [582, 343] on button "Ok" at bounding box center [590, 344] width 55 height 21
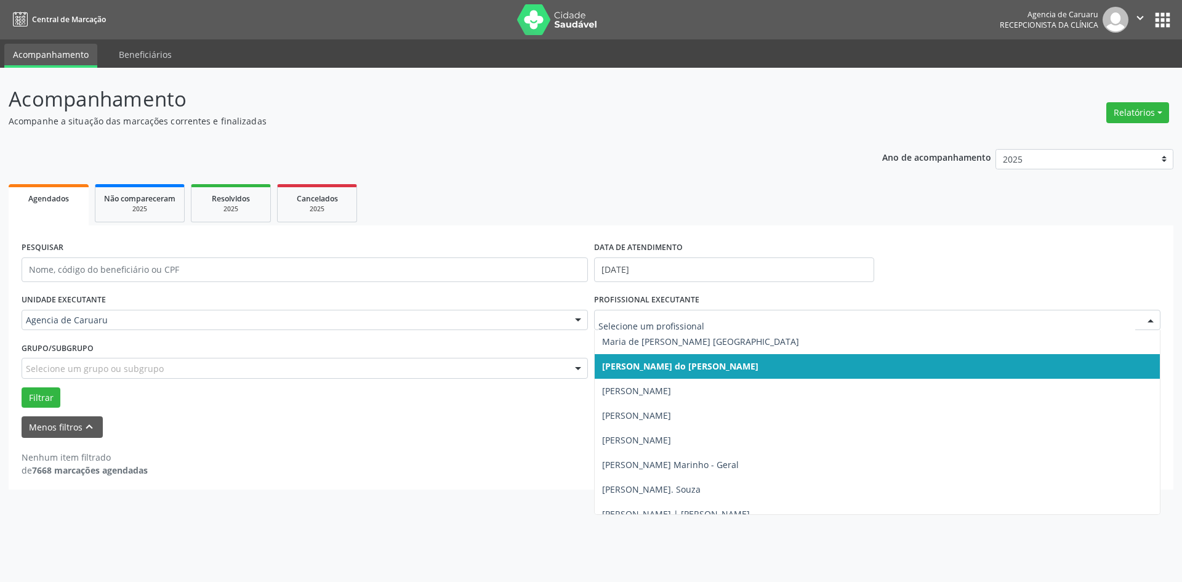
click at [1154, 318] on div at bounding box center [1150, 320] width 18 height 21
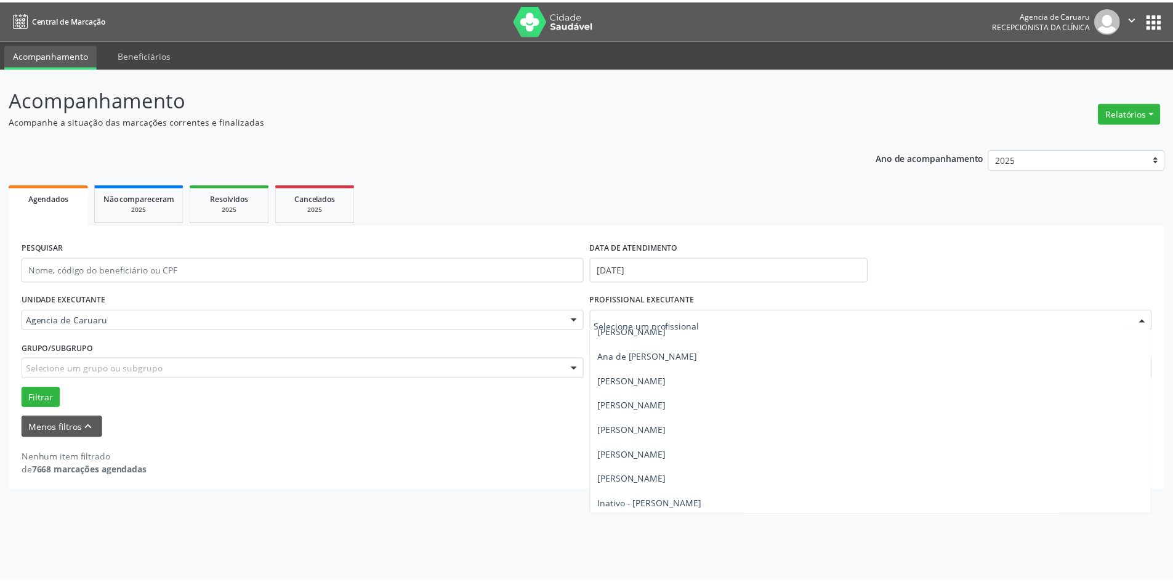
scroll to position [123, 0]
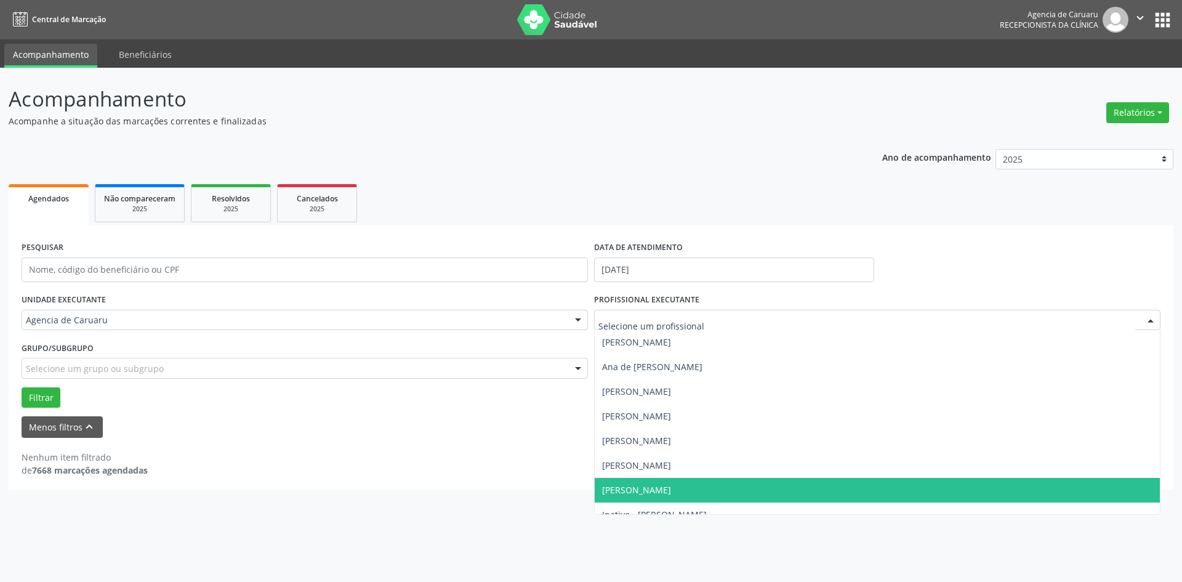
click at [670, 483] on span "[PERSON_NAME]" at bounding box center [877, 490] width 565 height 25
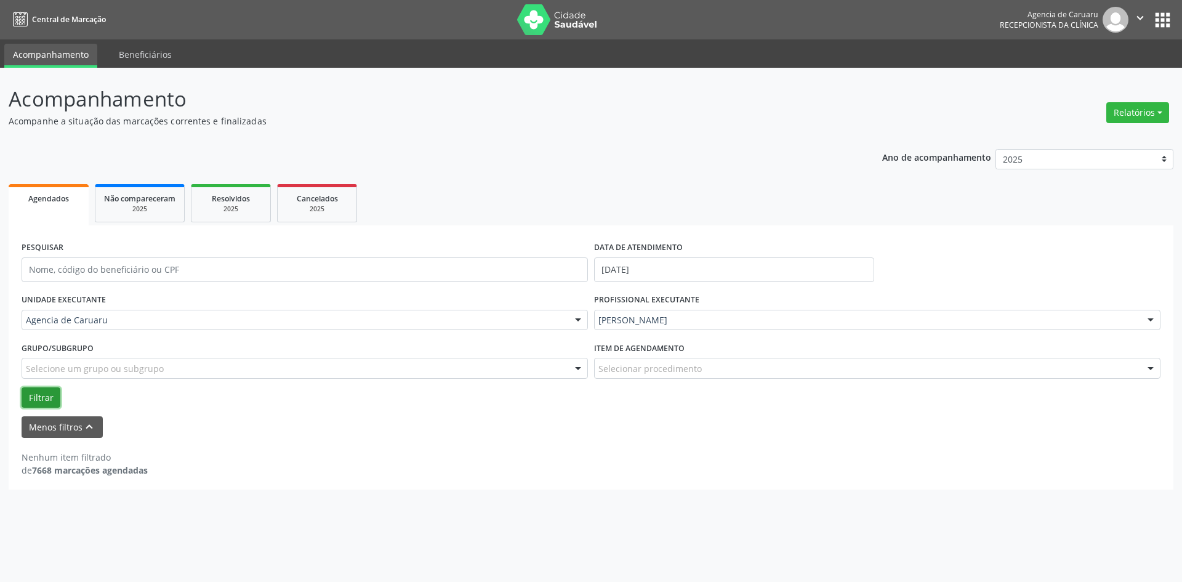
click at [32, 401] on button "Filtrar" at bounding box center [41, 397] width 39 height 21
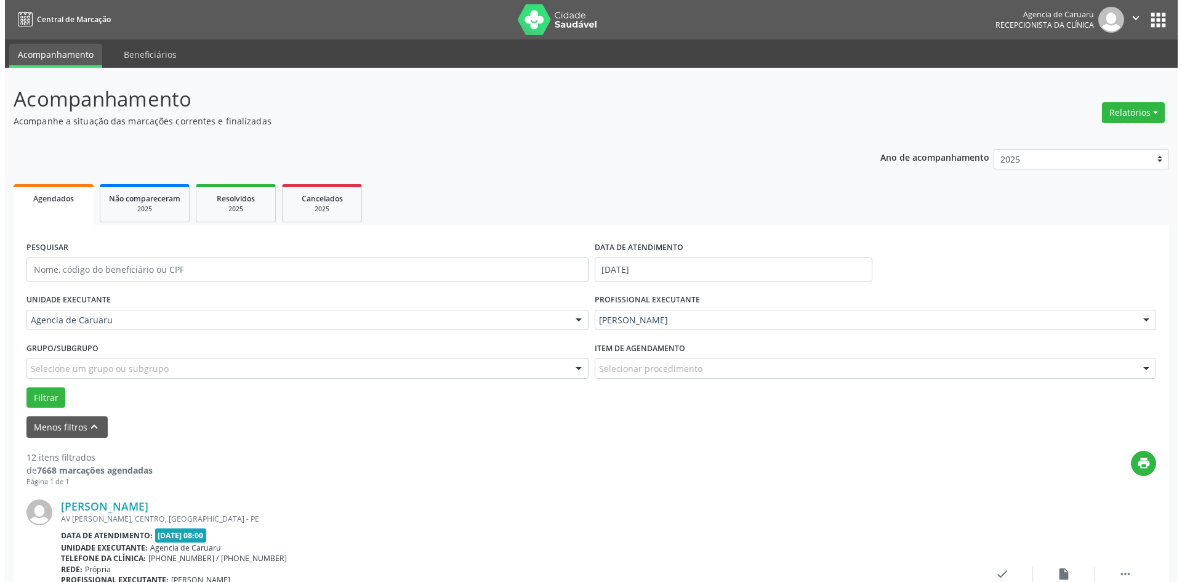
scroll to position [246, 0]
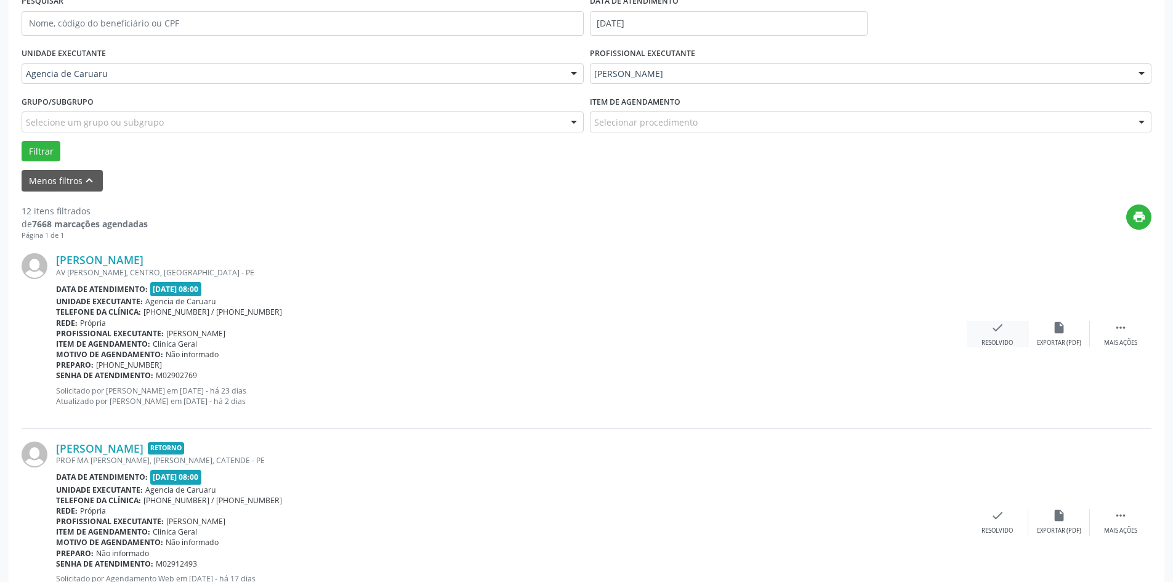
click at [992, 330] on icon "check" at bounding box center [998, 328] width 14 height 14
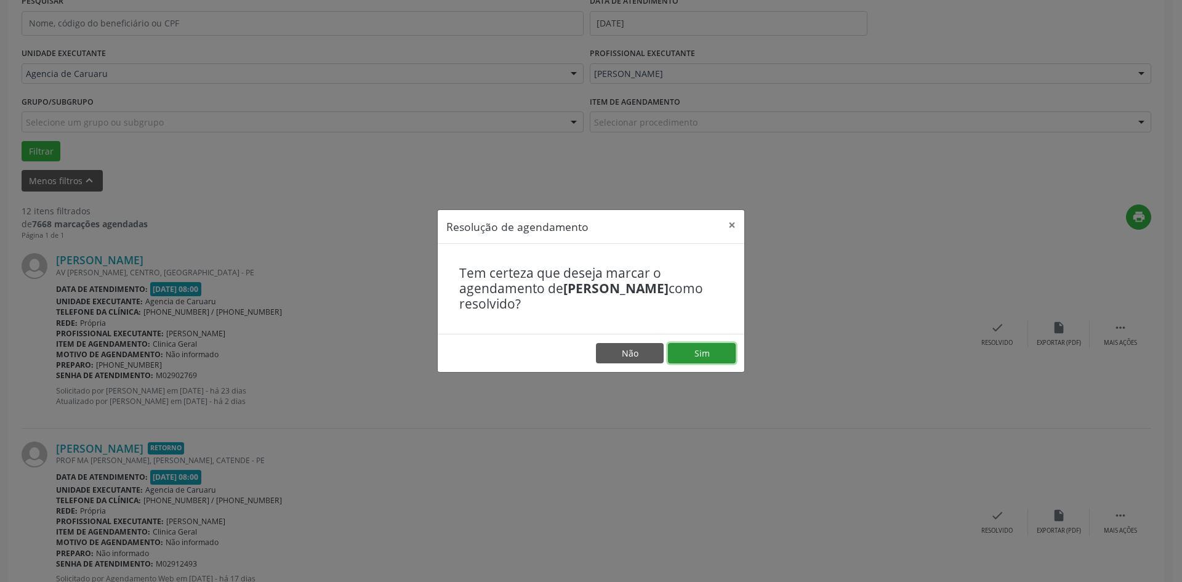
click at [706, 360] on button "Sim" at bounding box center [702, 353] width 68 height 21
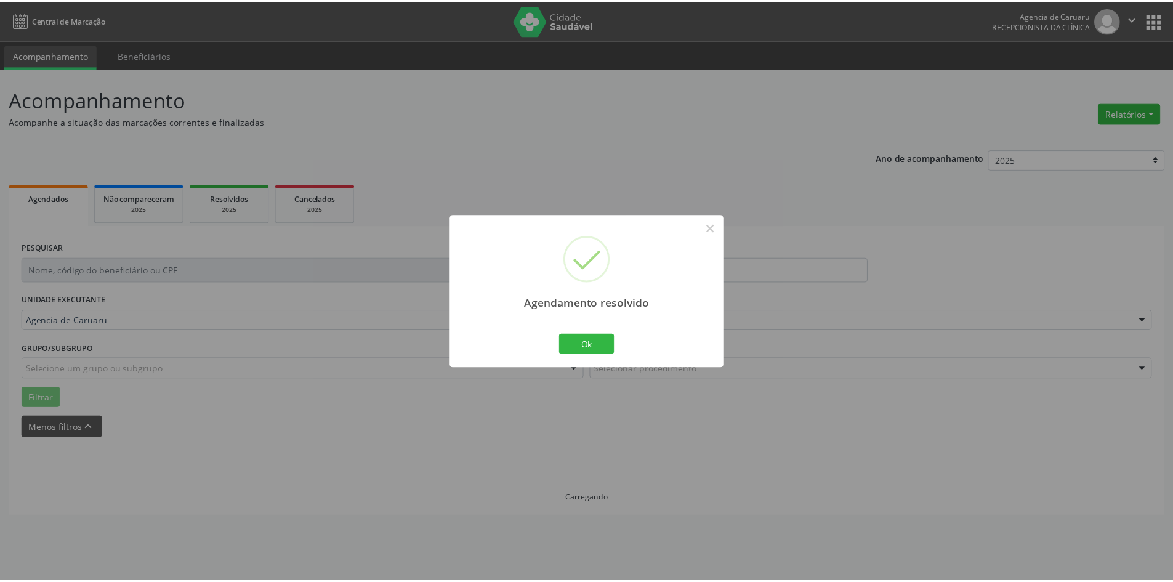
scroll to position [0, 0]
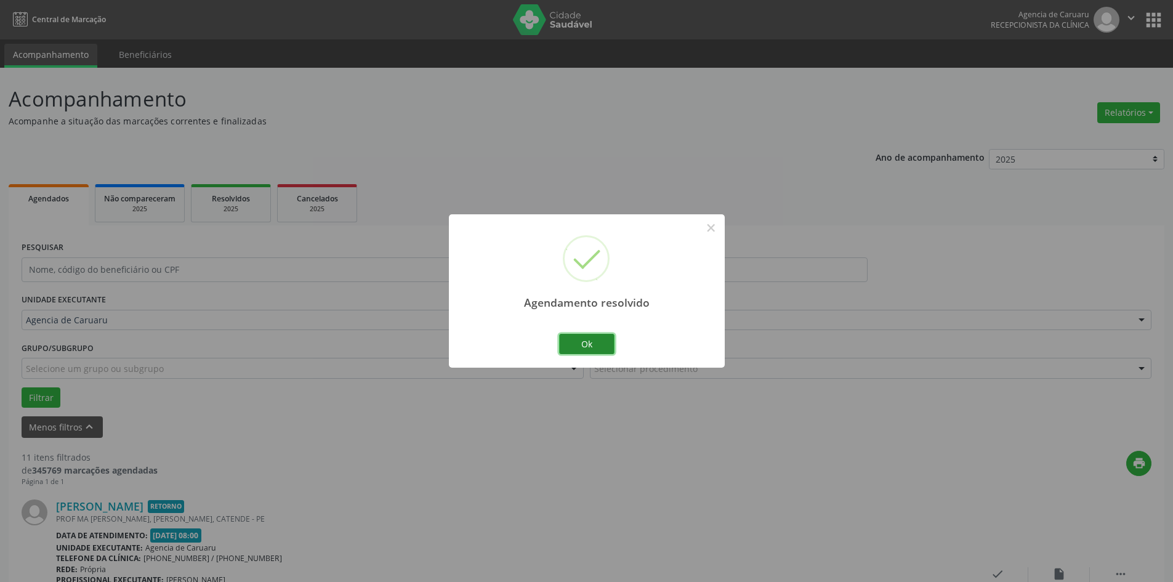
click at [597, 350] on button "Ok" at bounding box center [586, 344] width 55 height 21
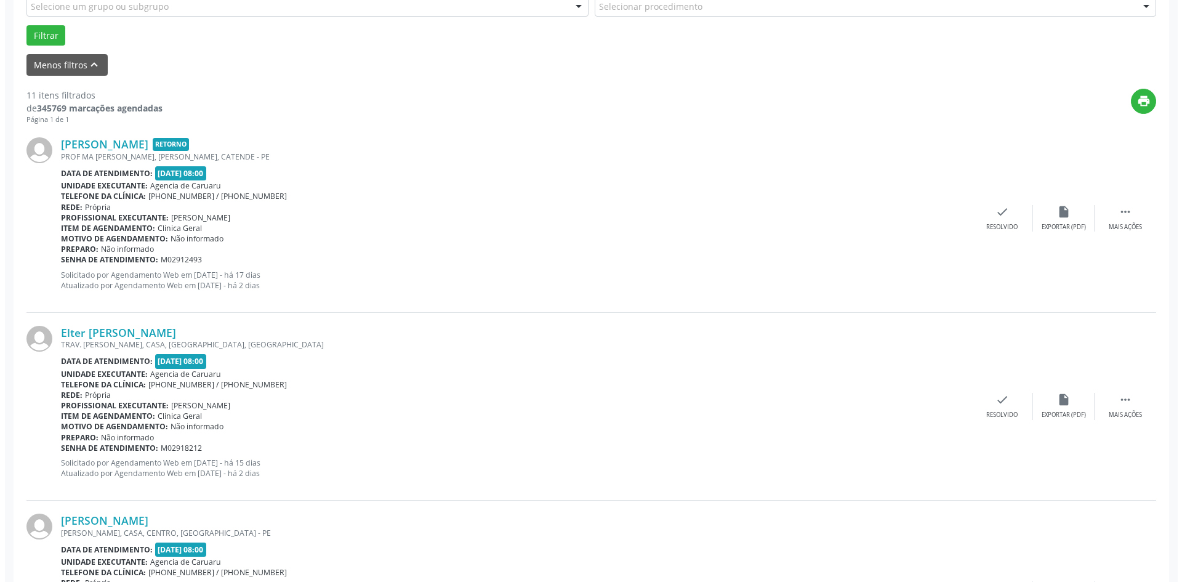
scroll to position [369, 0]
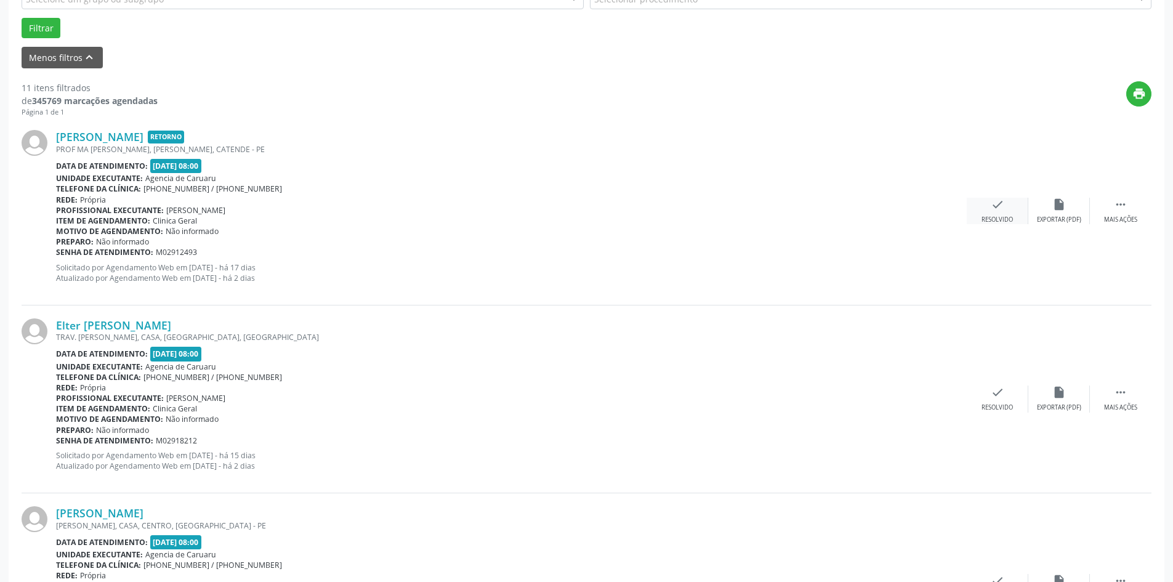
click at [989, 204] on div "check Resolvido" at bounding box center [998, 211] width 62 height 26
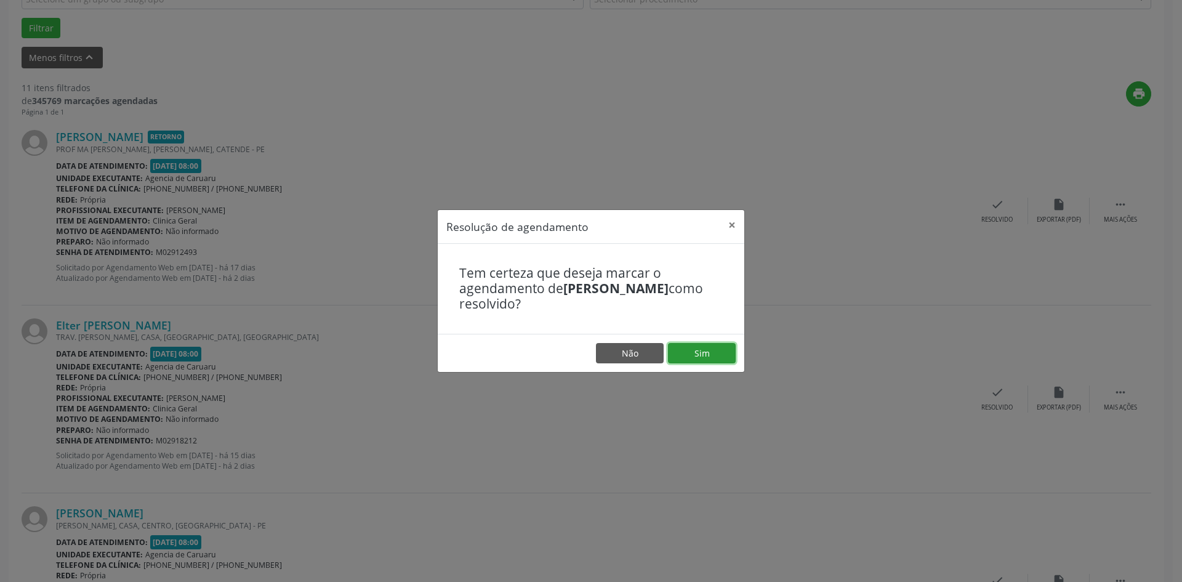
click at [688, 355] on button "Sim" at bounding box center [702, 353] width 68 height 21
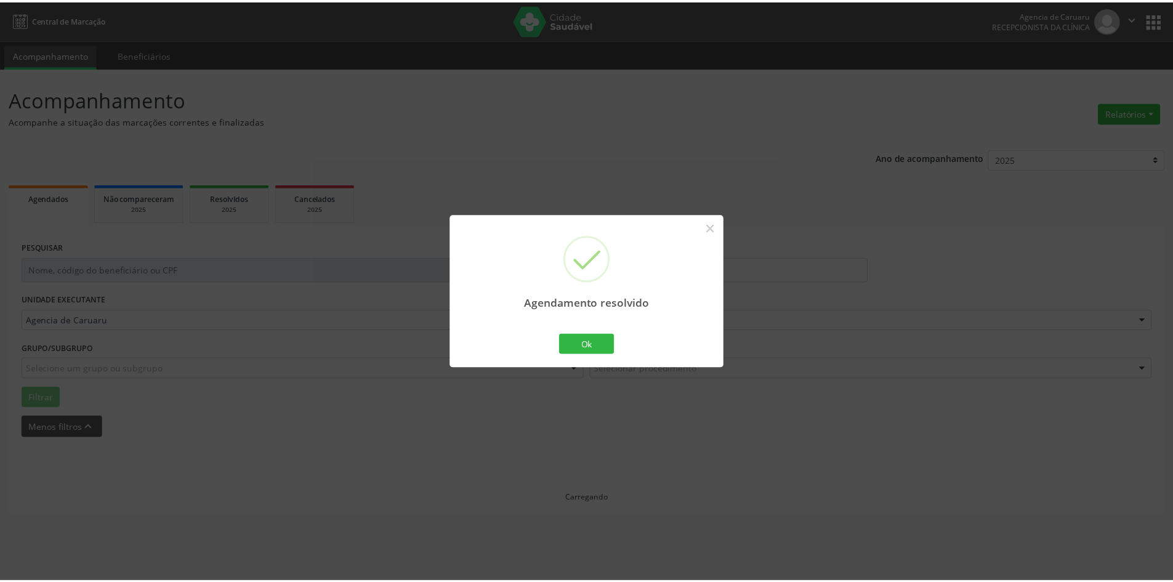
scroll to position [0, 0]
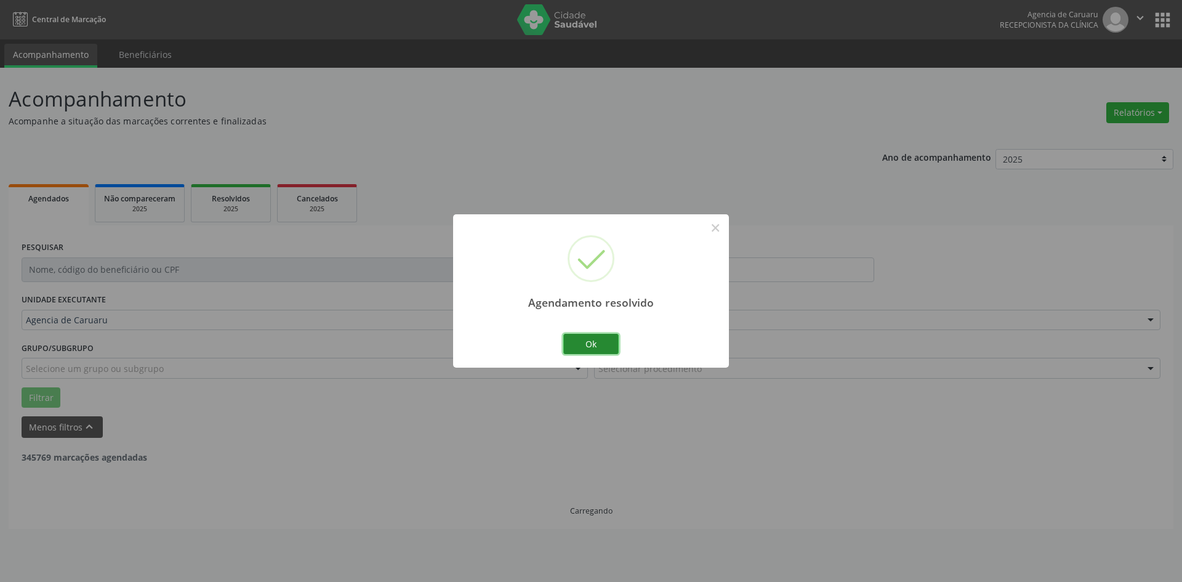
click at [592, 338] on button "Ok" at bounding box center [590, 344] width 55 height 21
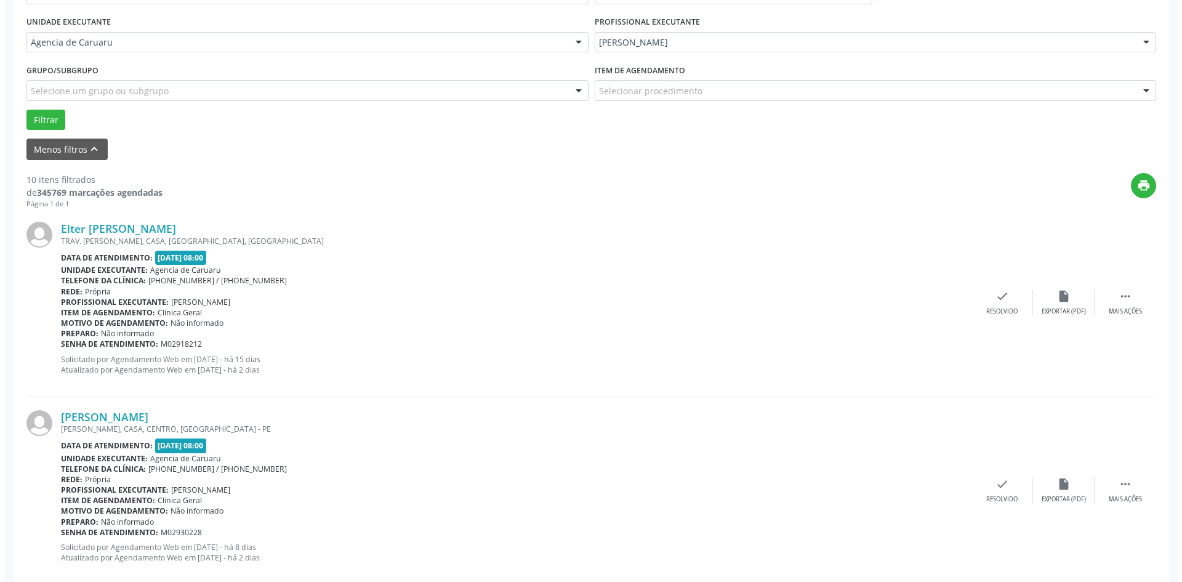
scroll to position [308, 0]
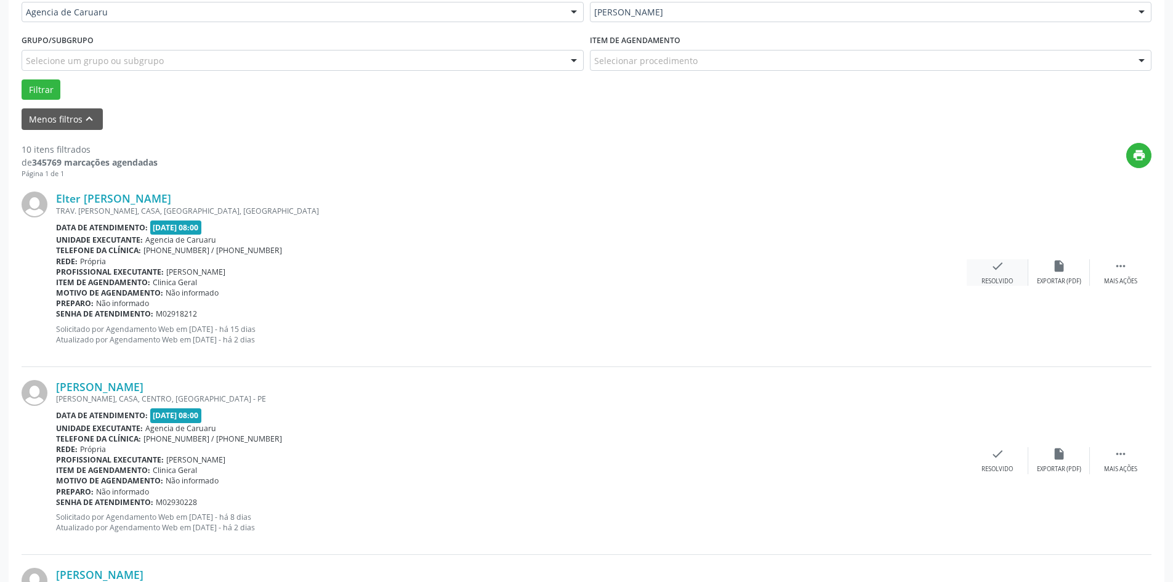
click at [998, 276] on div "check Resolvido" at bounding box center [998, 272] width 62 height 26
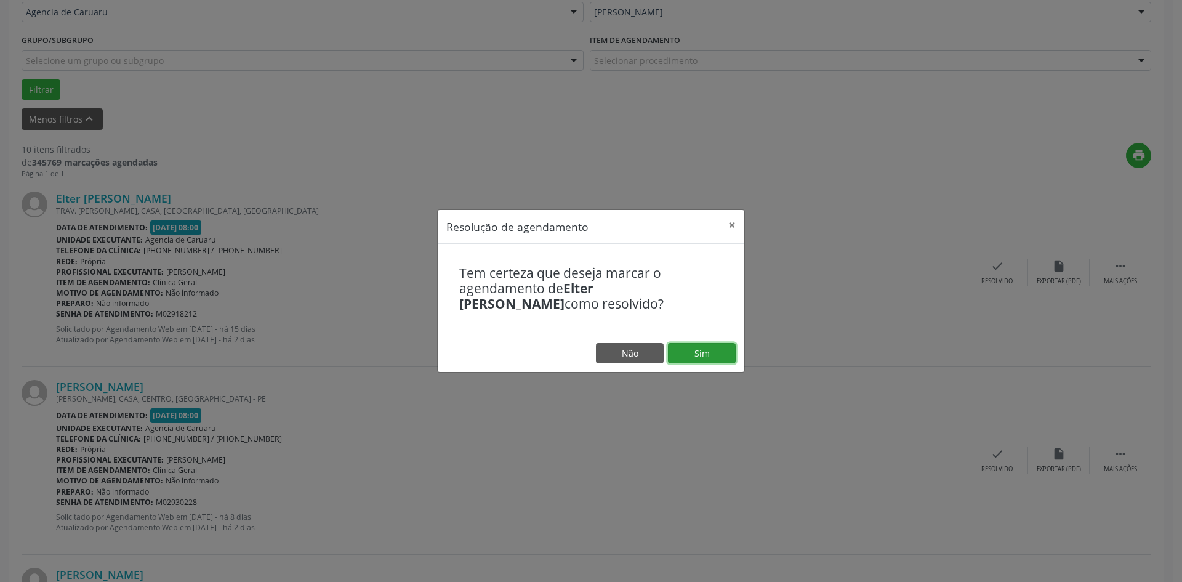
click at [698, 355] on button "Sim" at bounding box center [702, 353] width 68 height 21
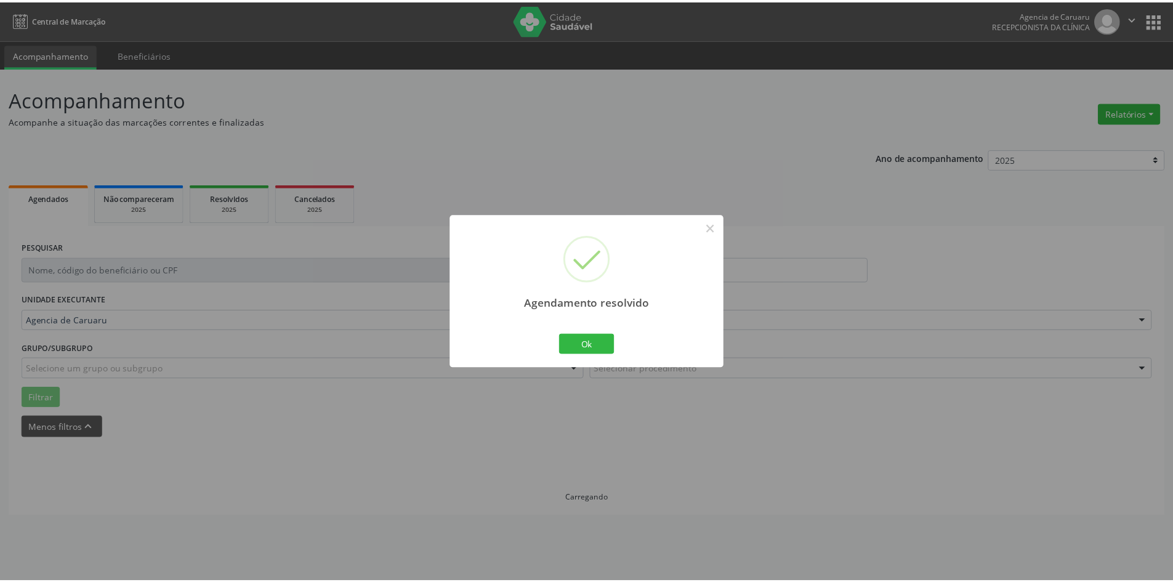
scroll to position [0, 0]
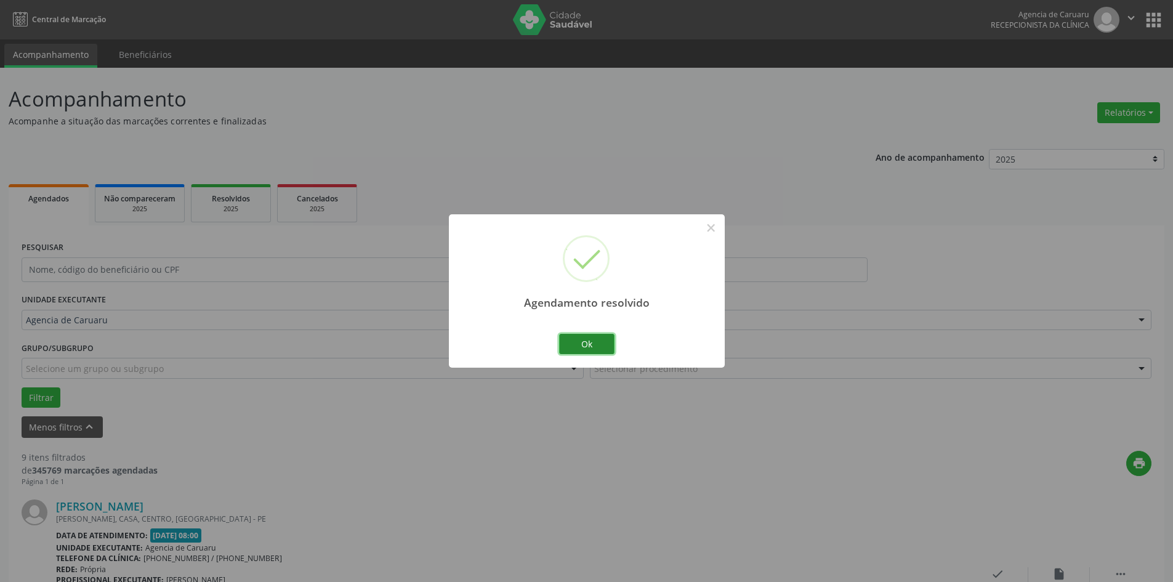
click at [590, 347] on button "Ok" at bounding box center [586, 344] width 55 height 21
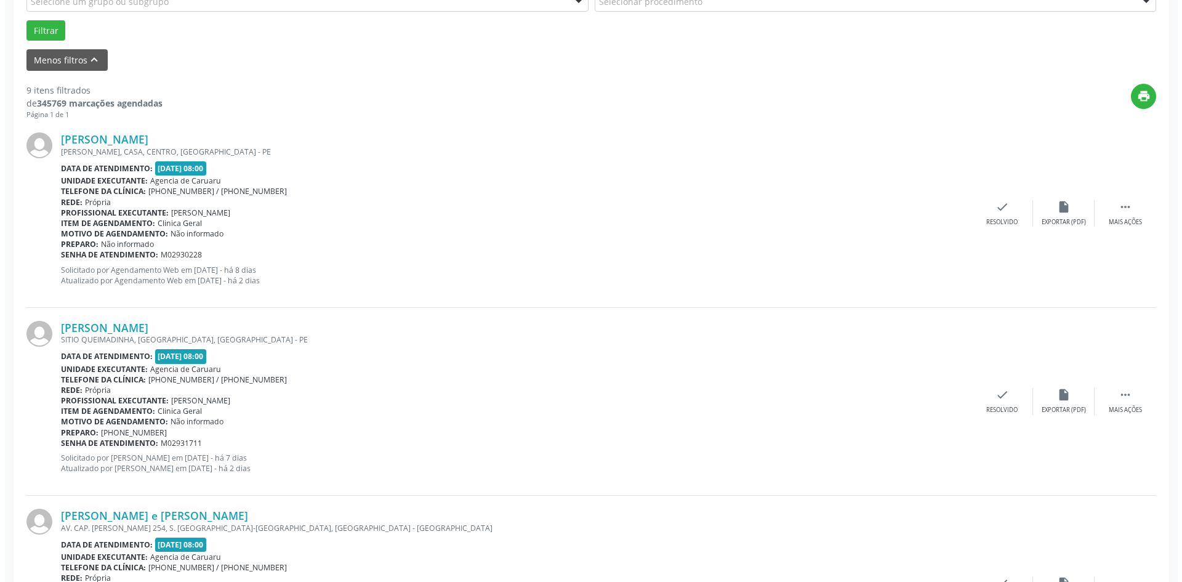
scroll to position [369, 0]
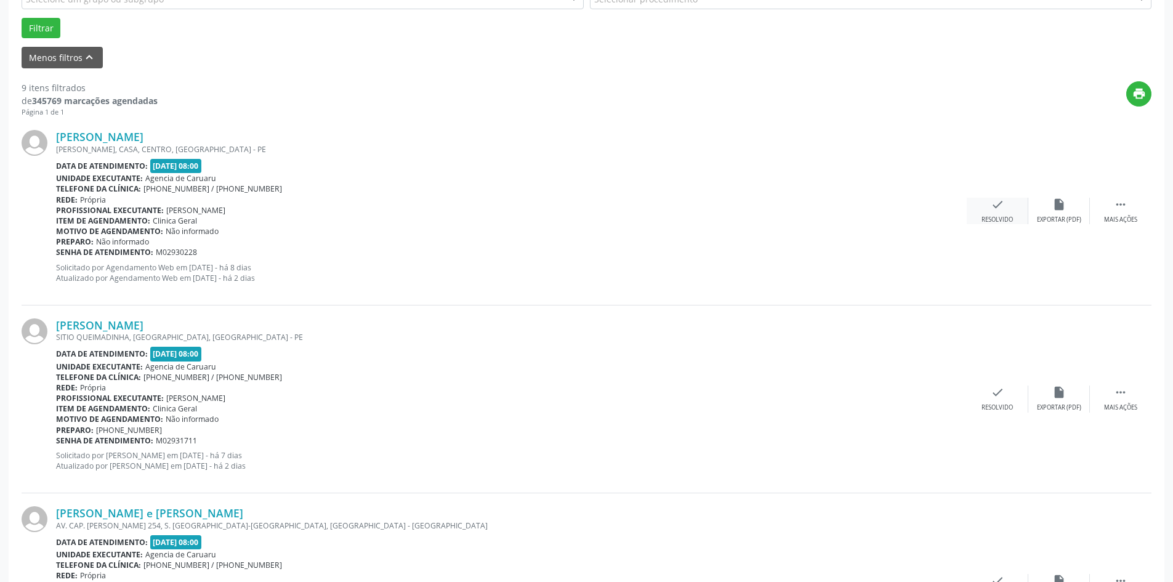
click at [993, 220] on div "Resolvido" at bounding box center [996, 219] width 31 height 9
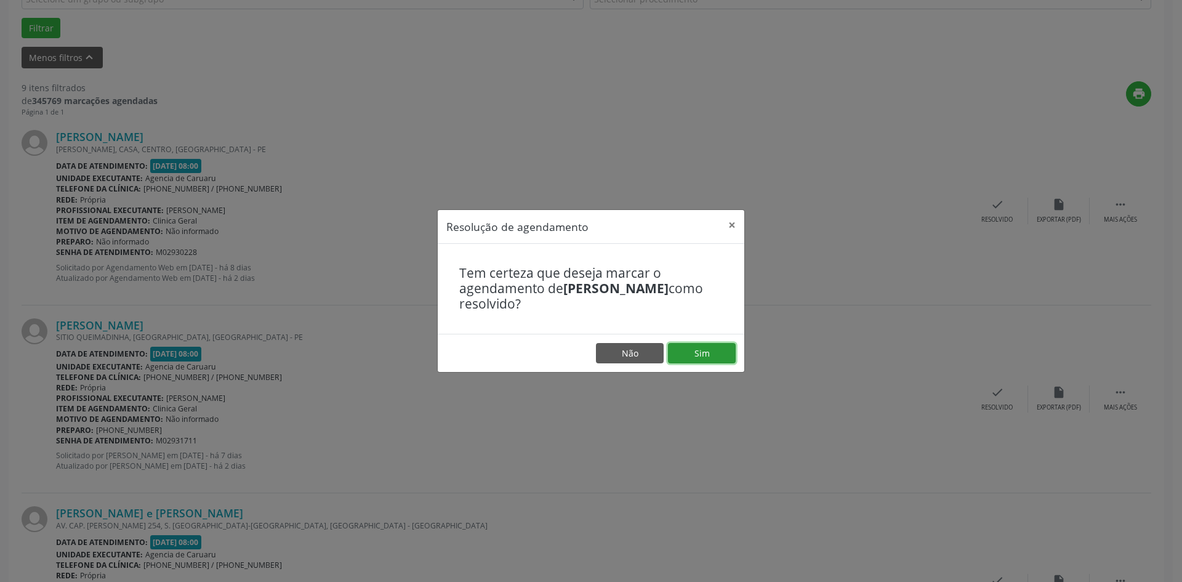
click at [694, 350] on button "Sim" at bounding box center [702, 353] width 68 height 21
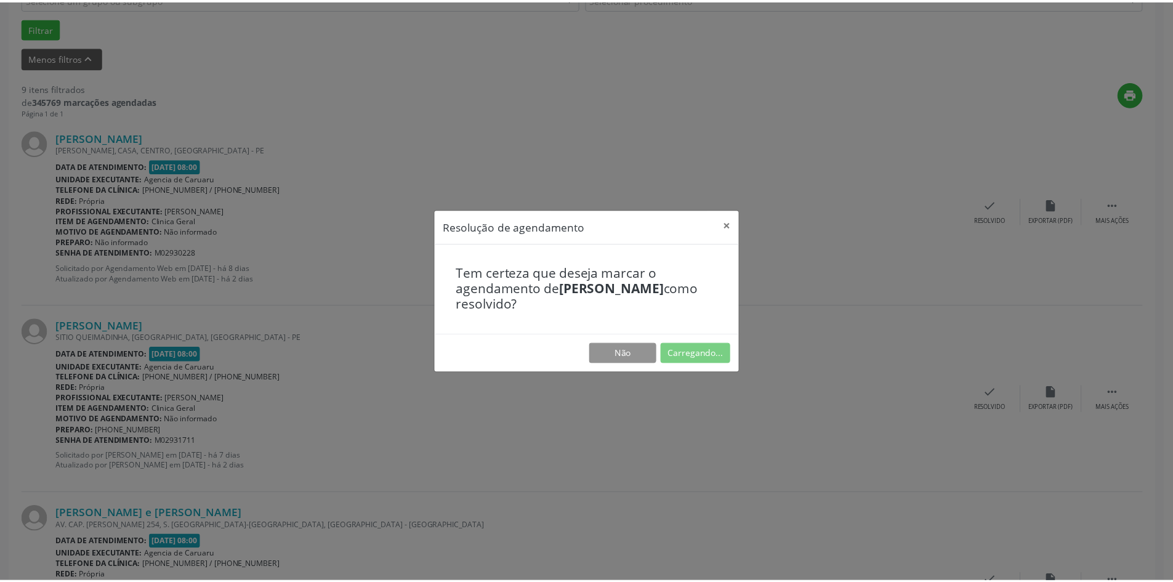
scroll to position [0, 0]
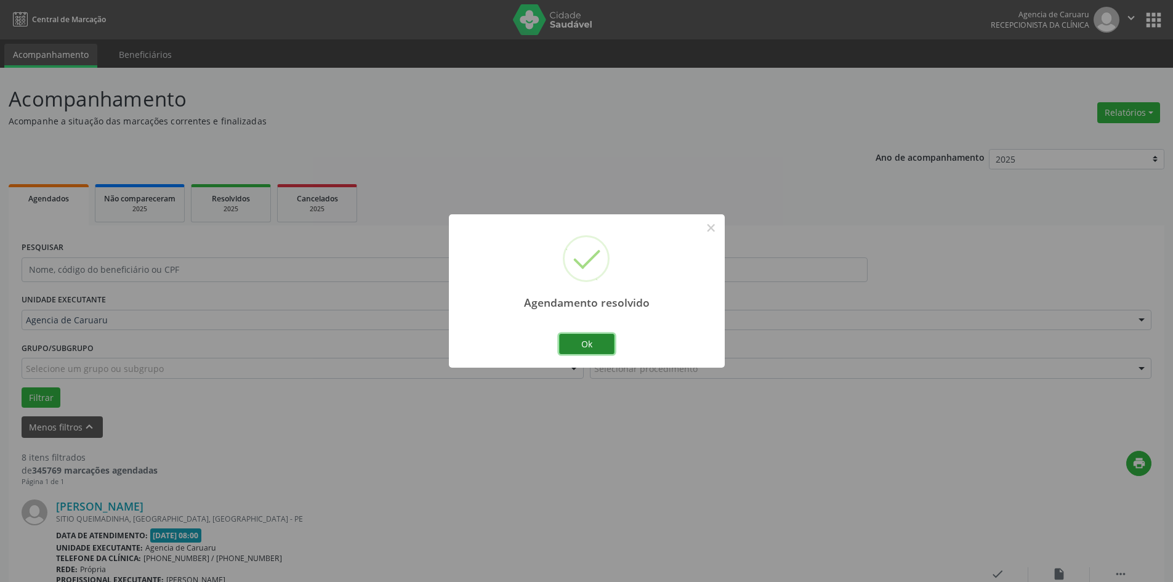
click at [598, 340] on button "Ok" at bounding box center [586, 344] width 55 height 21
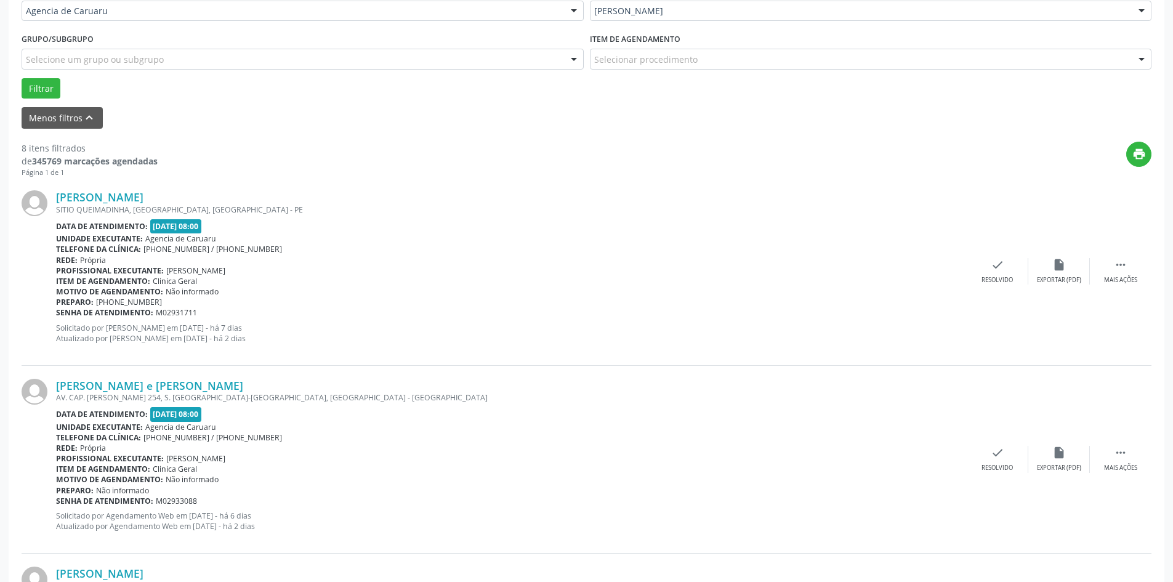
scroll to position [369, 0]
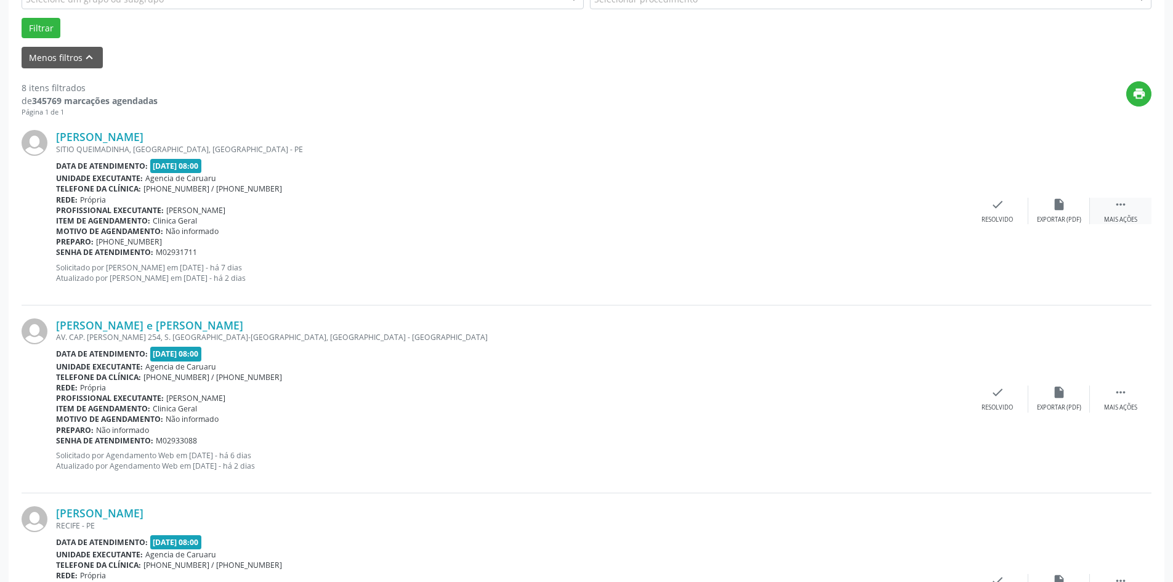
click at [1119, 213] on div " Mais ações" at bounding box center [1121, 211] width 62 height 26
click at [1045, 212] on div "alarm_off Não compareceu" at bounding box center [1059, 211] width 62 height 26
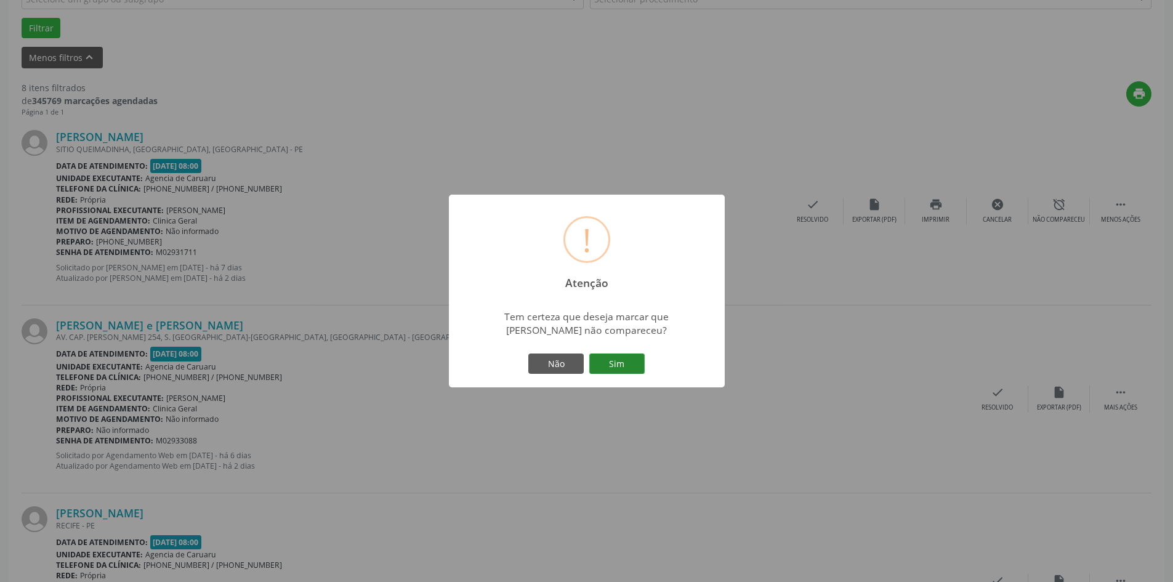
click at [632, 364] on button "Sim" at bounding box center [616, 363] width 55 height 21
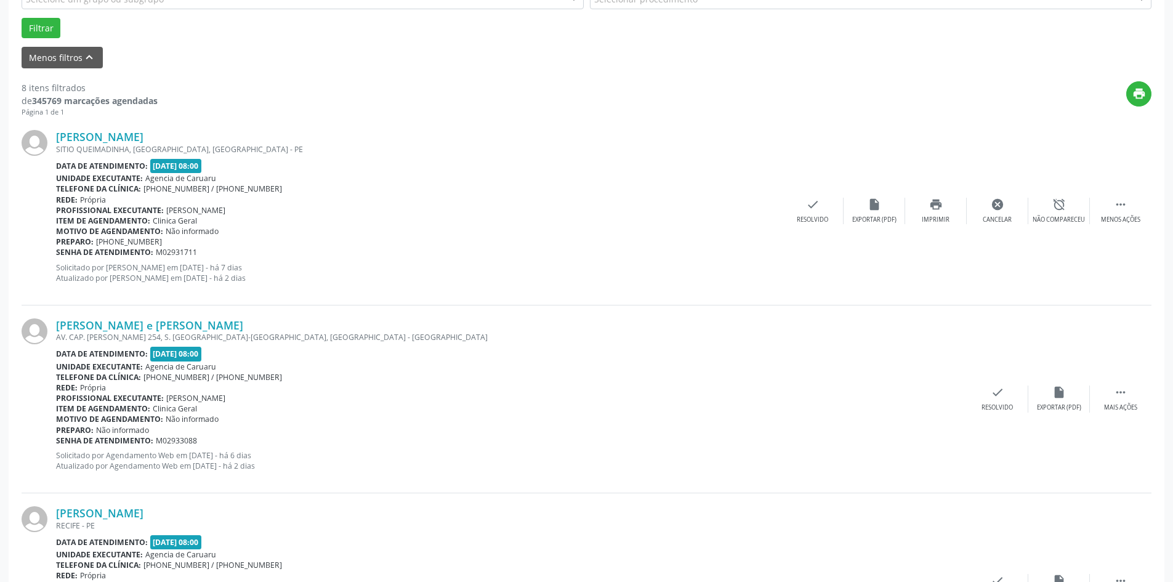
scroll to position [0, 0]
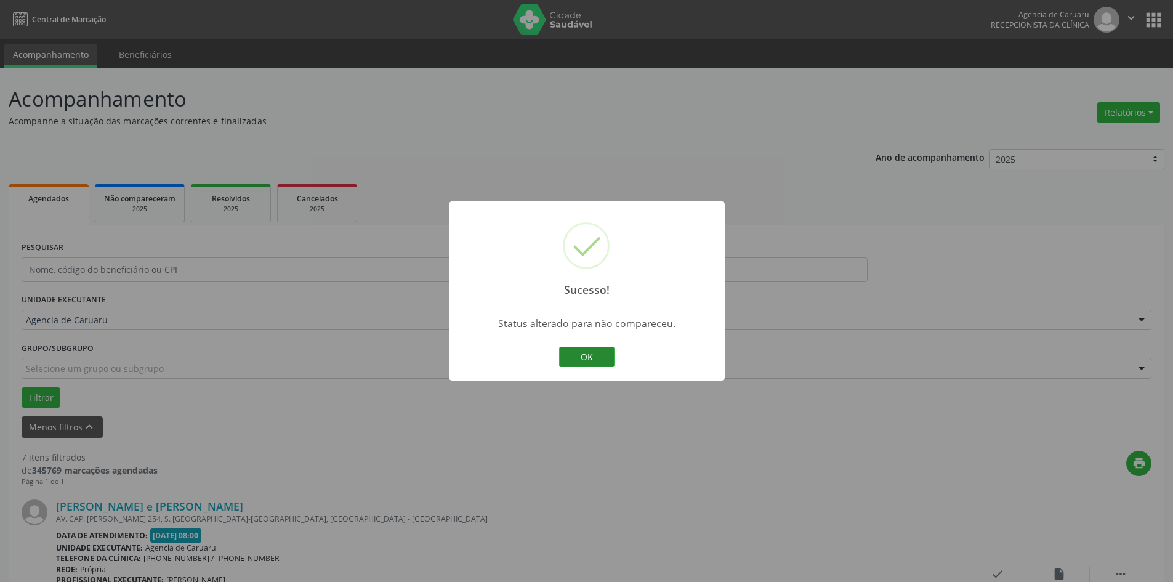
click at [602, 354] on button "OK" at bounding box center [586, 357] width 55 height 21
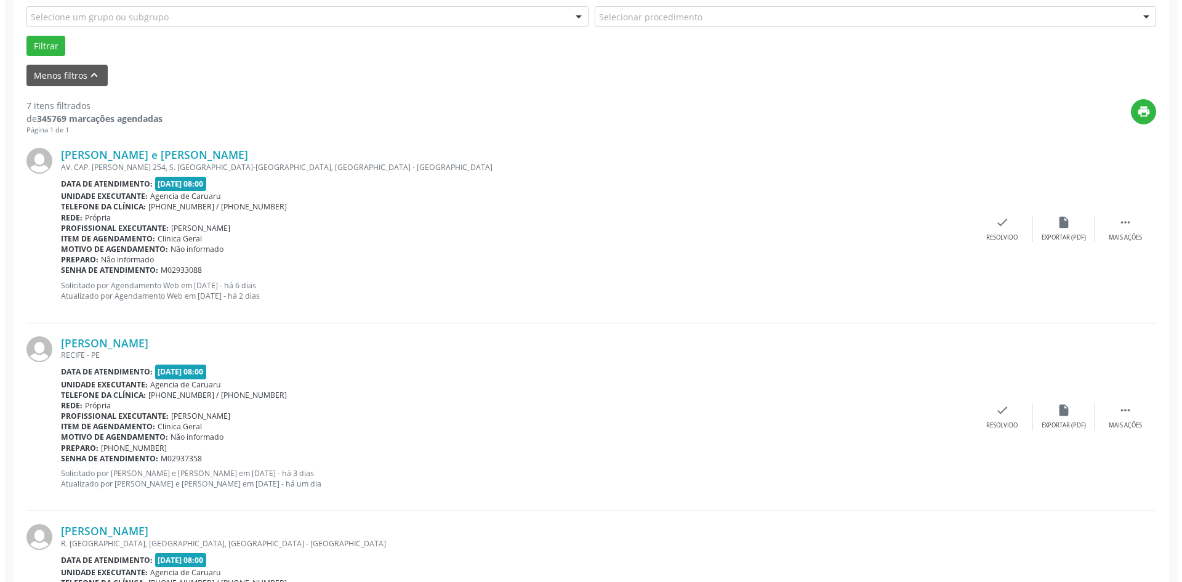
scroll to position [369, 0]
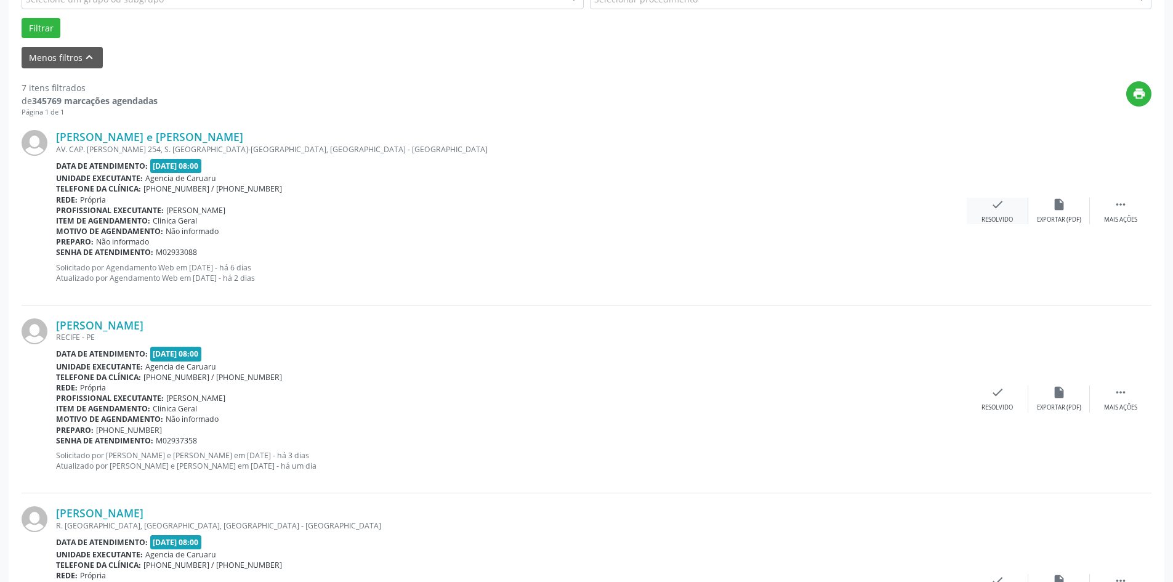
click at [996, 214] on div "check Resolvido" at bounding box center [998, 211] width 62 height 26
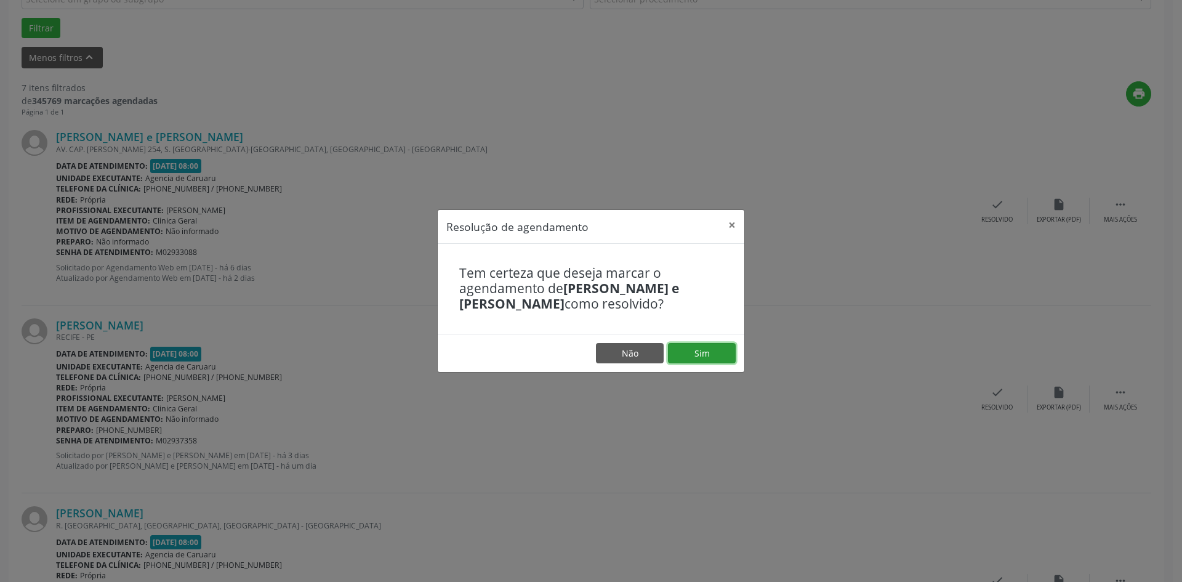
click at [699, 349] on button "Sim" at bounding box center [702, 353] width 68 height 21
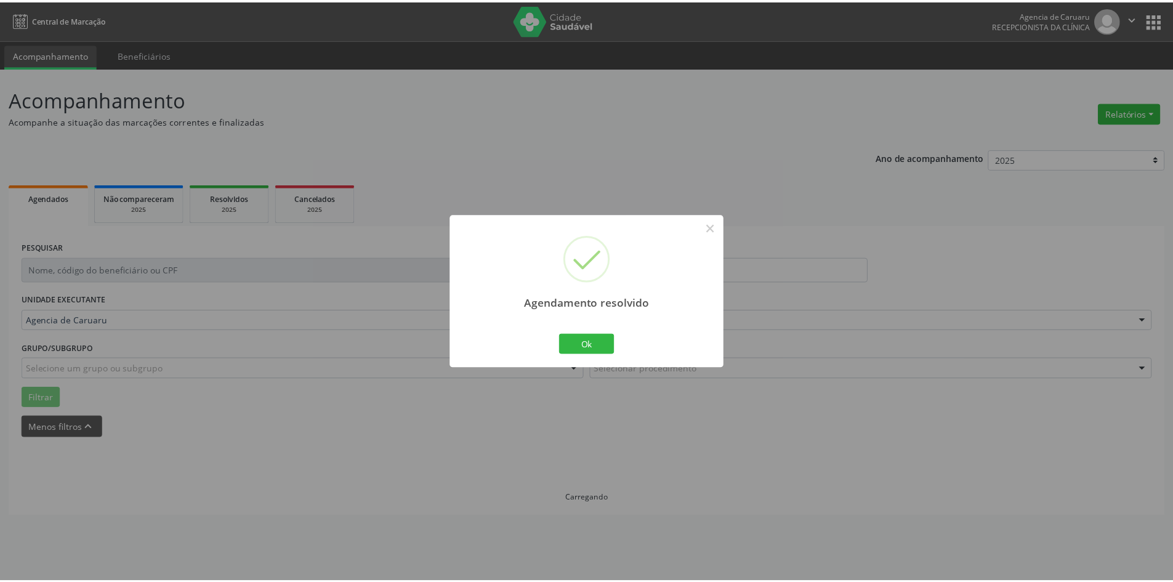
scroll to position [0, 0]
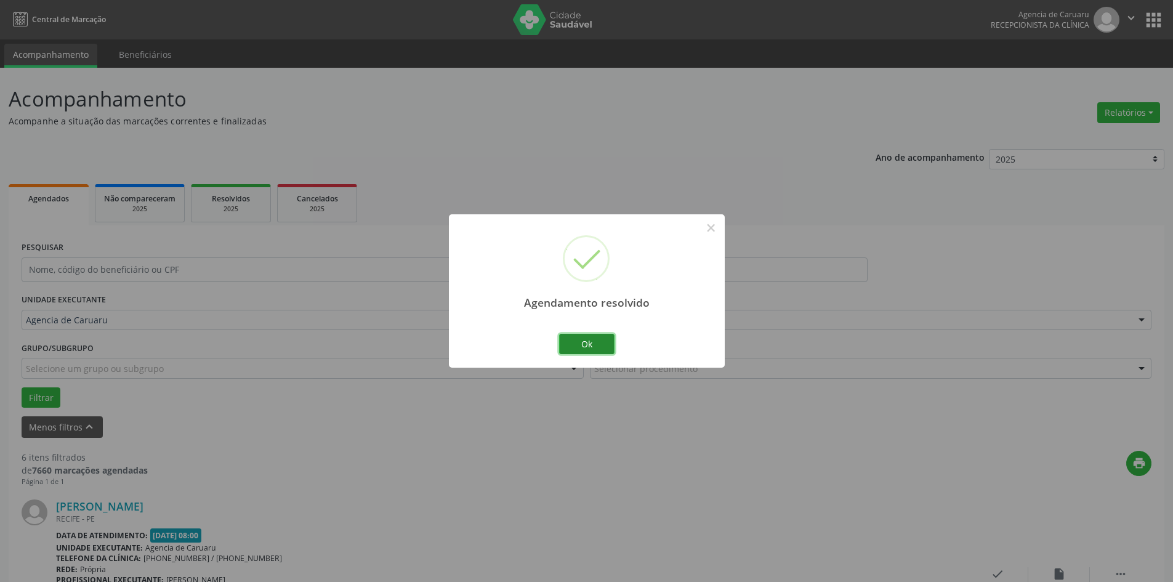
click at [589, 345] on button "Ok" at bounding box center [586, 344] width 55 height 21
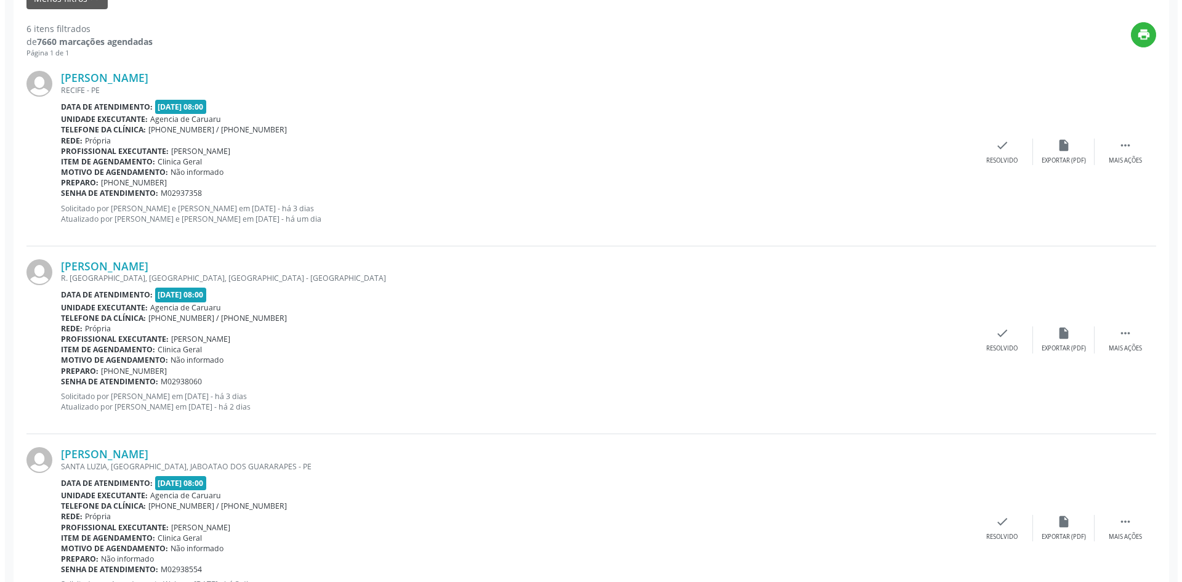
scroll to position [431, 0]
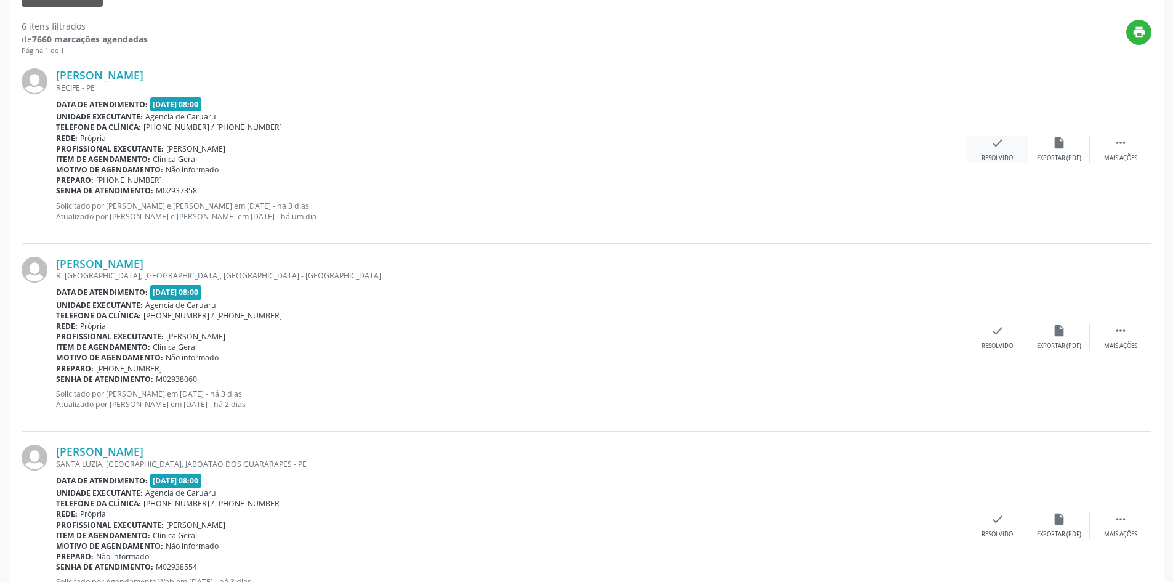
click at [1000, 152] on div "check Resolvido" at bounding box center [998, 149] width 62 height 26
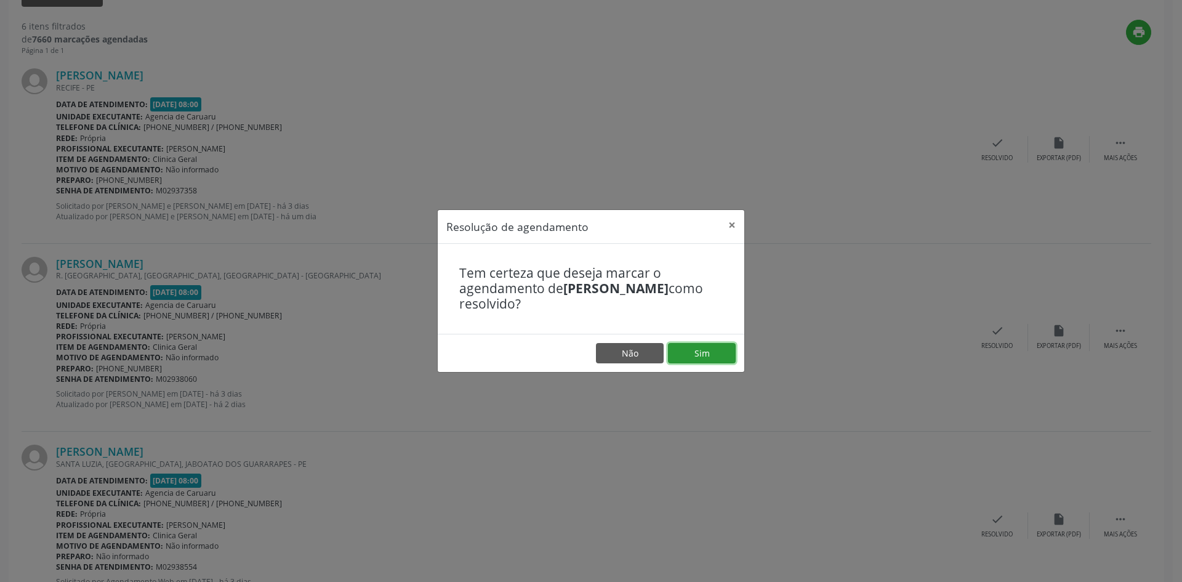
click at [696, 353] on button "Sim" at bounding box center [702, 353] width 68 height 21
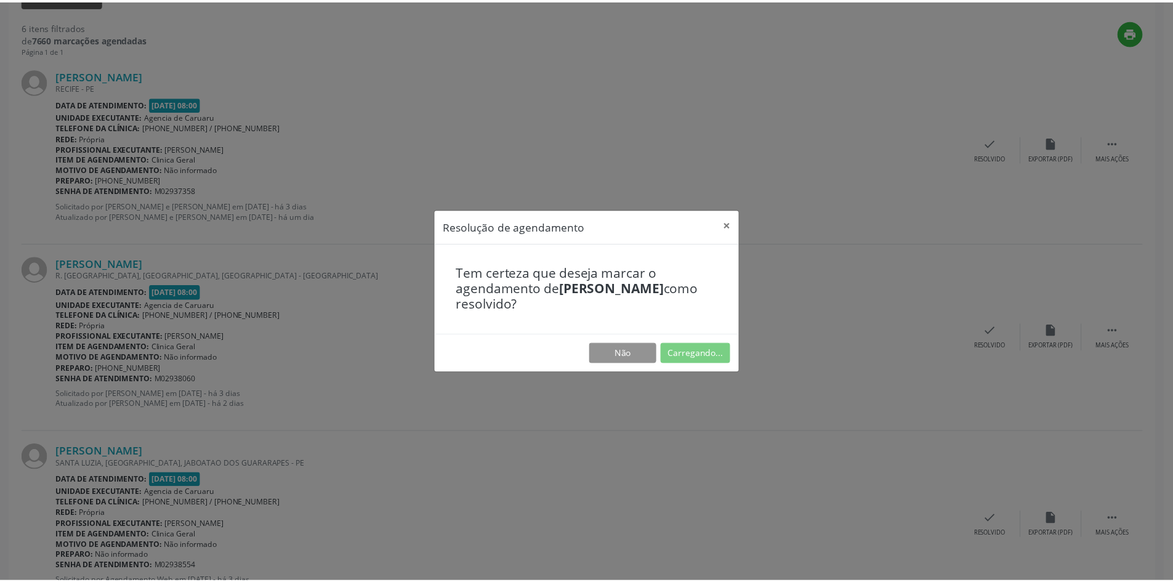
scroll to position [0, 0]
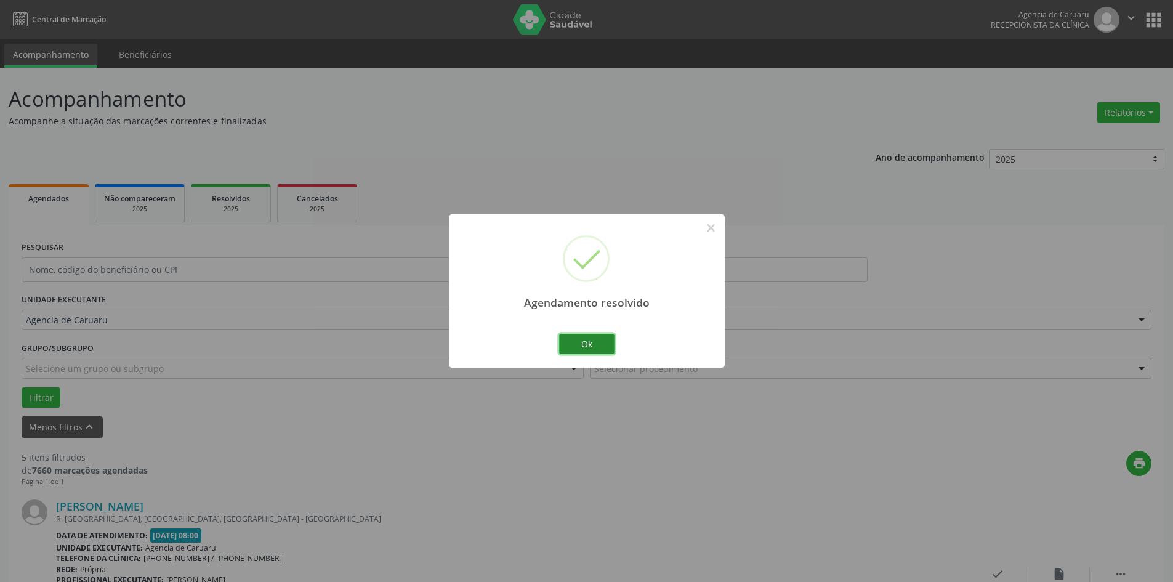
click at [595, 350] on button "Ok" at bounding box center [586, 344] width 55 height 21
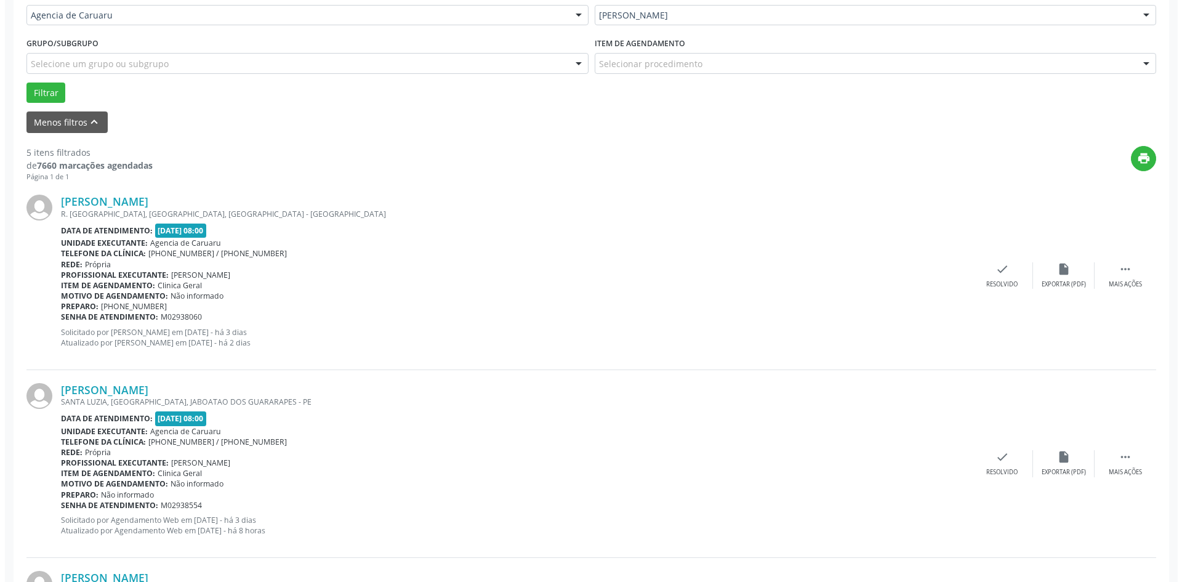
scroll to position [431, 0]
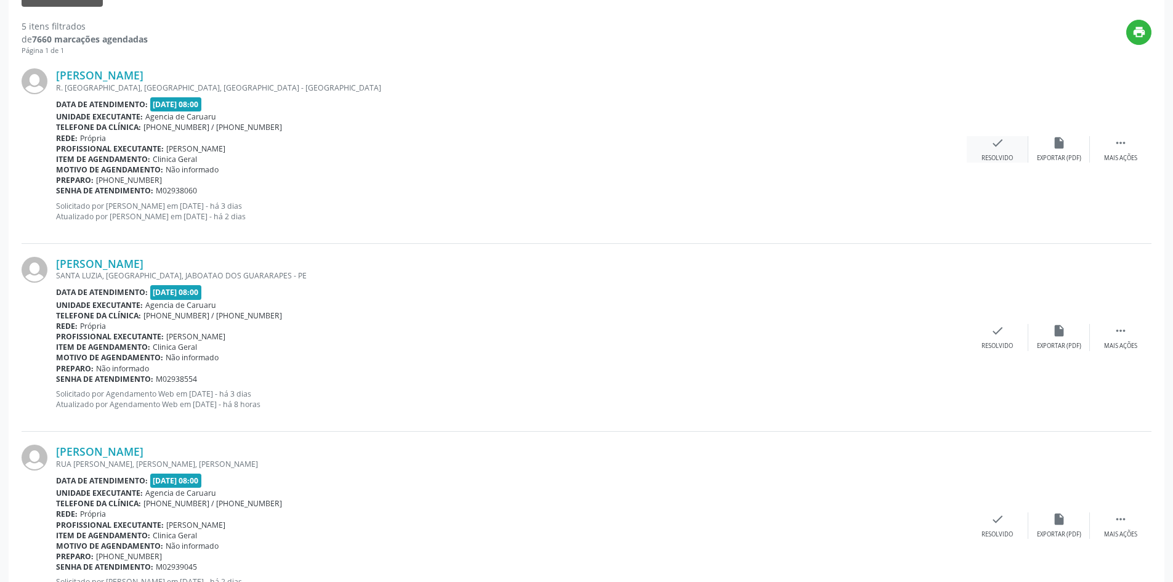
click at [999, 150] on icon "check" at bounding box center [998, 143] width 14 height 14
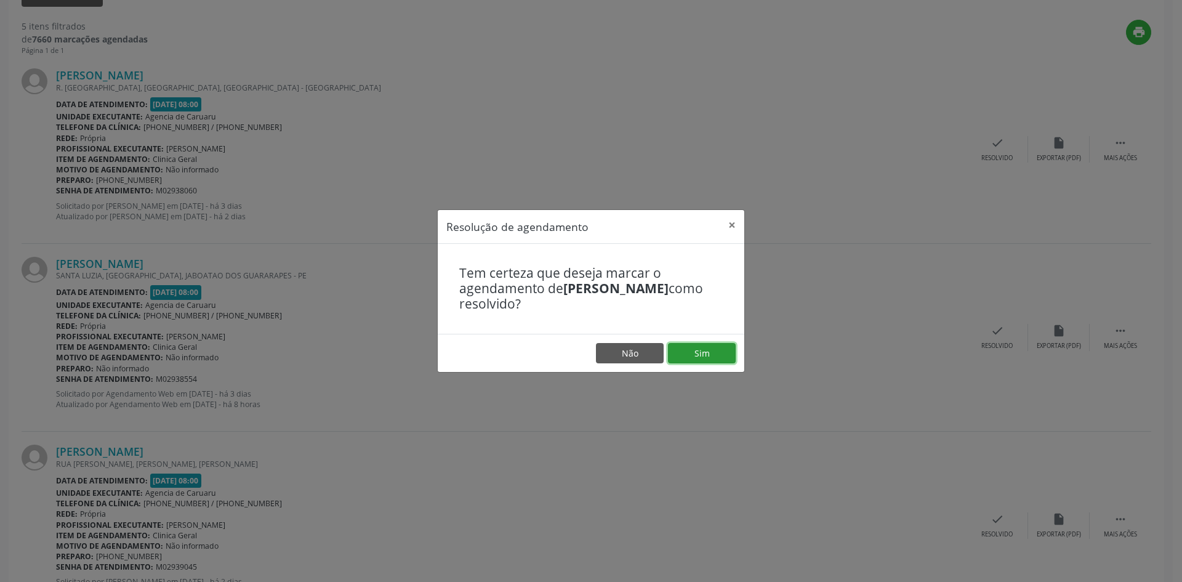
click at [685, 355] on button "Sim" at bounding box center [702, 353] width 68 height 21
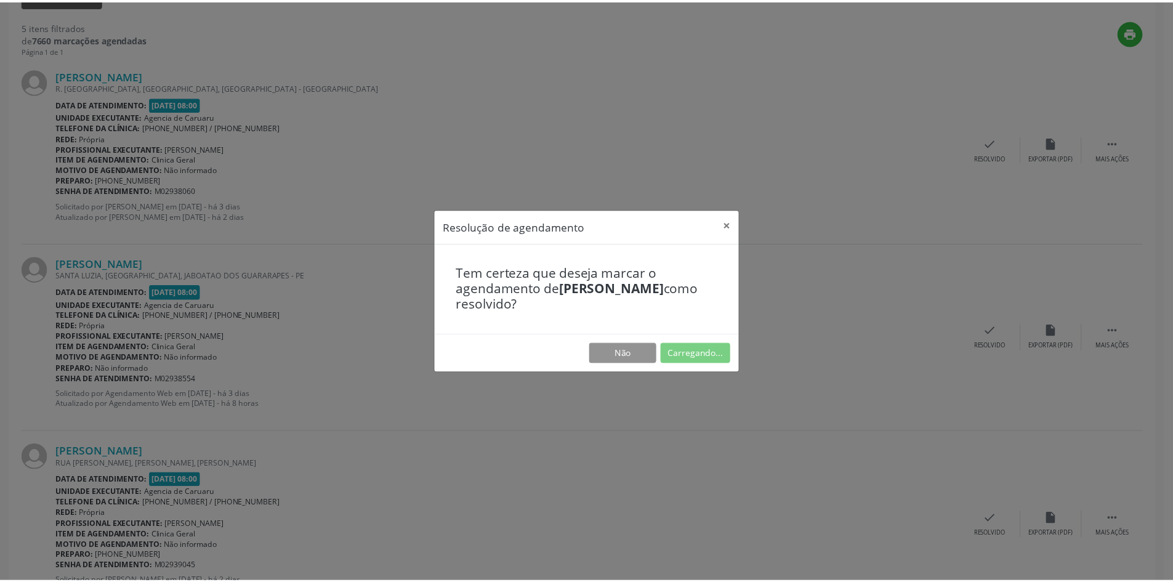
scroll to position [0, 0]
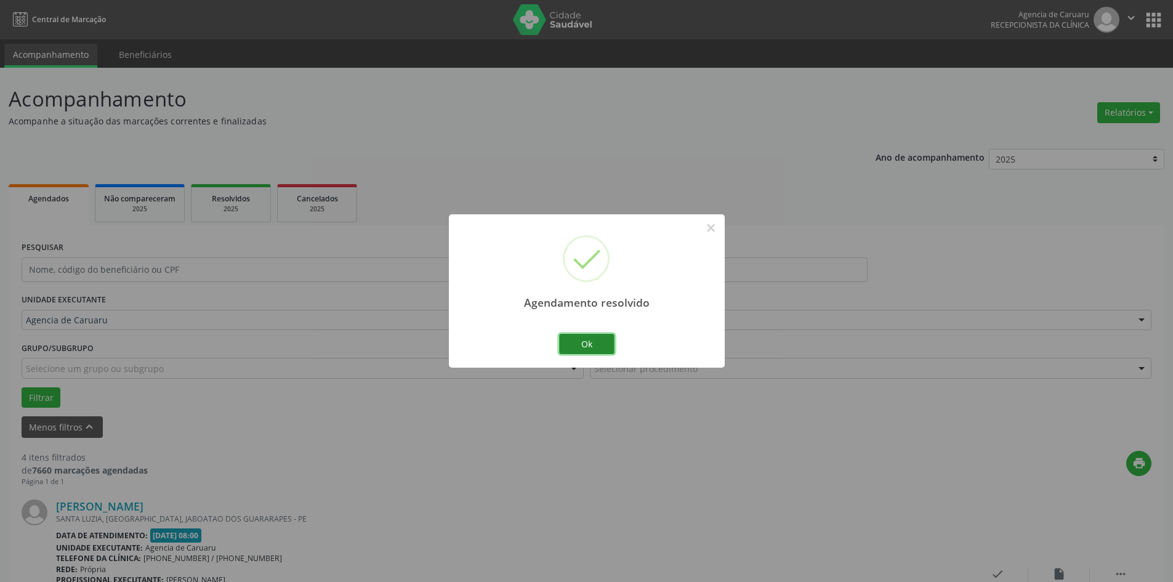
click at [589, 341] on button "Ok" at bounding box center [586, 344] width 55 height 21
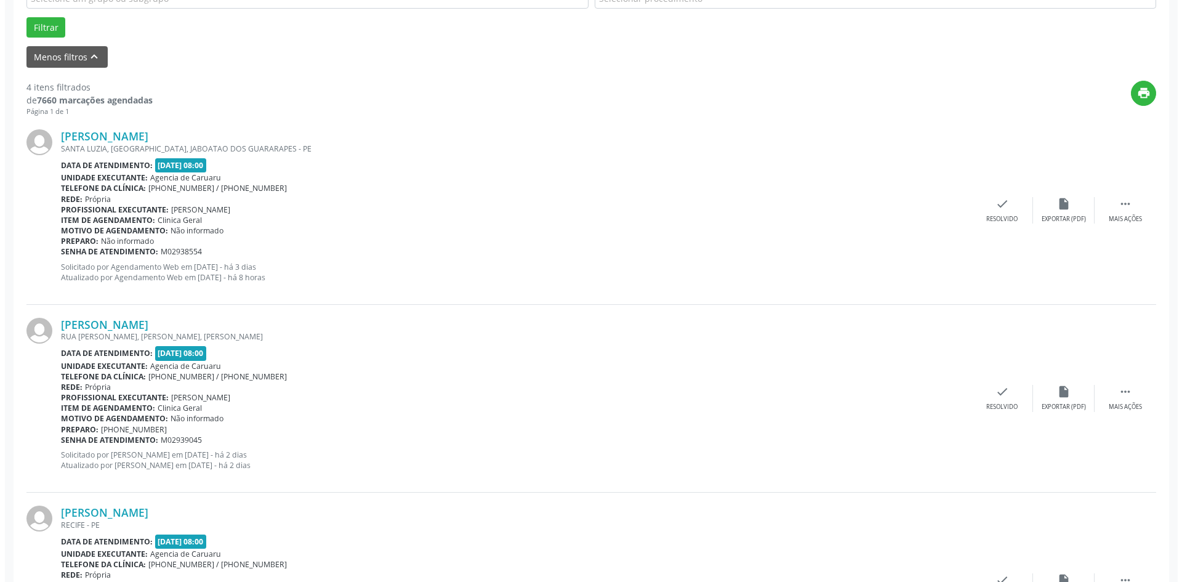
scroll to position [369, 0]
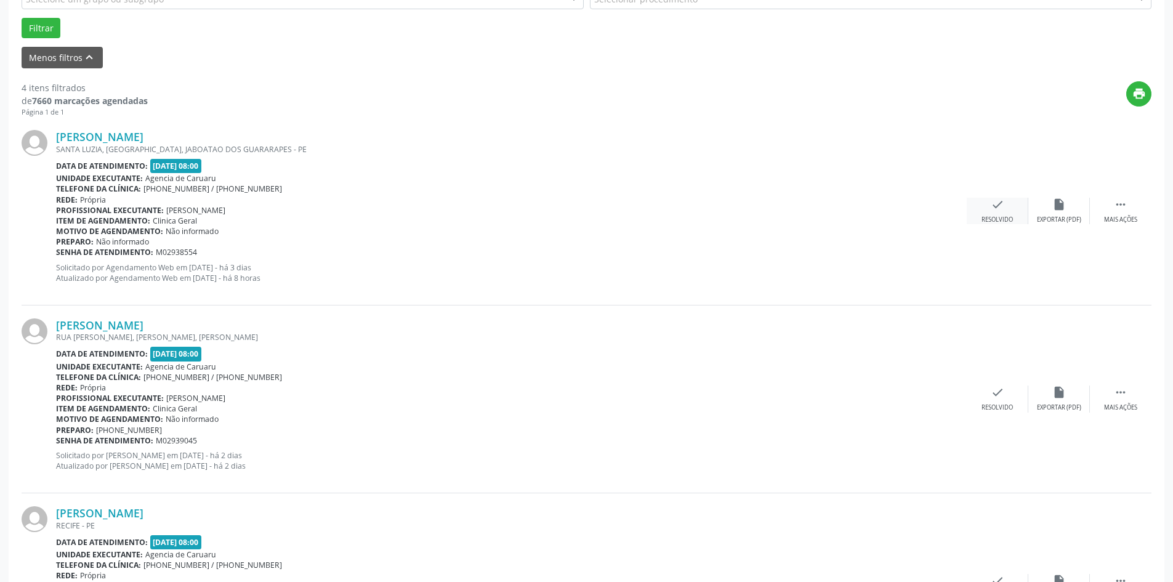
click at [997, 210] on icon "check" at bounding box center [998, 205] width 14 height 14
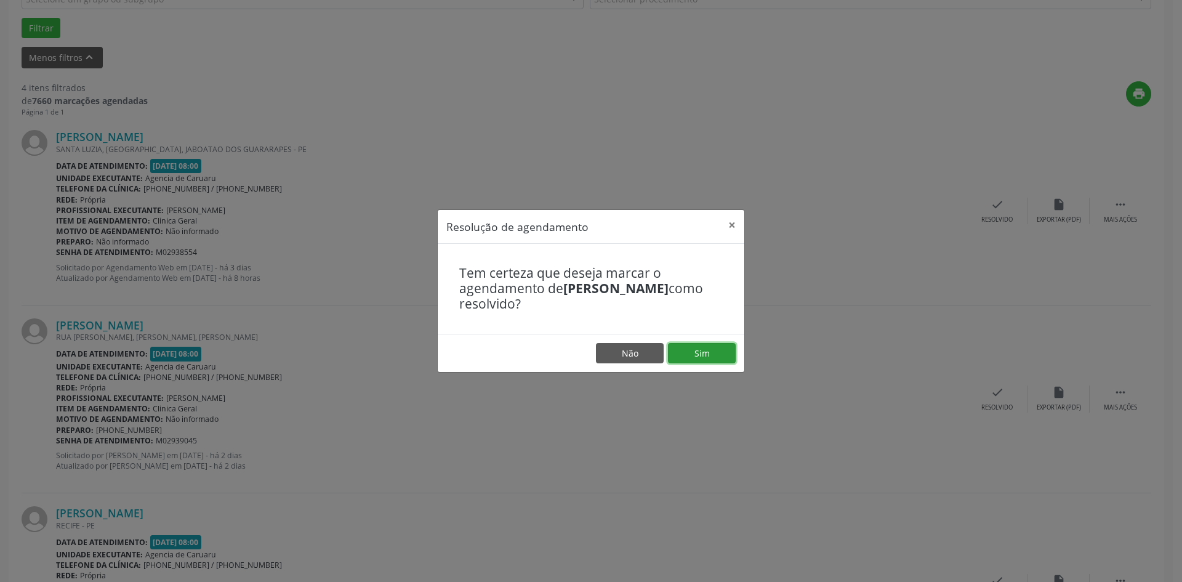
click at [725, 350] on button "Sim" at bounding box center [702, 353] width 68 height 21
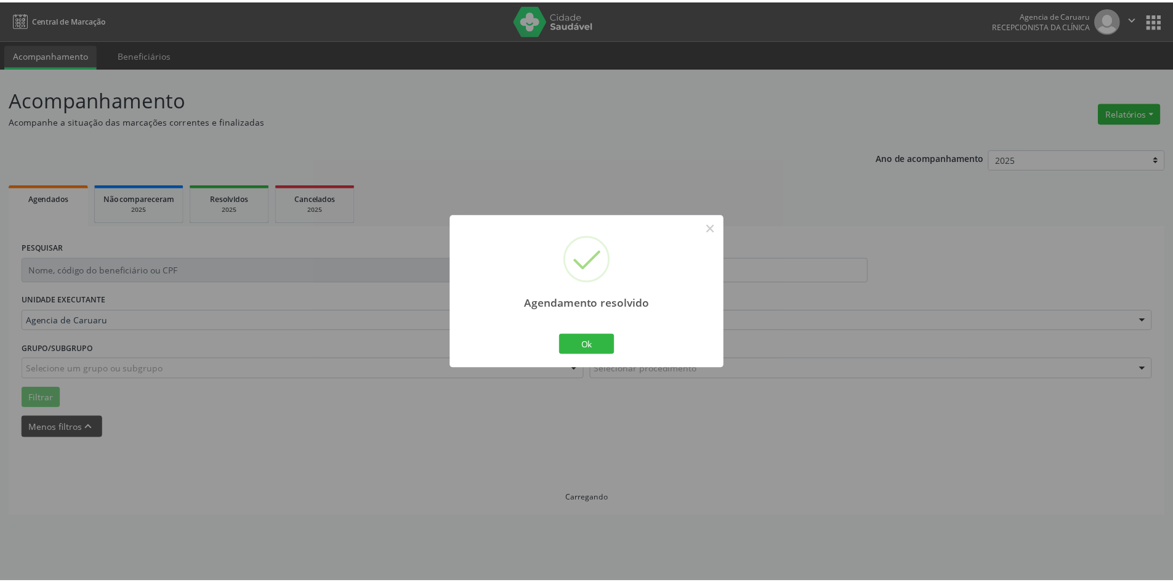
scroll to position [0, 0]
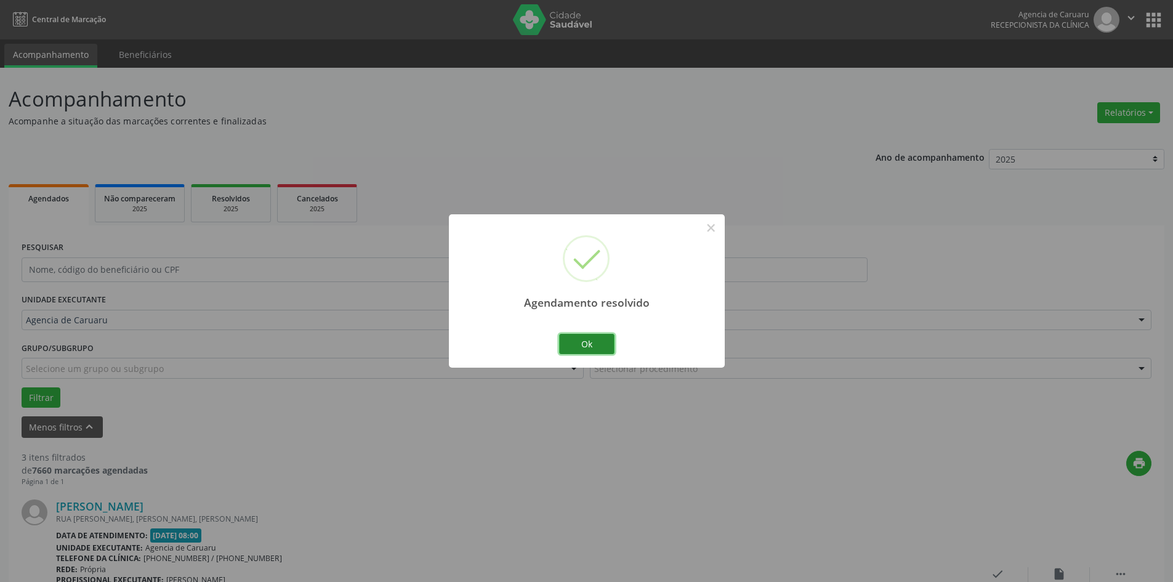
click at [606, 352] on button "Ok" at bounding box center [586, 344] width 55 height 21
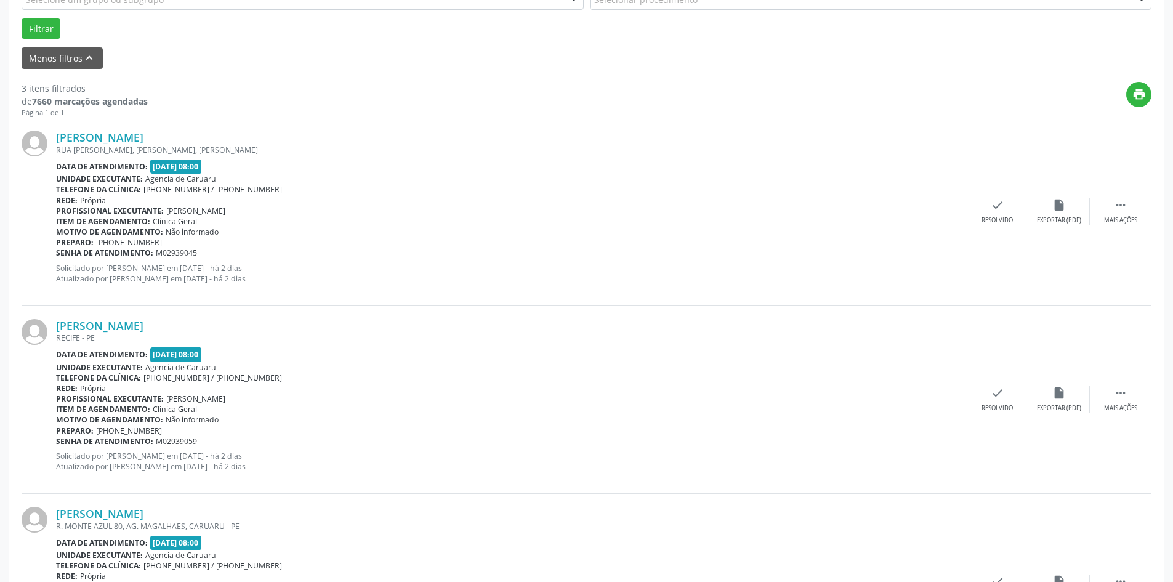
scroll to position [369, 0]
click at [1108, 212] on div " Mais ações" at bounding box center [1121, 211] width 62 height 26
click at [1053, 212] on div "alarm_off Não compareceu" at bounding box center [1059, 211] width 62 height 26
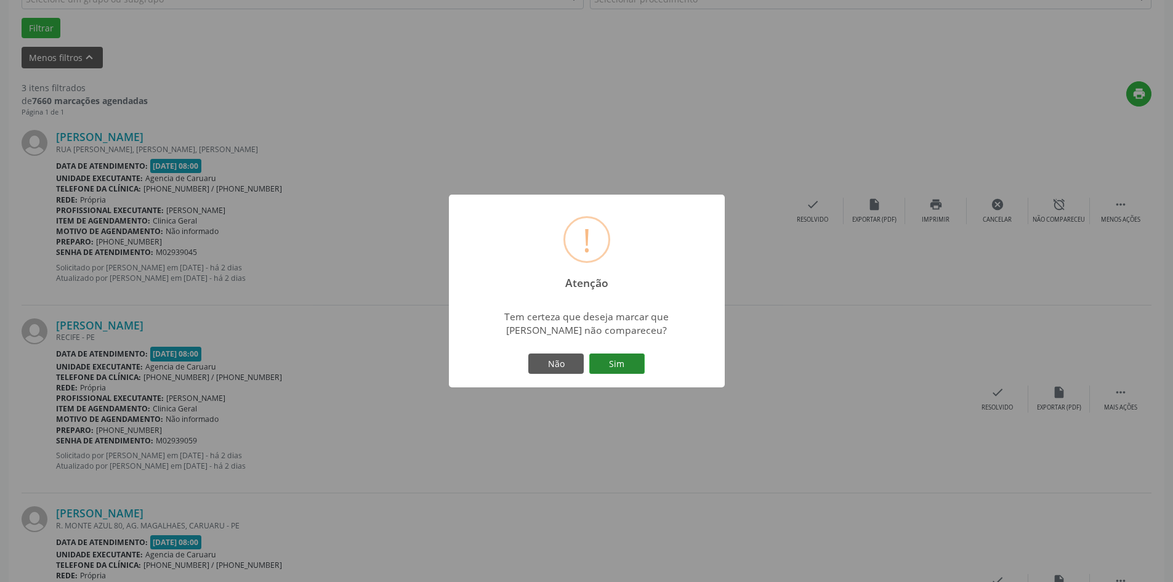
click at [635, 358] on button "Sim" at bounding box center [616, 363] width 55 height 21
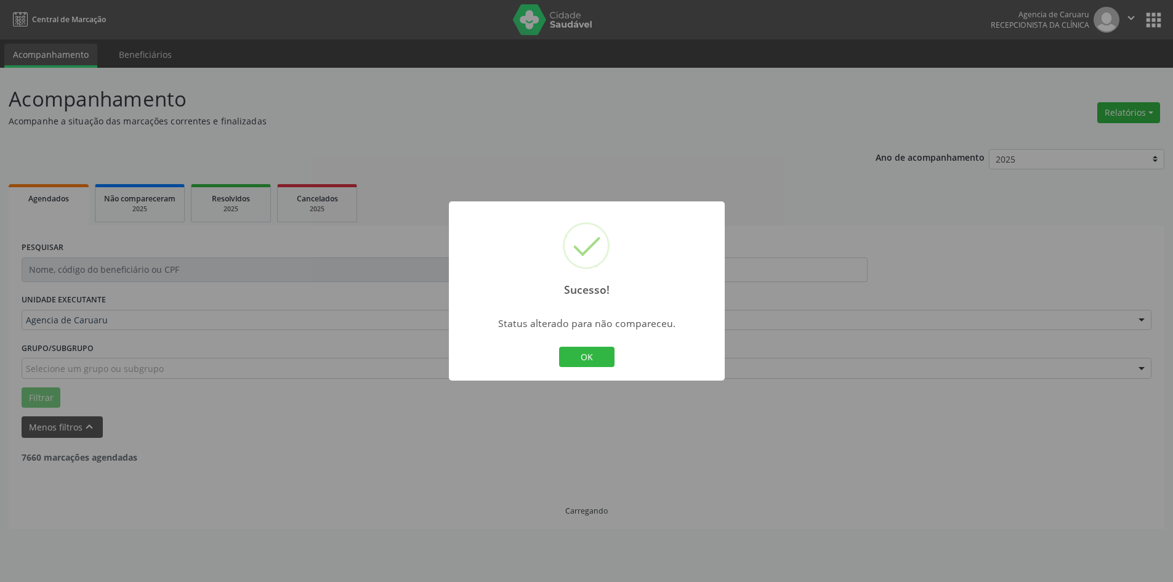
scroll to position [0, 0]
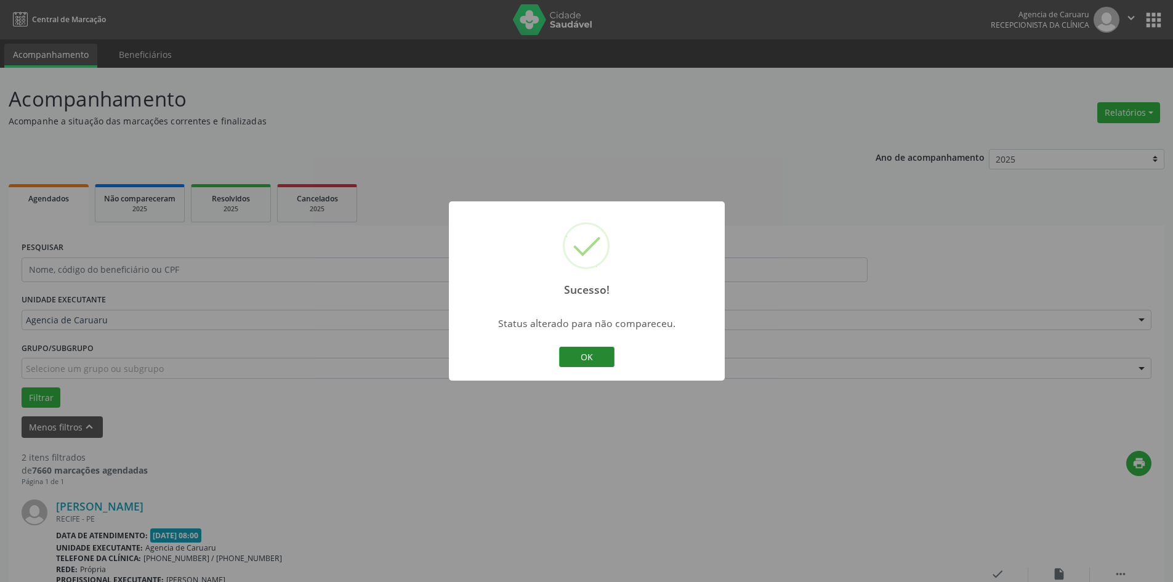
click at [571, 355] on button "OK" at bounding box center [586, 357] width 55 height 21
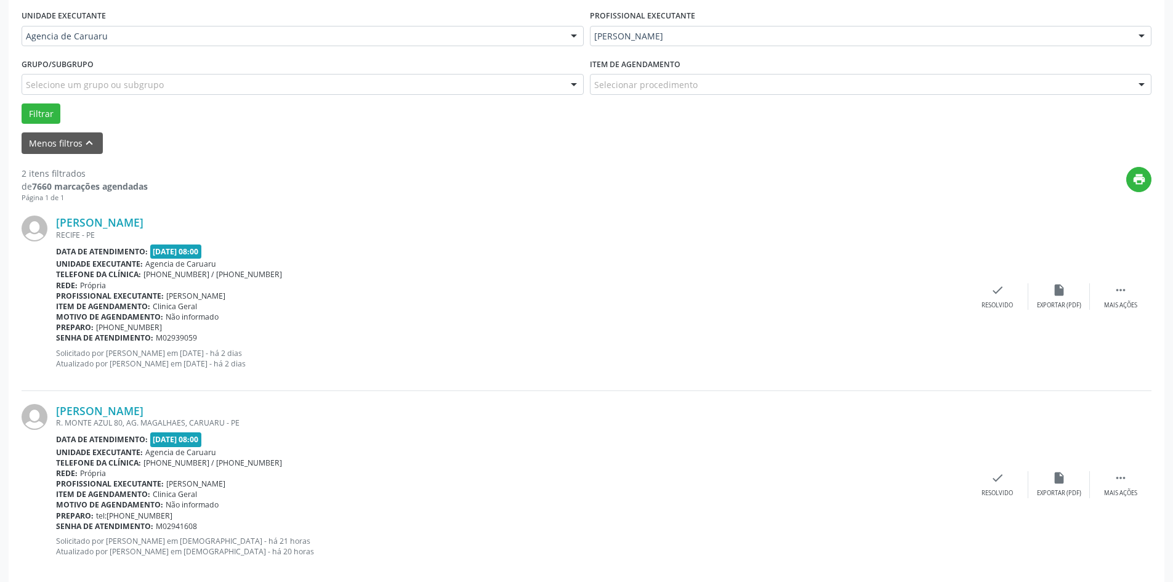
scroll to position [302, 0]
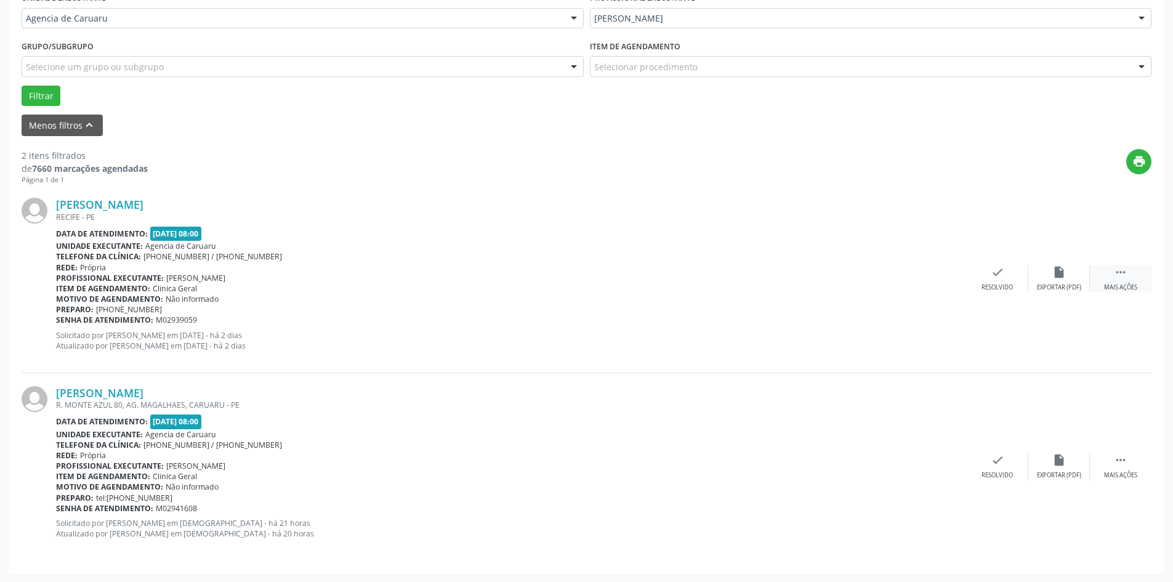
click at [1117, 282] on div " Mais ações" at bounding box center [1121, 278] width 62 height 26
click at [1052, 278] on icon "alarm_off" at bounding box center [1059, 272] width 14 height 14
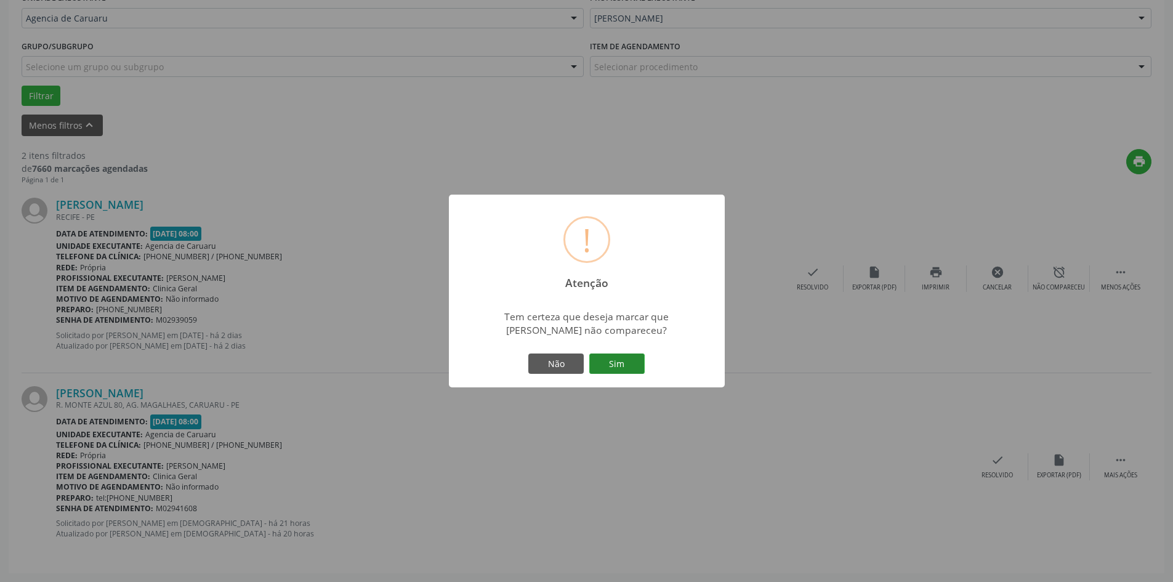
click at [627, 368] on button "Sim" at bounding box center [616, 363] width 55 height 21
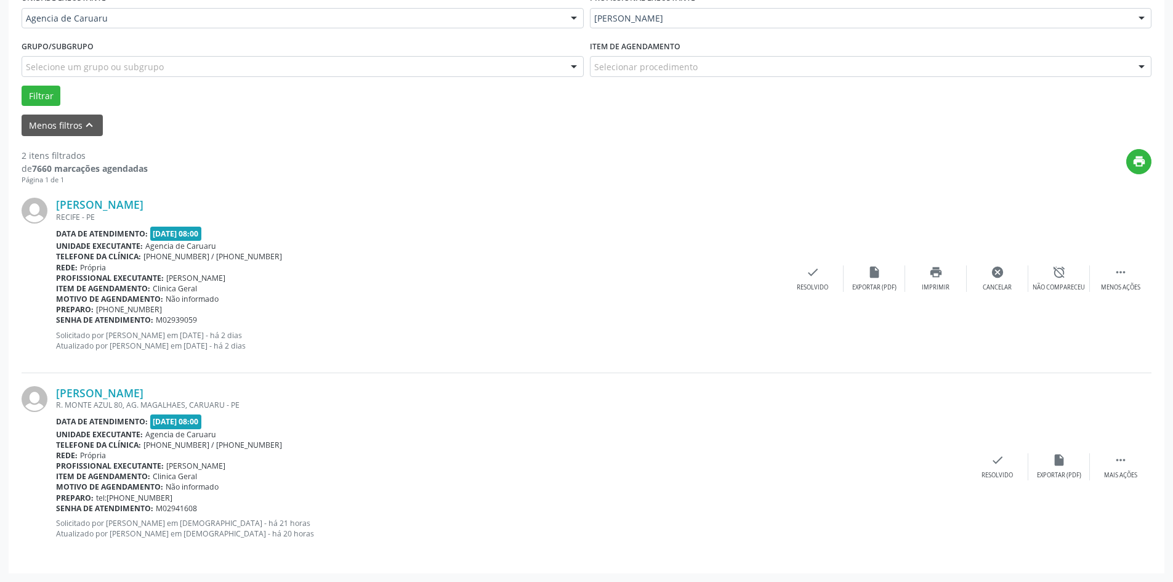
scroll to position [0, 0]
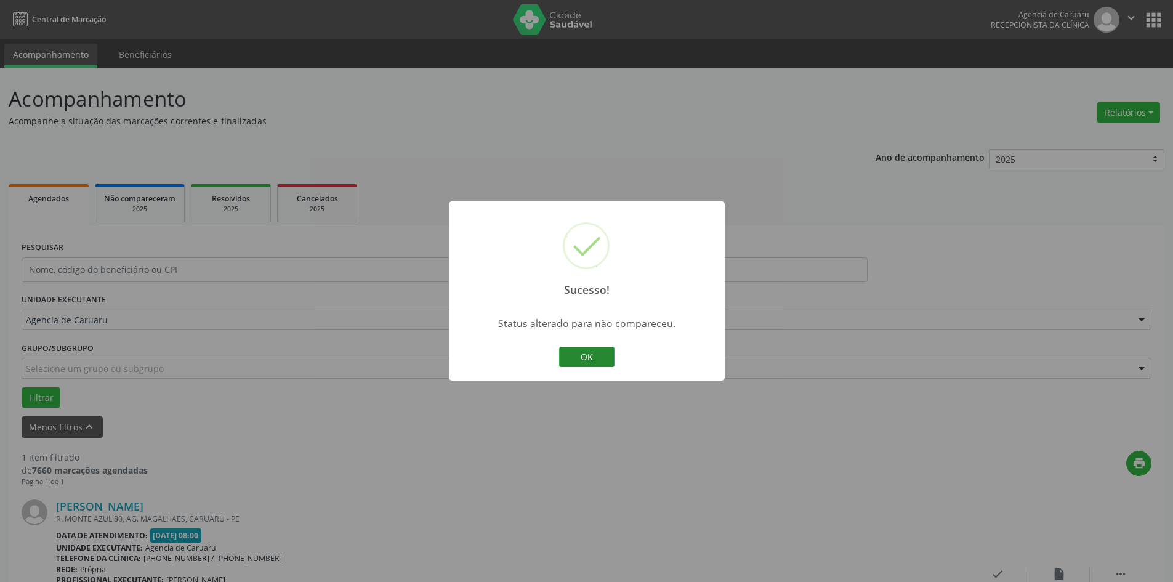
click at [587, 363] on button "OK" at bounding box center [586, 357] width 55 height 21
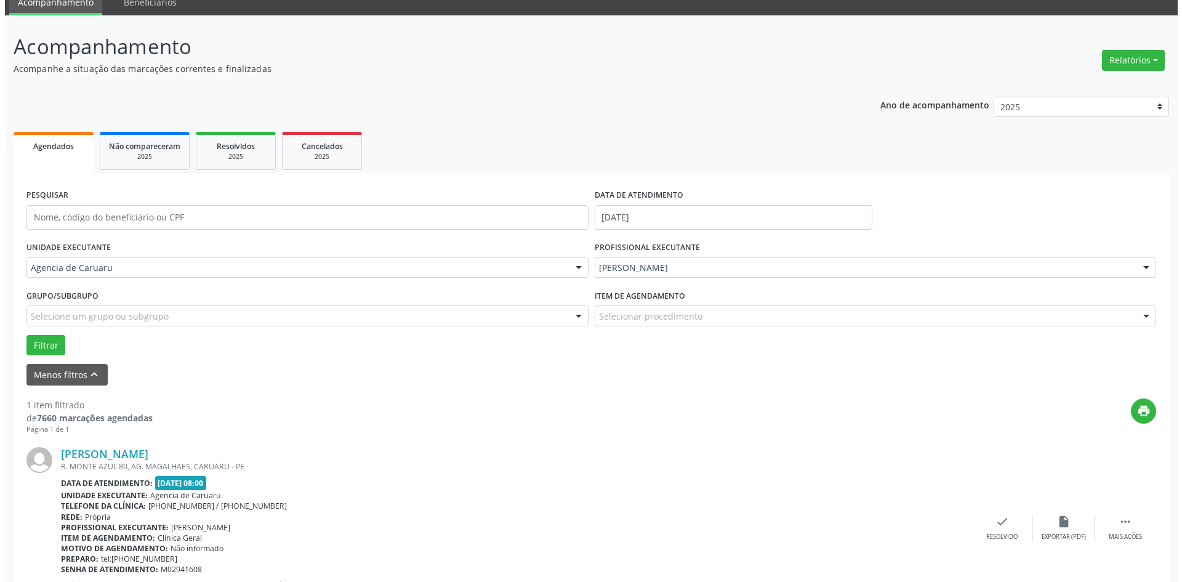
scroll to position [114, 0]
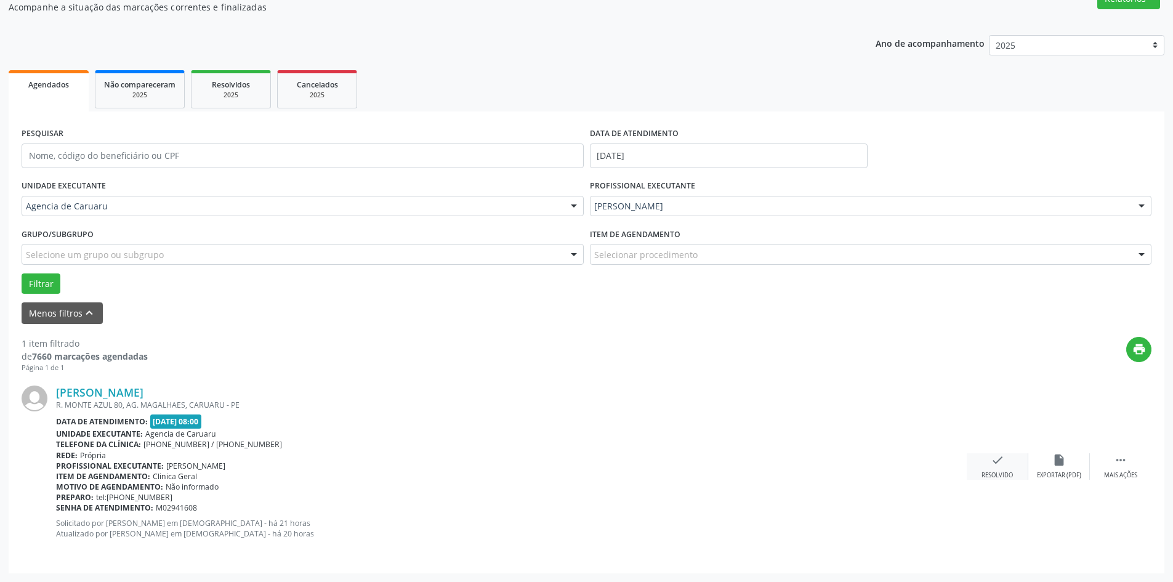
click at [1010, 468] on div "check Resolvido" at bounding box center [998, 466] width 62 height 26
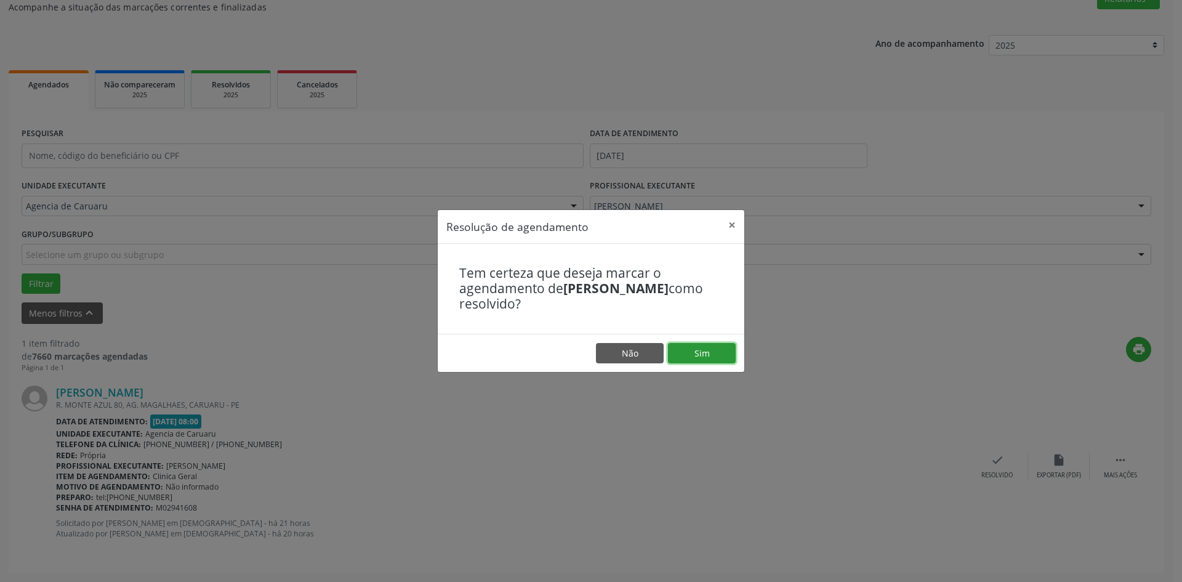
click at [710, 358] on button "Sim" at bounding box center [702, 353] width 68 height 21
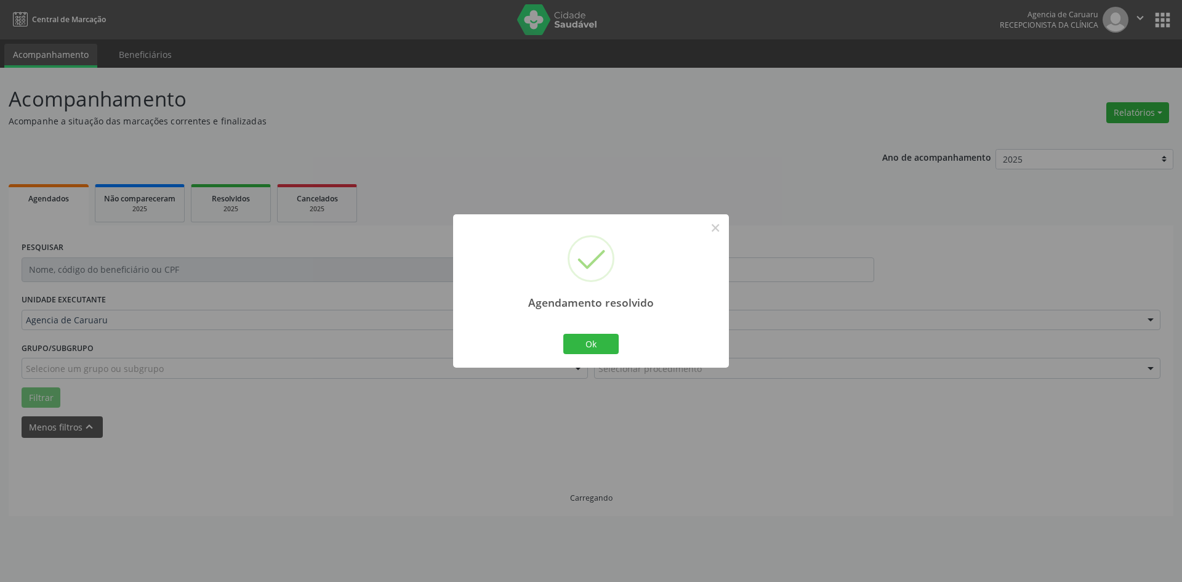
scroll to position [0, 0]
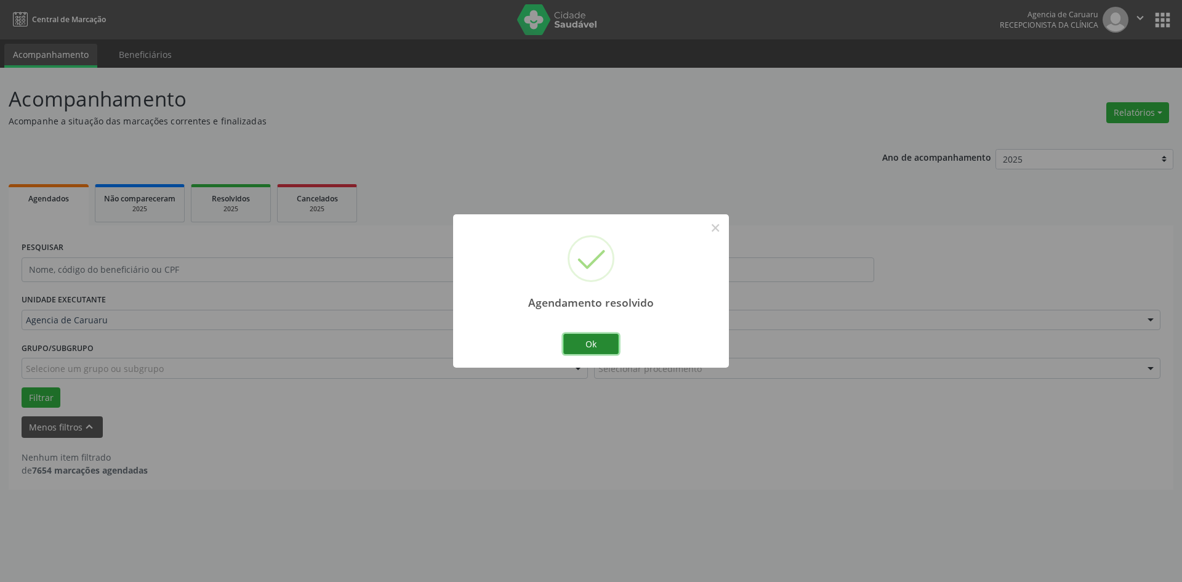
click at [605, 342] on button "Ok" at bounding box center [590, 344] width 55 height 21
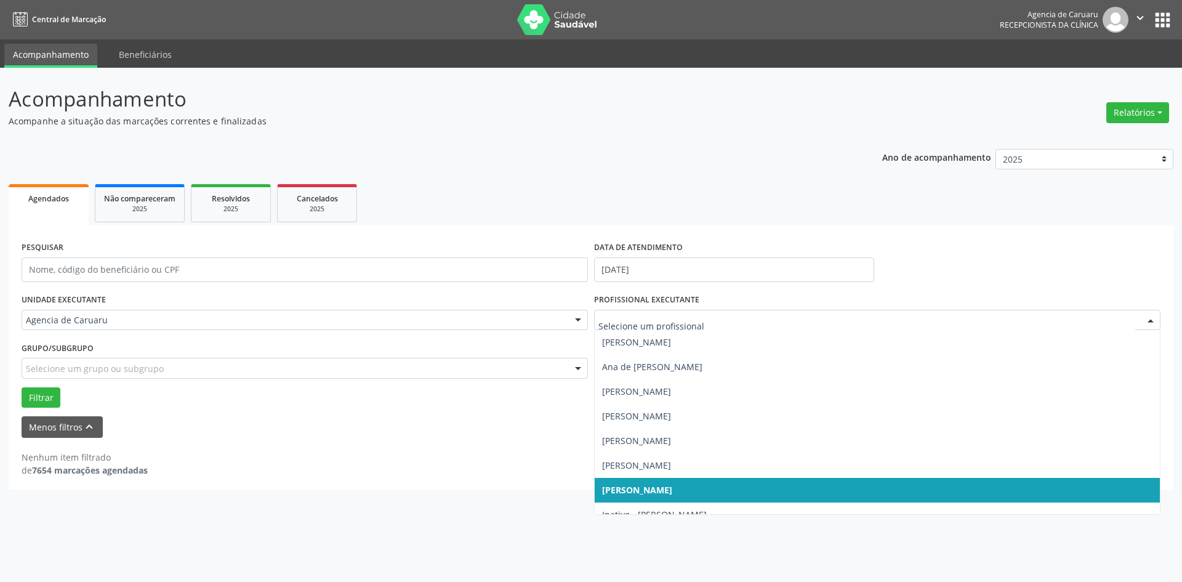
click at [1151, 321] on div at bounding box center [1150, 320] width 18 height 21
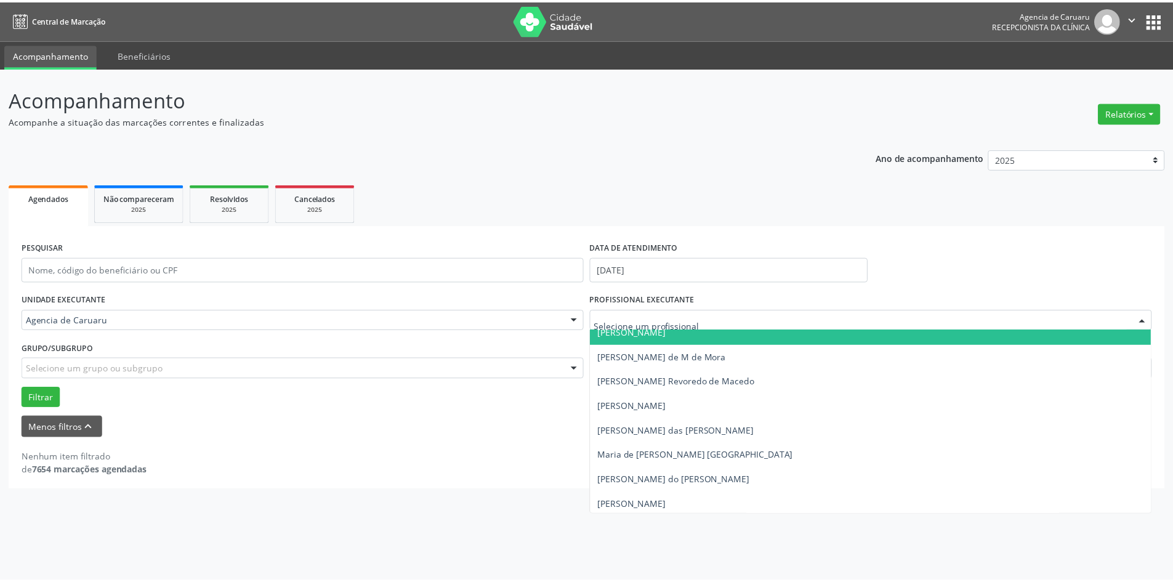
scroll to position [554, 0]
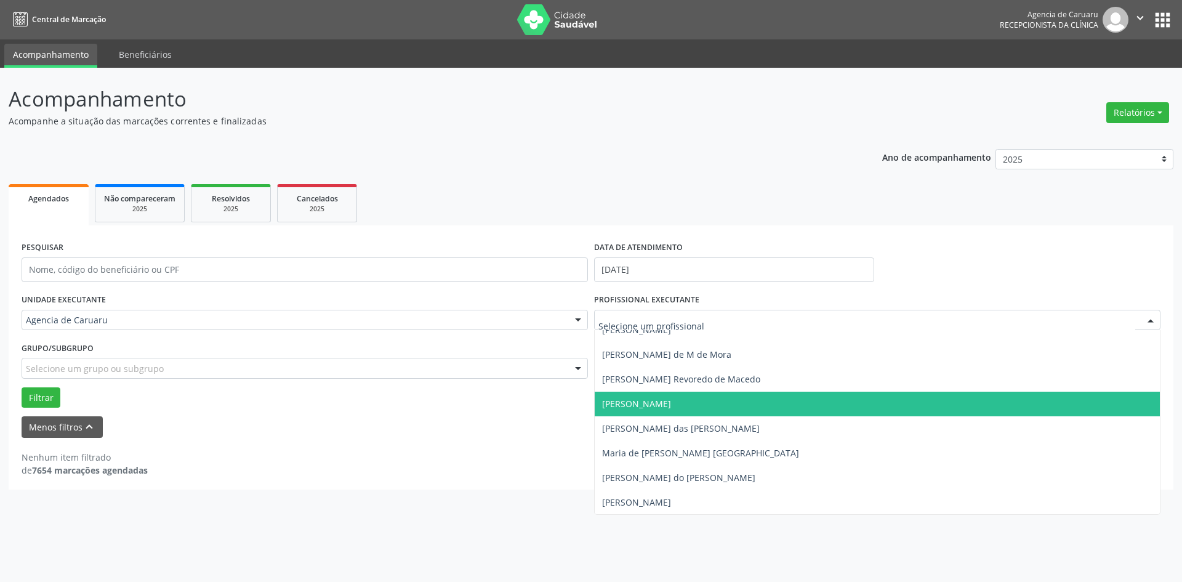
click at [704, 397] on span "[PERSON_NAME]" at bounding box center [877, 404] width 565 height 25
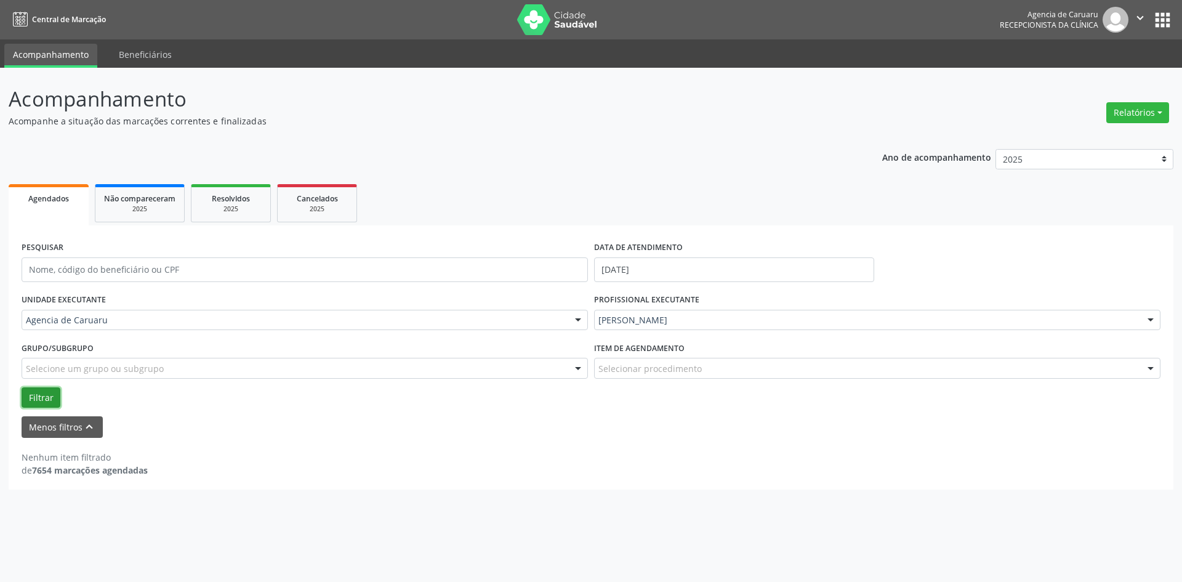
click at [31, 396] on button "Filtrar" at bounding box center [41, 397] width 39 height 21
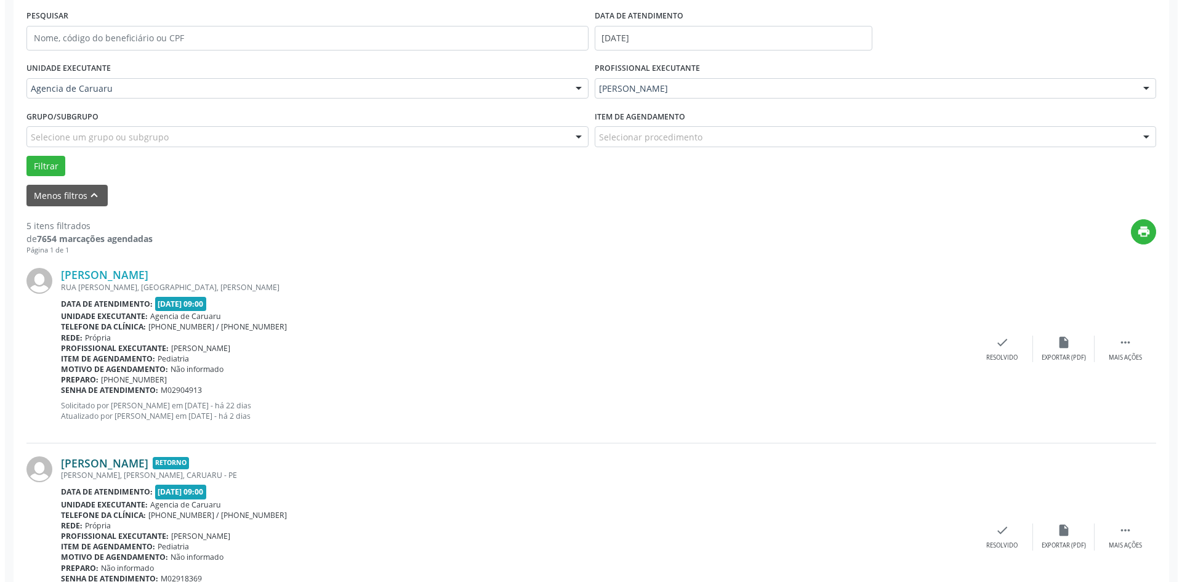
scroll to position [369, 0]
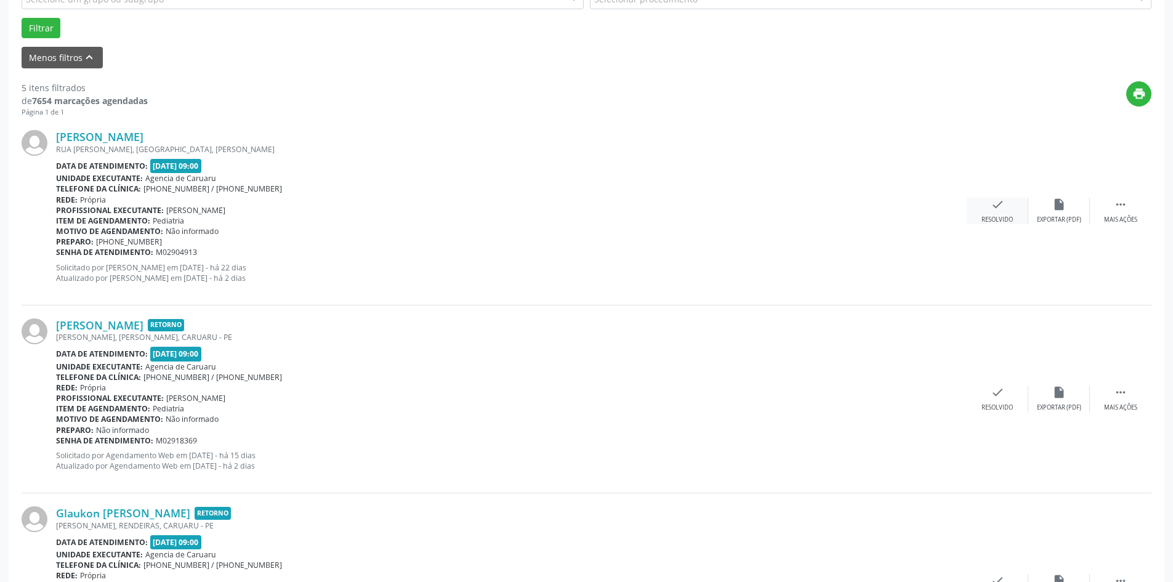
click at [985, 214] on div "check Resolvido" at bounding box center [998, 211] width 62 height 26
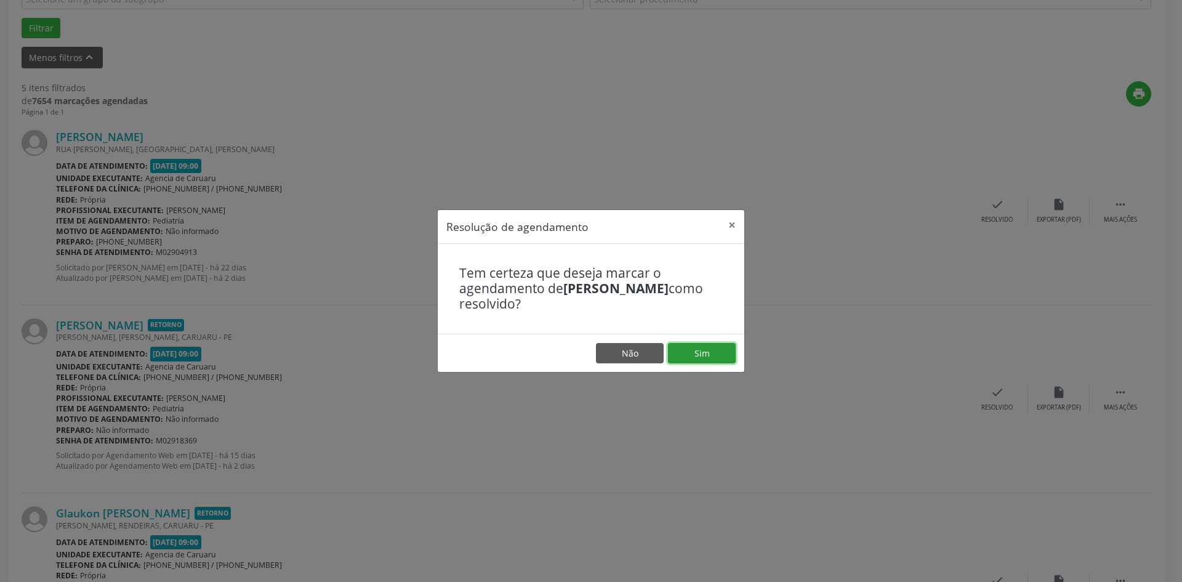
click at [724, 353] on button "Sim" at bounding box center [702, 353] width 68 height 21
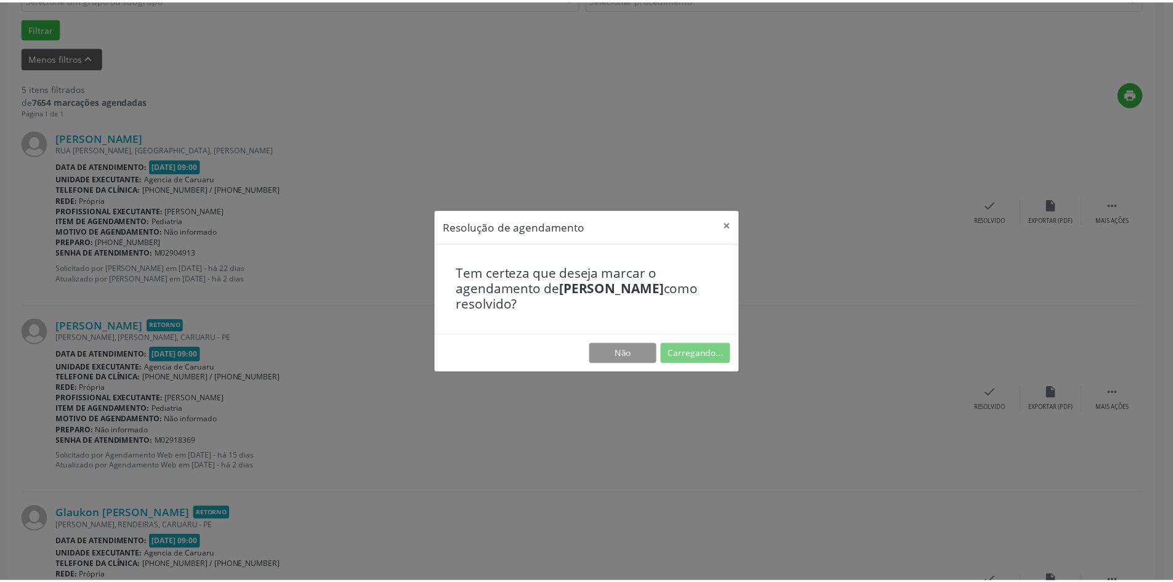
scroll to position [0, 0]
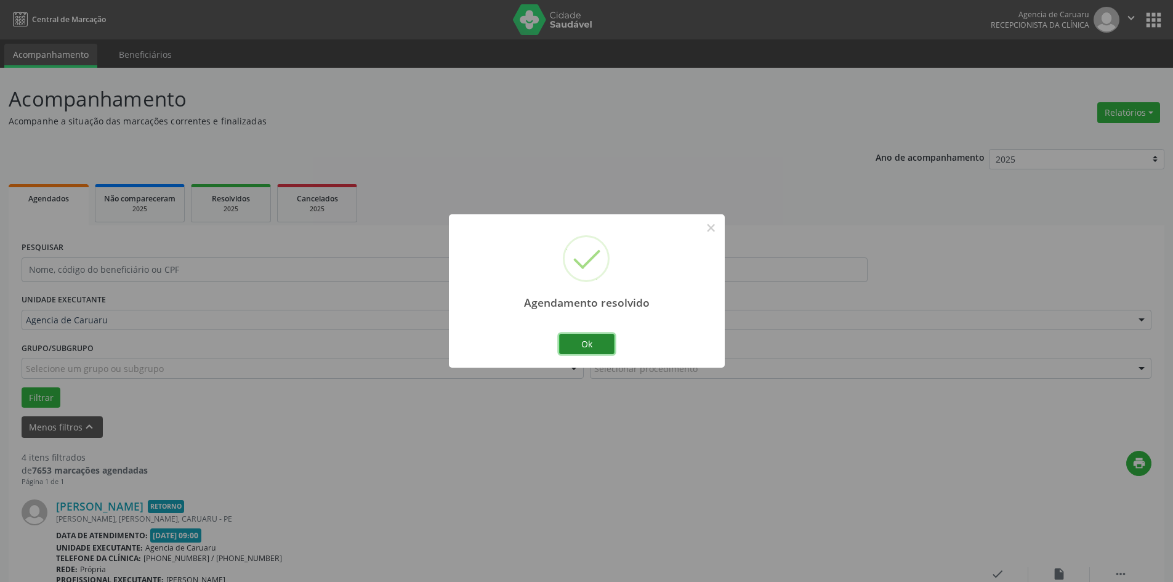
click at [590, 344] on button "Ok" at bounding box center [586, 344] width 55 height 21
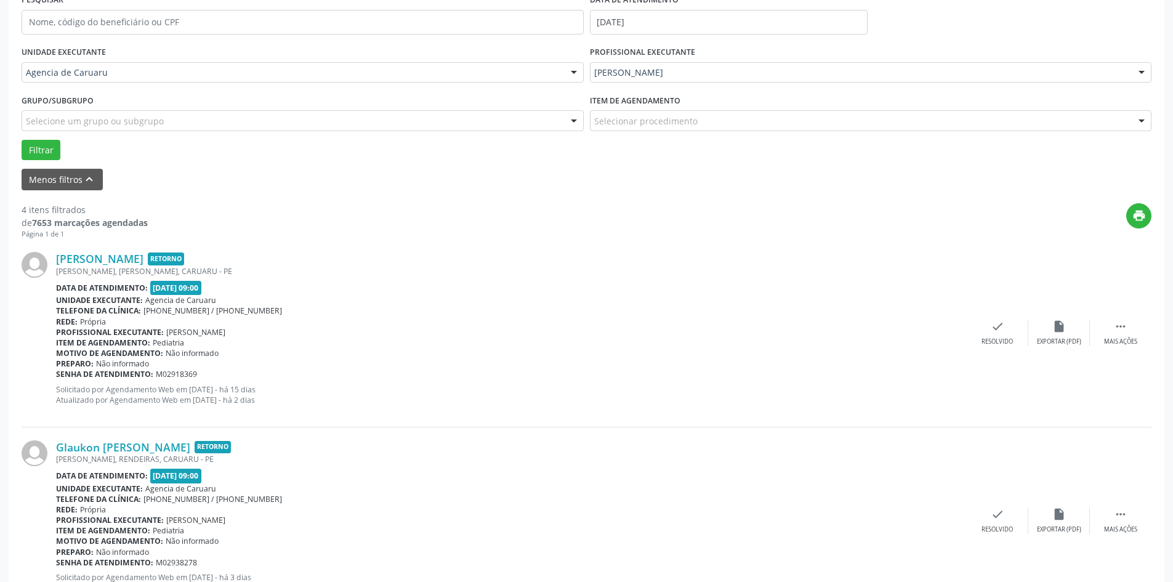
scroll to position [369, 0]
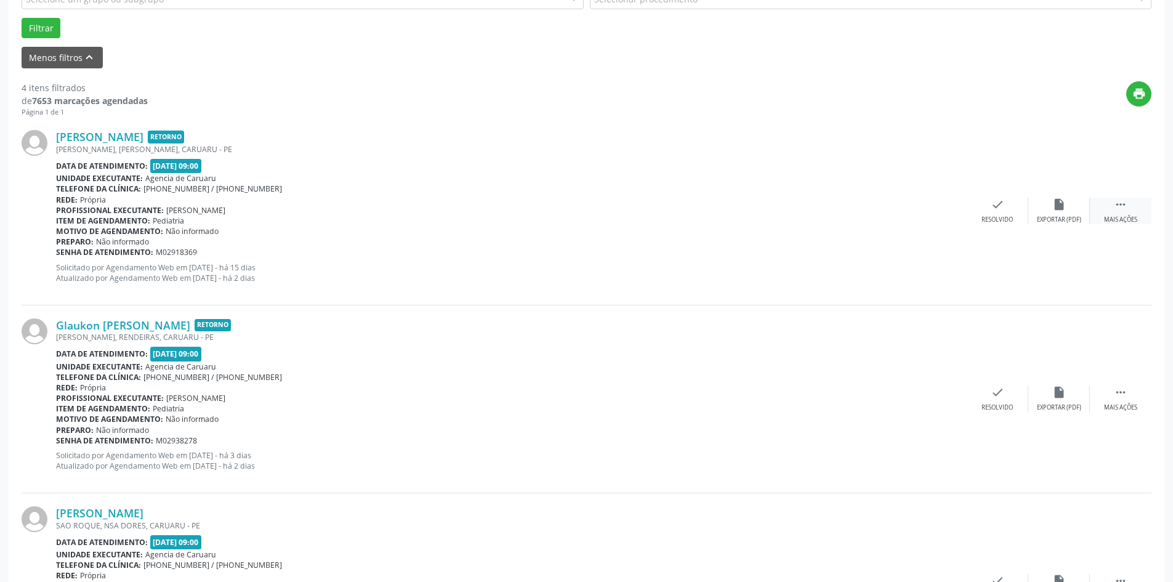
click at [1100, 206] on div " Mais ações" at bounding box center [1121, 211] width 62 height 26
click at [1074, 219] on div "Não compareceu" at bounding box center [1058, 219] width 52 height 9
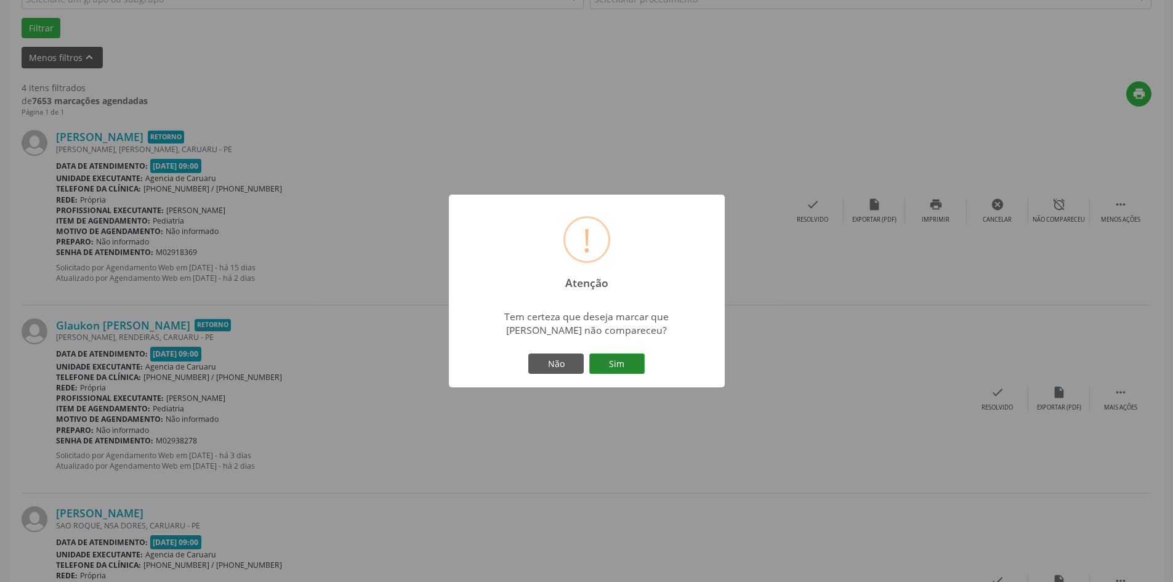
click at [610, 363] on button "Sim" at bounding box center [616, 363] width 55 height 21
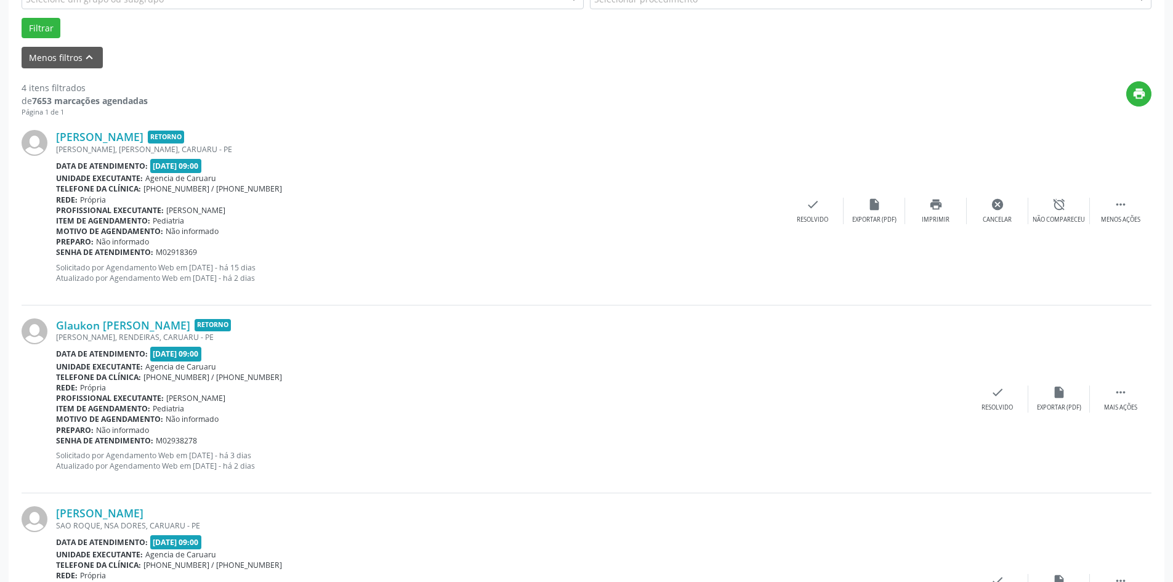
scroll to position [0, 0]
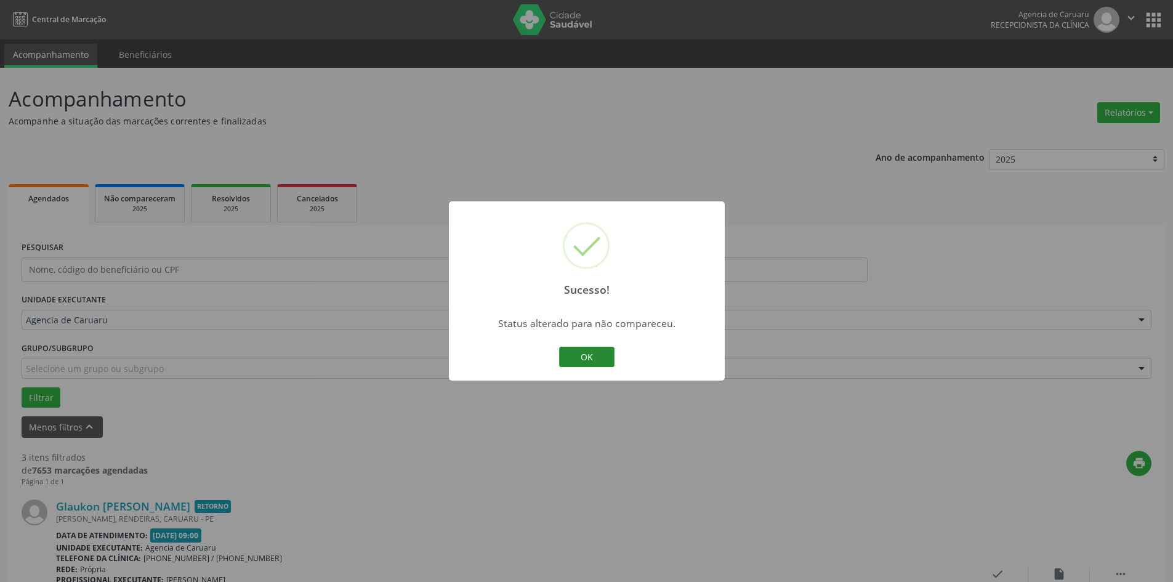
click at [596, 358] on button "OK" at bounding box center [586, 357] width 55 height 21
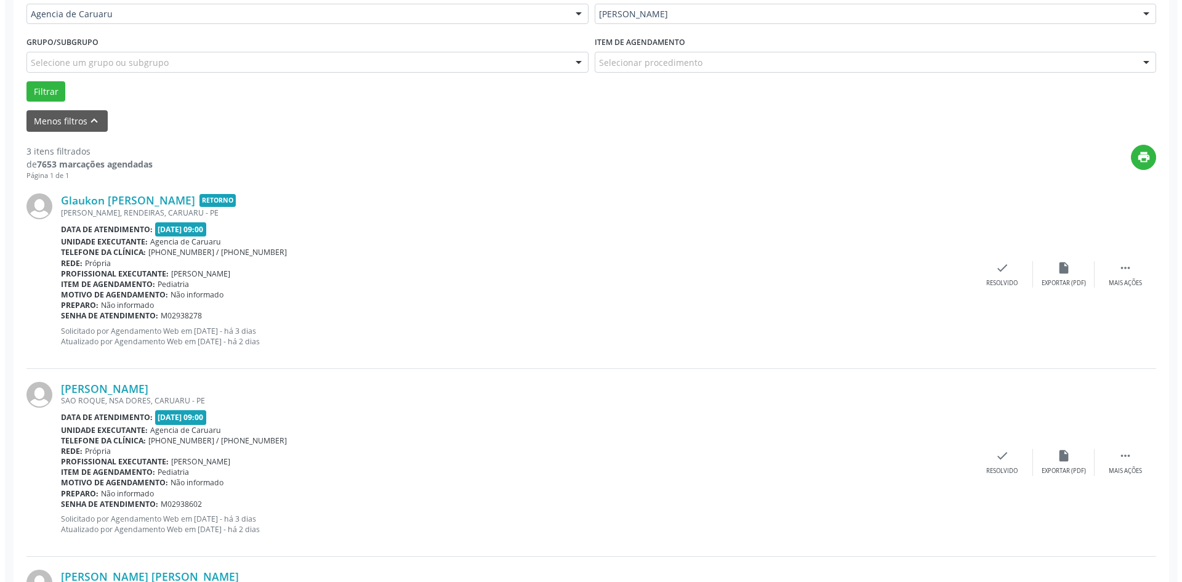
scroll to position [308, 0]
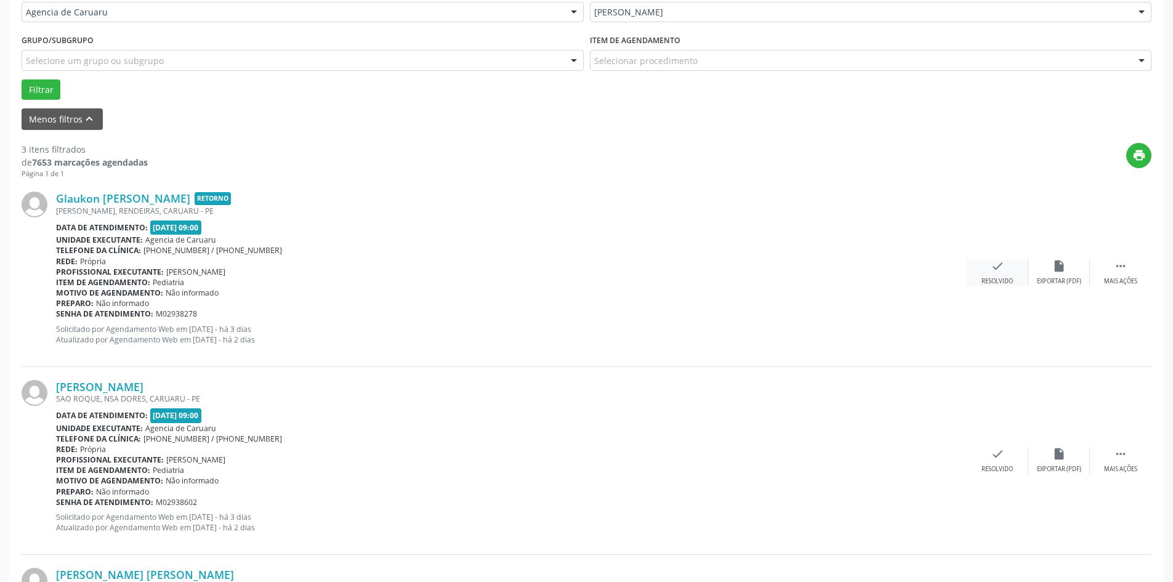
click at [992, 275] on div "check Resolvido" at bounding box center [998, 272] width 62 height 26
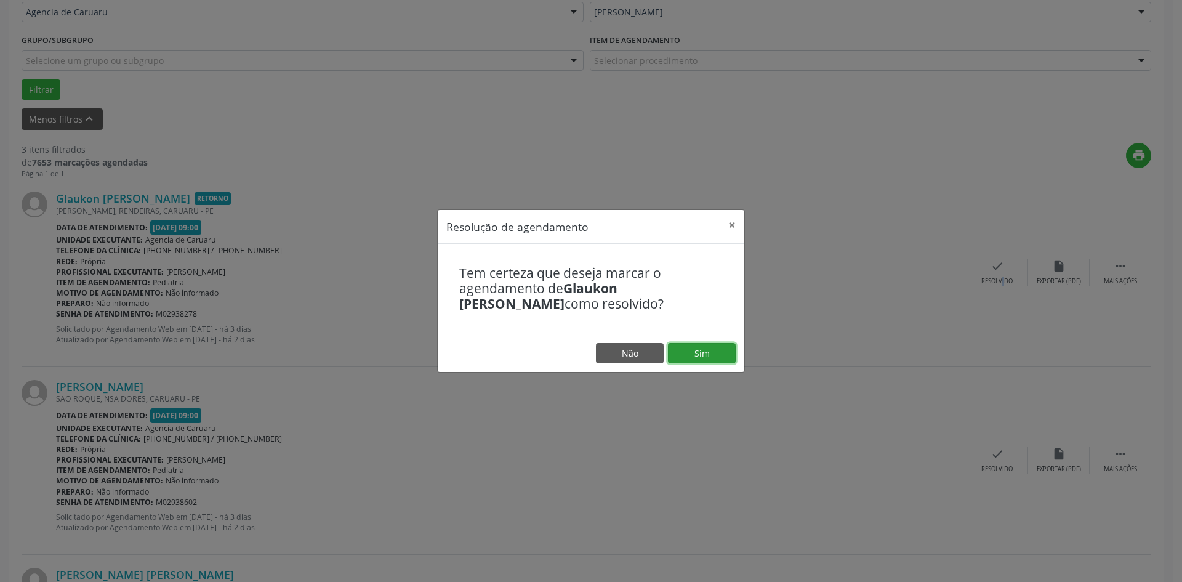
click at [698, 355] on button "Sim" at bounding box center [702, 353] width 68 height 21
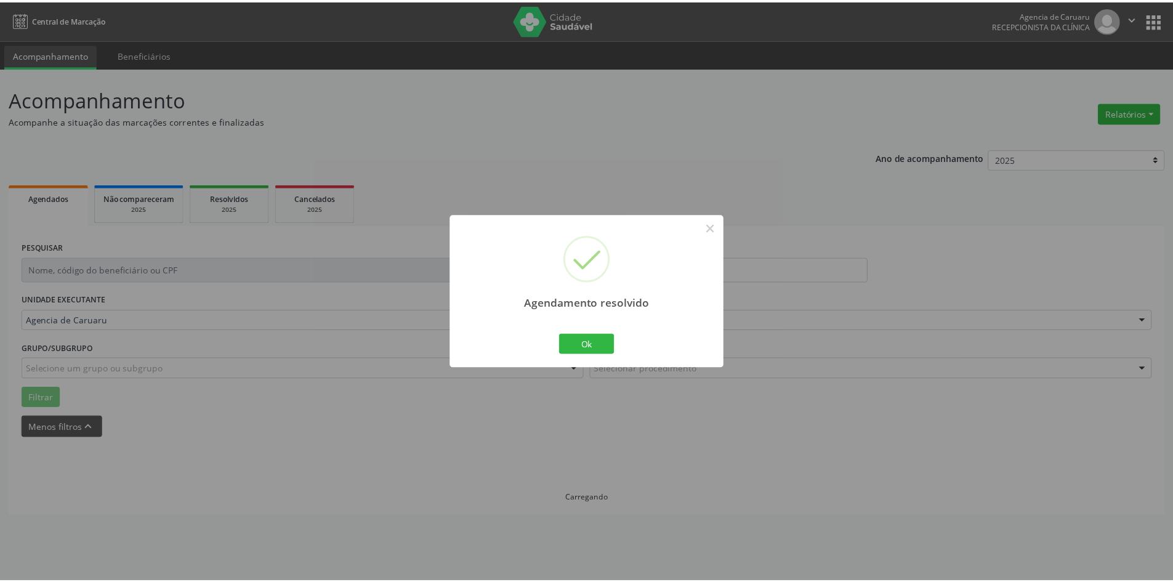
scroll to position [0, 0]
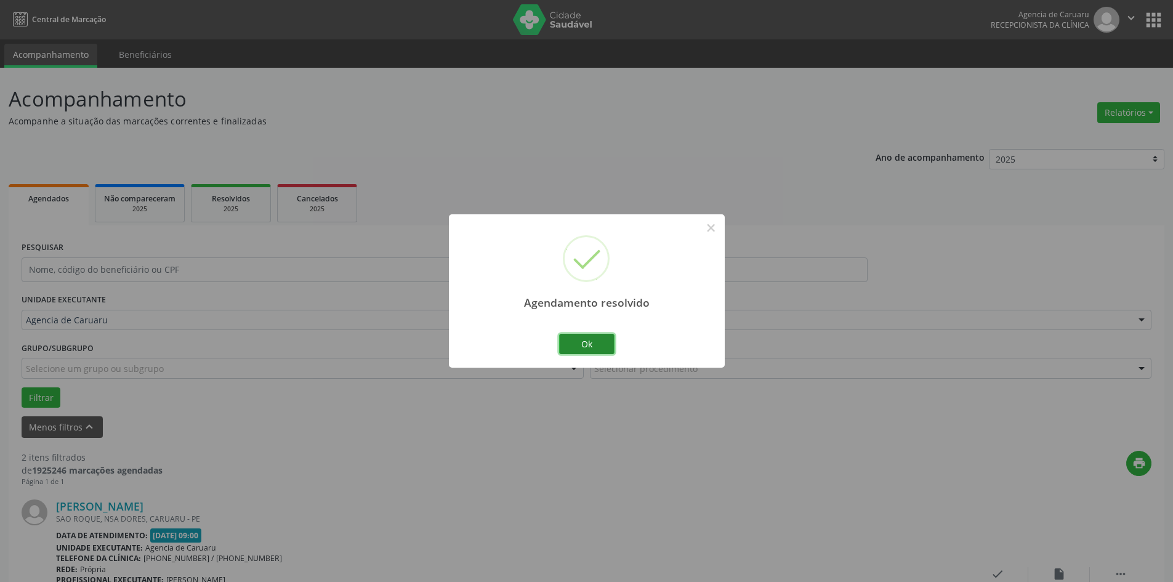
click at [608, 350] on button "Ok" at bounding box center [586, 344] width 55 height 21
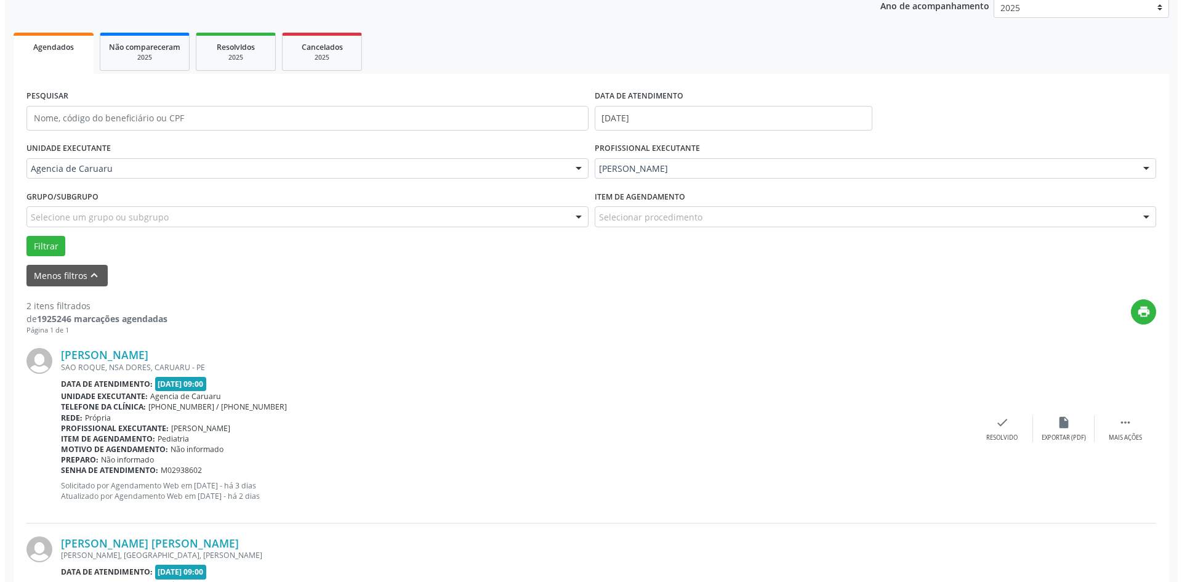
scroll to position [246, 0]
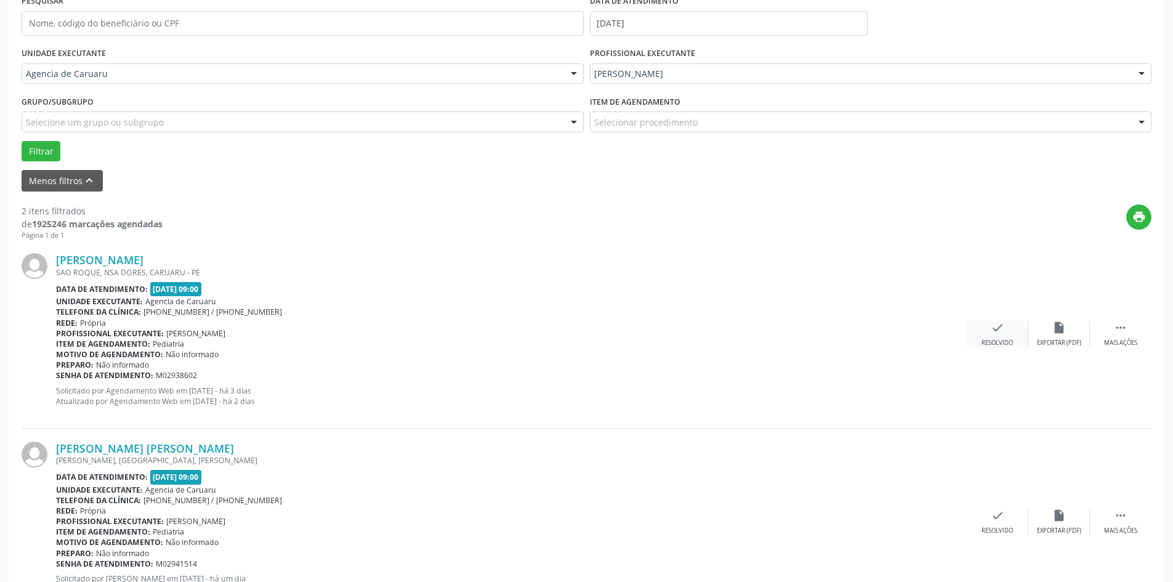
click at [989, 332] on div "check Resolvido" at bounding box center [998, 334] width 62 height 26
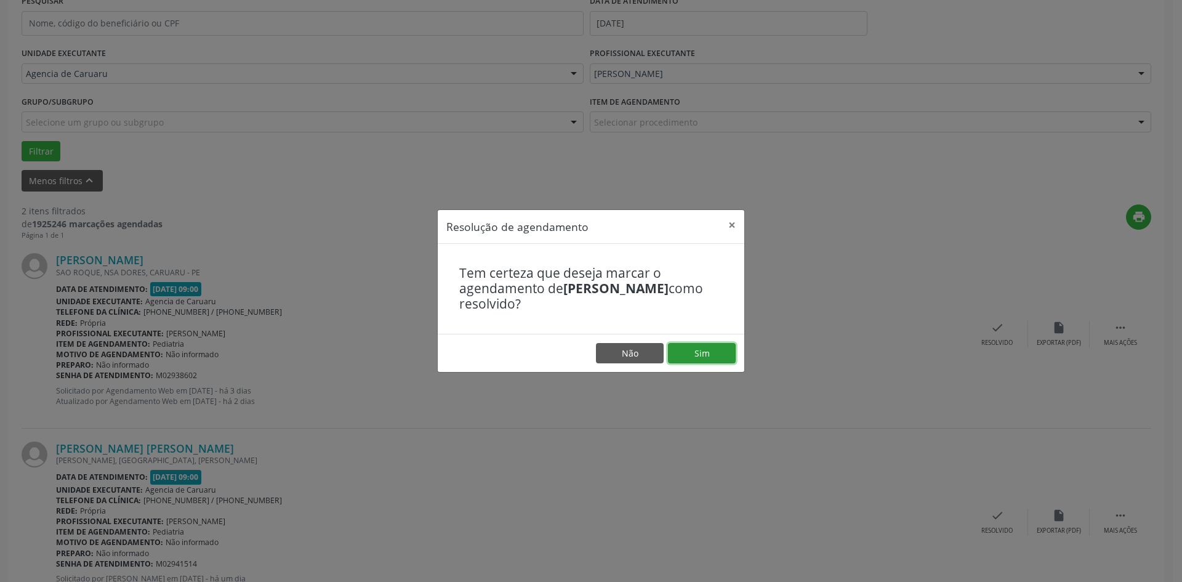
click at [710, 355] on button "Sim" at bounding box center [702, 353] width 68 height 21
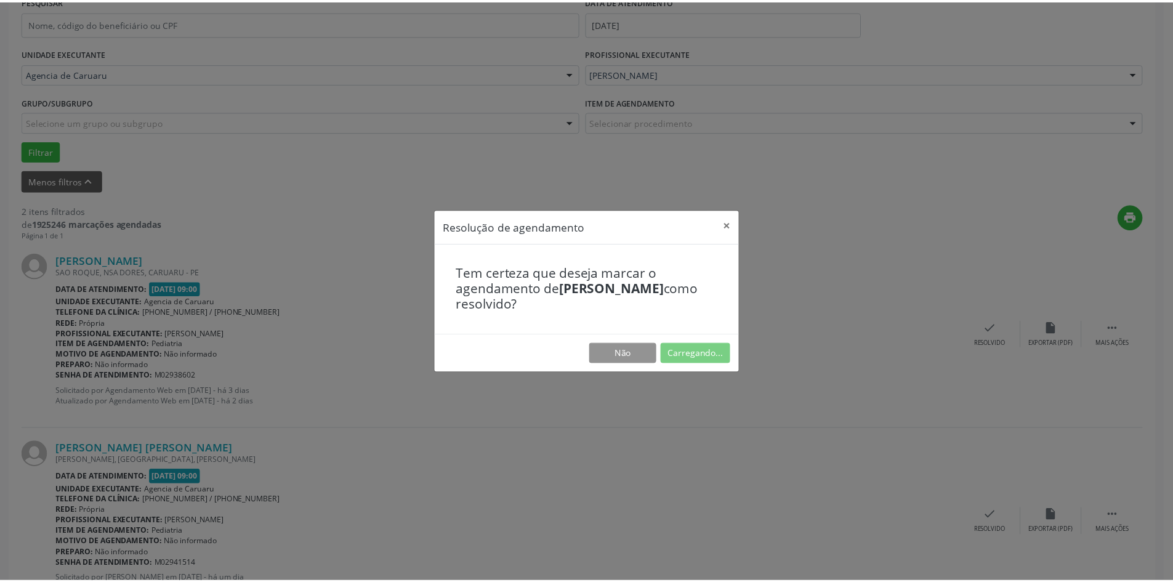
scroll to position [0, 0]
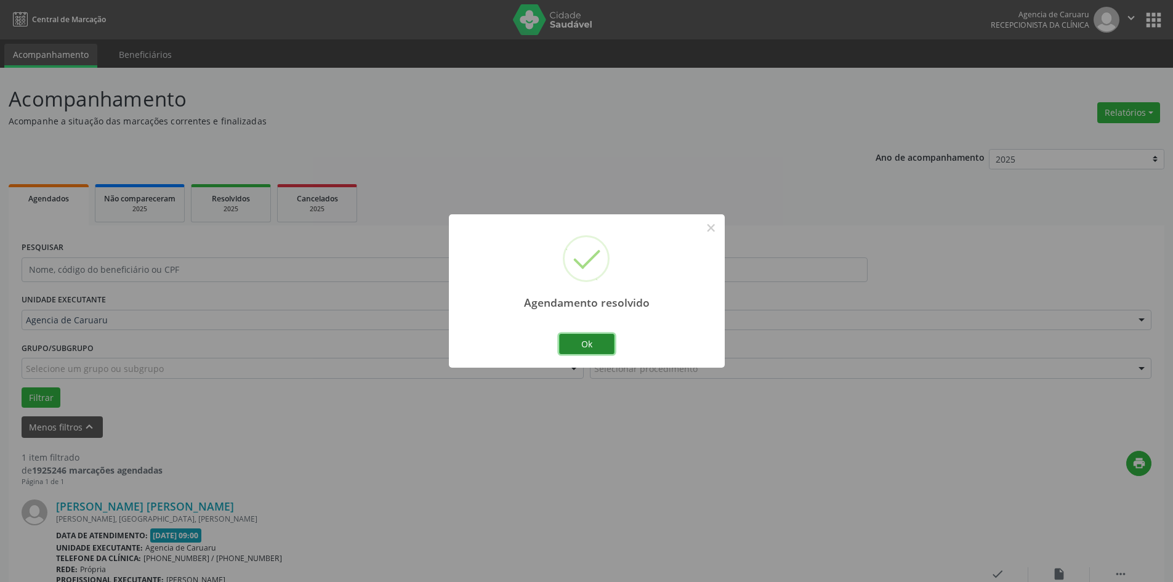
click at [602, 350] on button "Ok" at bounding box center [586, 344] width 55 height 21
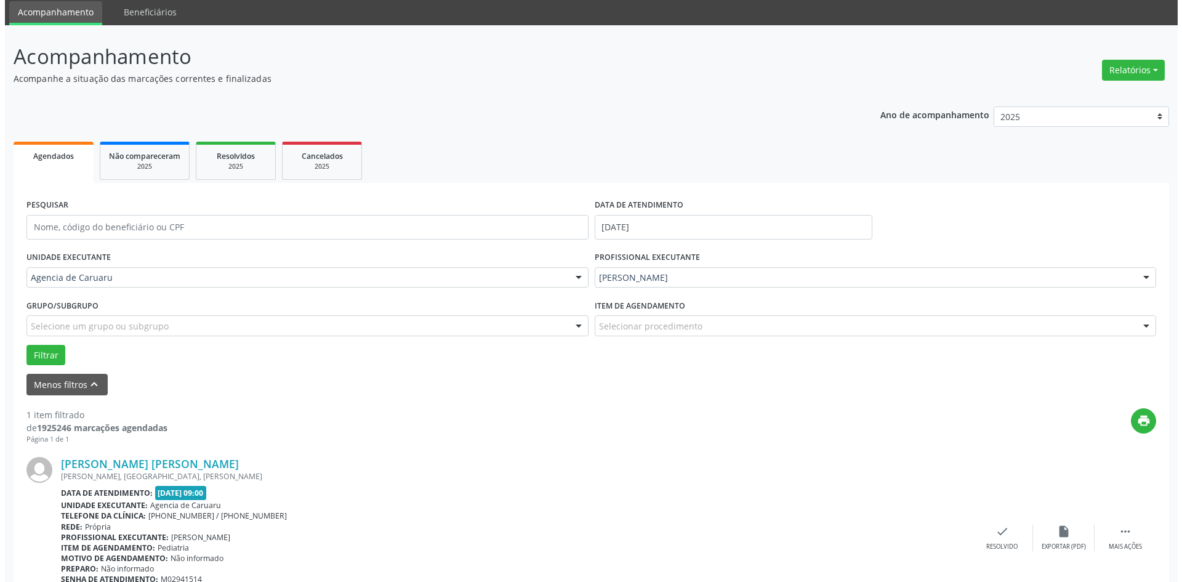
scroll to position [114, 0]
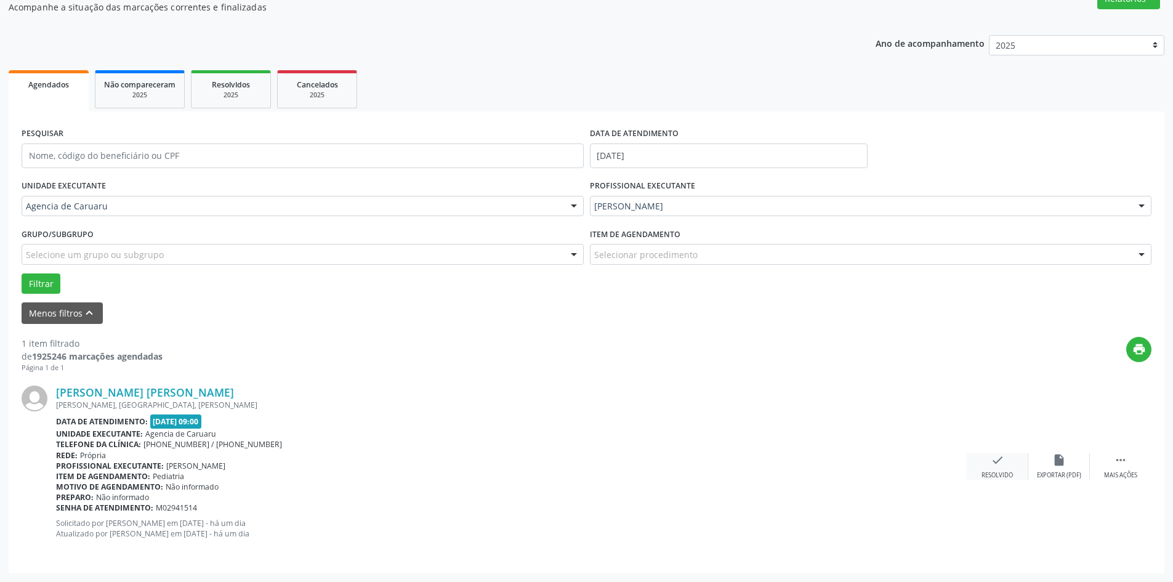
click at [1008, 460] on div "check Resolvido" at bounding box center [998, 466] width 62 height 26
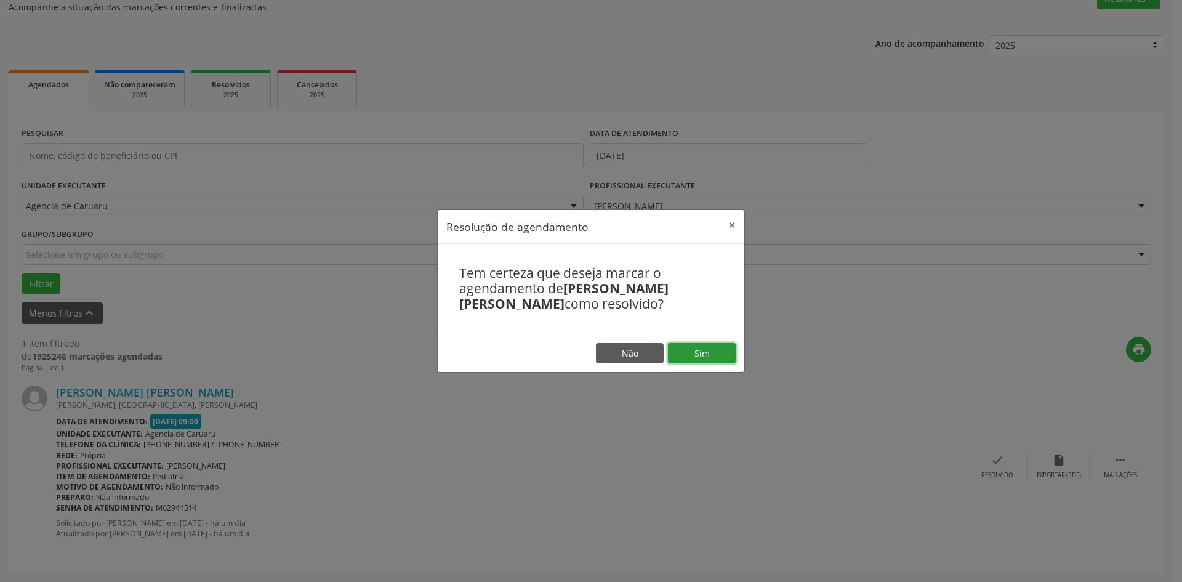
click at [695, 354] on button "Sim" at bounding box center [702, 353] width 68 height 21
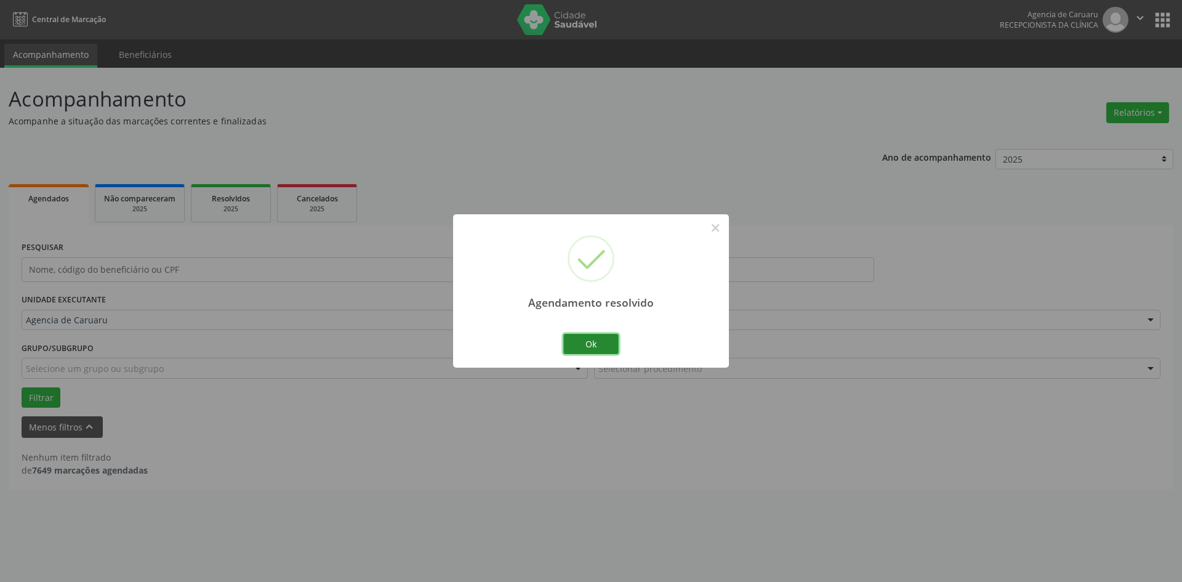
click at [587, 345] on button "Ok" at bounding box center [590, 344] width 55 height 21
